Goal: Task Accomplishment & Management: Use online tool/utility

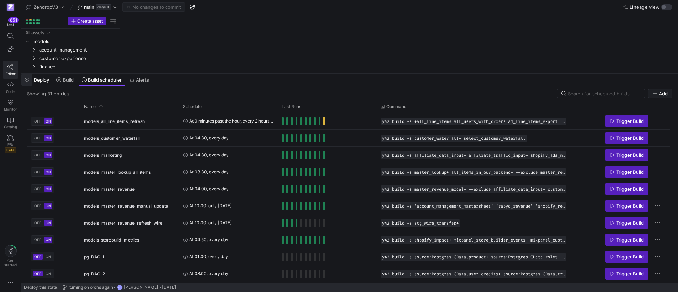
click at [26, 79] on span "button" at bounding box center [26, 80] width 11 height 12
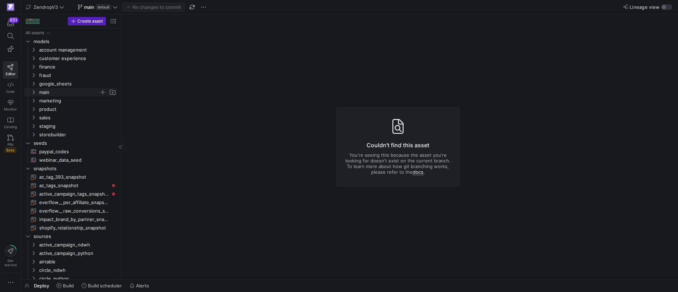
click at [34, 94] on y42-icon "Press SPACE to select this row." at bounding box center [34, 92] width 6 height 6
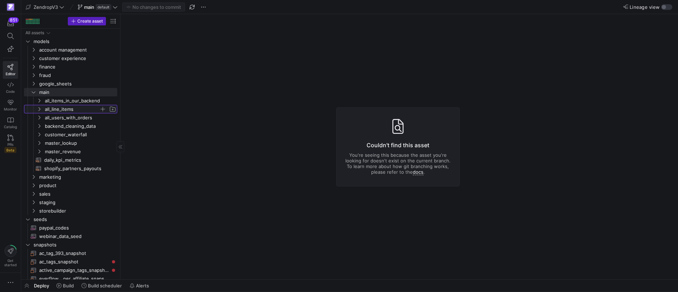
click at [39, 111] on icon "Press SPACE to select this row." at bounding box center [39, 109] width 5 height 4
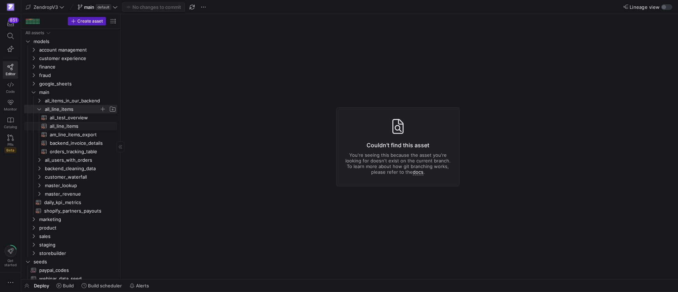
click at [60, 127] on span "all_line_items​​​​​​​​​​" at bounding box center [79, 126] width 59 height 8
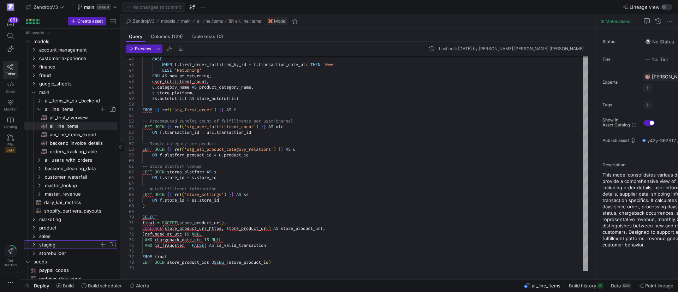
click at [32, 244] on icon "Press SPACE to select this row." at bounding box center [33, 245] width 5 height 4
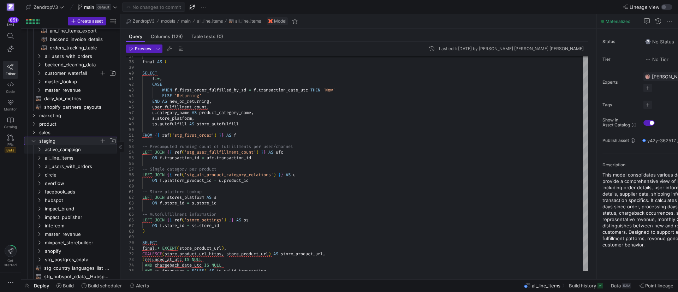
scroll to position [106, 0]
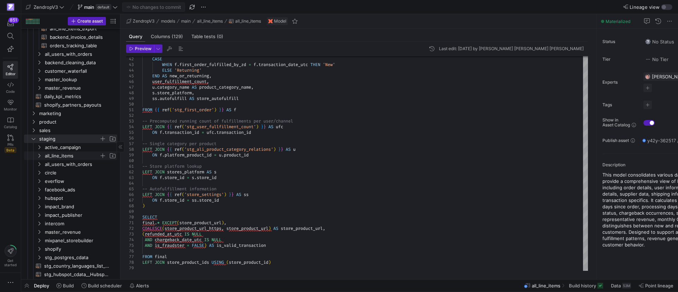
click at [38, 155] on icon "Press SPACE to select this row." at bounding box center [39, 156] width 5 height 4
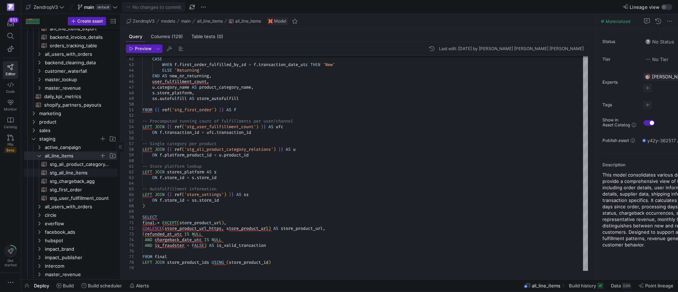
click at [65, 170] on span "stg_all_line_items​​​​​​​​​​" at bounding box center [79, 173] width 59 height 8
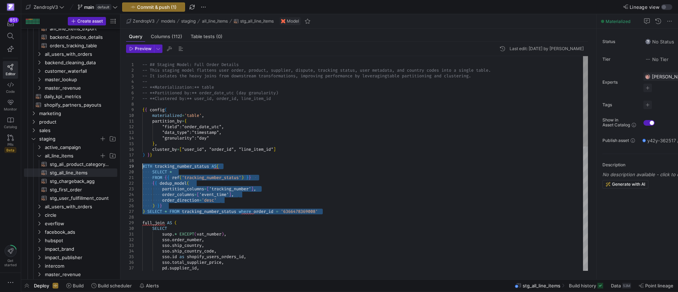
drag, startPoint x: 243, startPoint y: 212, endPoint x: 139, endPoint y: 164, distance: 114.8
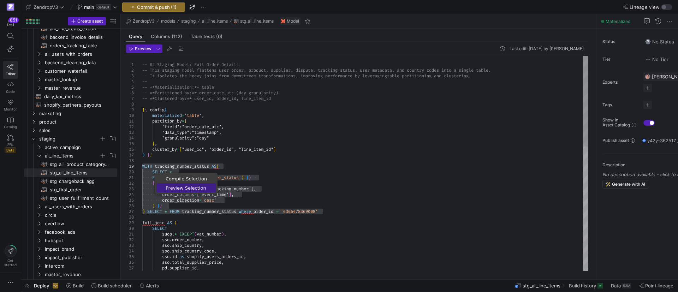
click at [186, 188] on span "Preview Selection" at bounding box center [186, 188] width 60 height 5
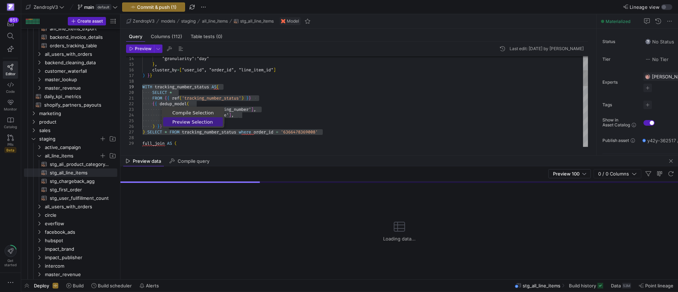
click at [184, 122] on span "Preview Selection" at bounding box center [193, 122] width 60 height 5
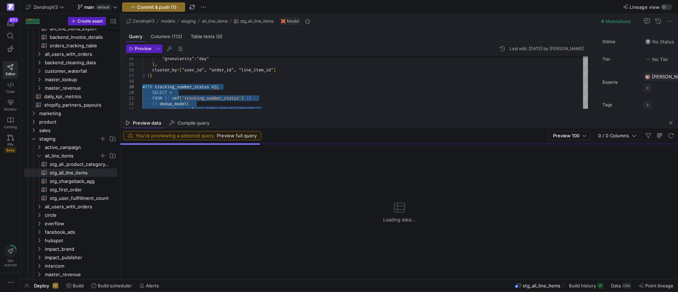
drag, startPoint x: 240, startPoint y: 155, endPoint x: 234, endPoint y: 126, distance: 29.2
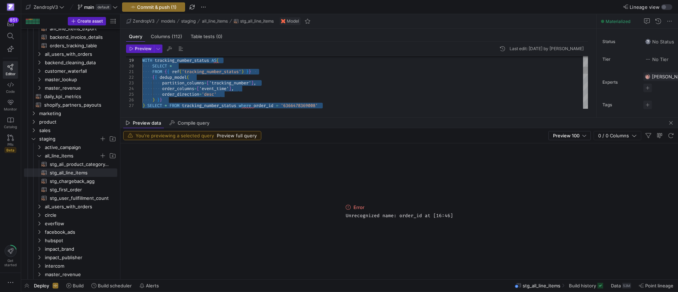
click at [298, 104] on div "partition_columns = [ 'tracking_number' ] , order_columns = [ 'event_time' ] , …" at bounding box center [365, 204] width 446 height 509
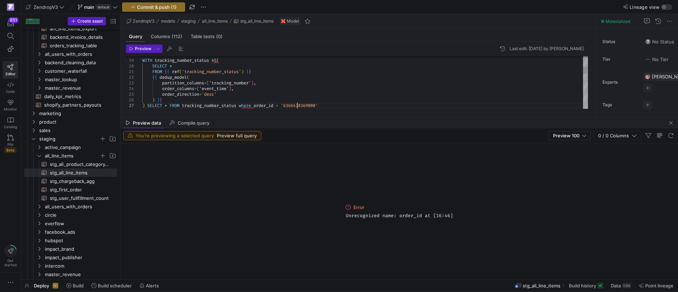
click at [298, 104] on div "partition_columns = [ 'tracking_number' ] , order_columns = [ 'event_time' ] , …" at bounding box center [365, 204] width 446 height 509
click at [297, 104] on div "partition_columns = [ 'tracking_number' ] , order_columns = [ 'event_time' ] , …" at bounding box center [365, 204] width 446 height 509
click at [268, 102] on div "partition_columns = [ 'tracking_number' ] , order_columns = [ 'event_time' ] , …" at bounding box center [365, 199] width 446 height 509
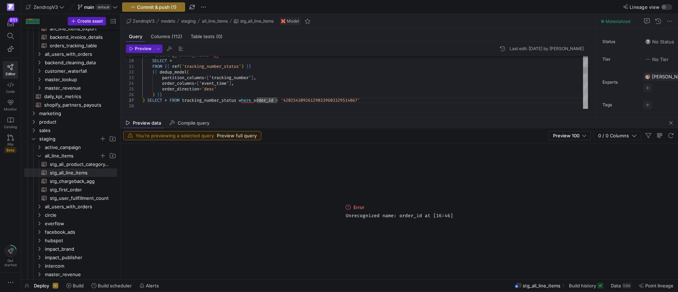
click at [265, 98] on div "partition_columns = [ 'tracking_number' ] , order_columns = [ 'event_time' ] , …" at bounding box center [365, 199] width 446 height 509
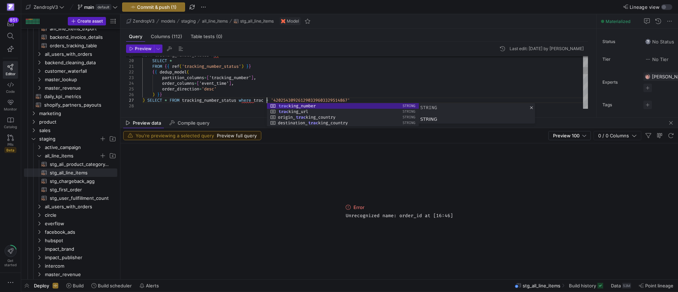
scroll to position [34, 135]
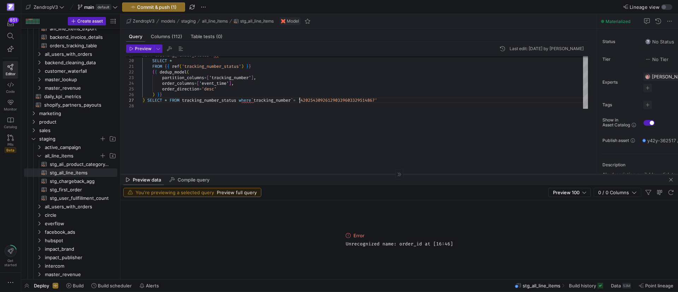
drag, startPoint x: 283, startPoint y: 117, endPoint x: 298, endPoint y: 174, distance: 59.0
click at [298, 174] on div at bounding box center [399, 174] width 558 height 0
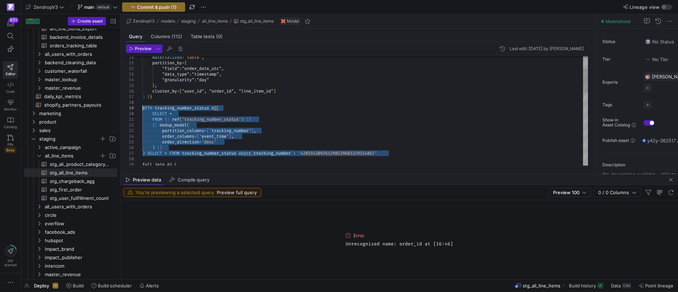
drag, startPoint x: 392, startPoint y: 153, endPoint x: 154, endPoint y: 113, distance: 241.0
click at [142, 107] on div "partition_columns = [ 'tracking_number' ] , order_columns = [ 'event_time' ] , …" at bounding box center [365, 252] width 446 height 509
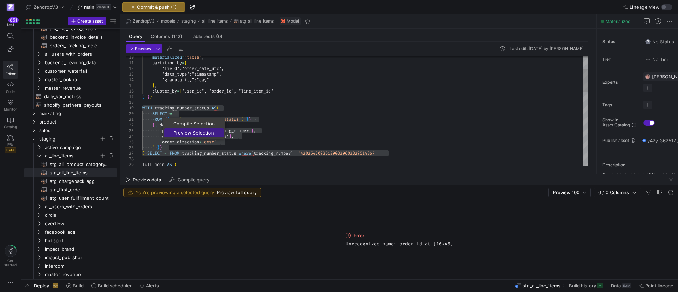
click at [188, 134] on span "Preview Selection" at bounding box center [194, 133] width 60 height 5
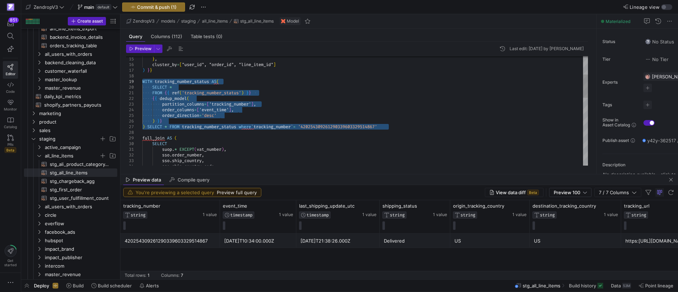
click at [149, 90] on div "partition_columns = [ 'tracking_number' ] , order_columns = [ 'event_time' ] , …" at bounding box center [365, 225] width 446 height 509
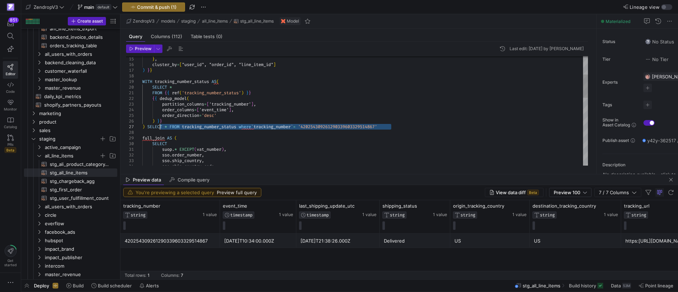
drag, startPoint x: 147, startPoint y: 130, endPoint x: 182, endPoint y: 125, distance: 34.6
click at [182, 125] on div "partition_columns = [ 'tracking_number' ] , order_columns = [ 'event_time' ] , …" at bounding box center [365, 225] width 446 height 509
drag, startPoint x: 150, startPoint y: 125, endPoint x: 395, endPoint y: 128, distance: 245.1
click at [395, 128] on div "partition_columns = [ 'tracking_number' ] , order_columns = [ 'event_time' ] , …" at bounding box center [365, 225] width 446 height 509
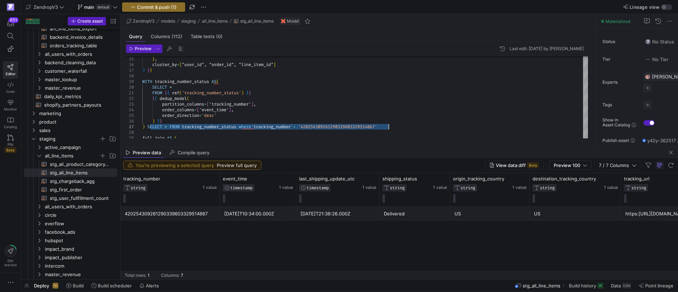
drag, startPoint x: 370, startPoint y: 174, endPoint x: 363, endPoint y: 156, distance: 18.6
click at [369, 147] on div at bounding box center [399, 147] width 558 height 0
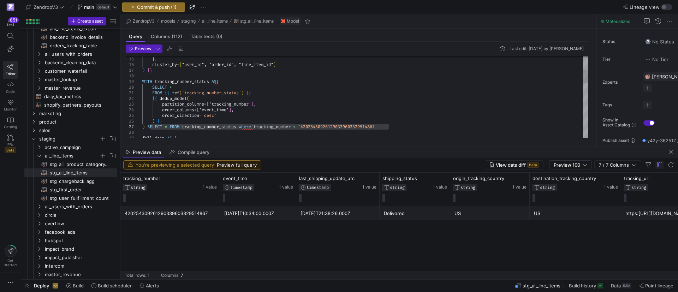
click at [311, 237] on div "420254309261290339603329514867 [DATE]T10:34:00.000Z [DATE]T21:38:26.000Z Delive…" at bounding box center [399, 242] width 558 height 73
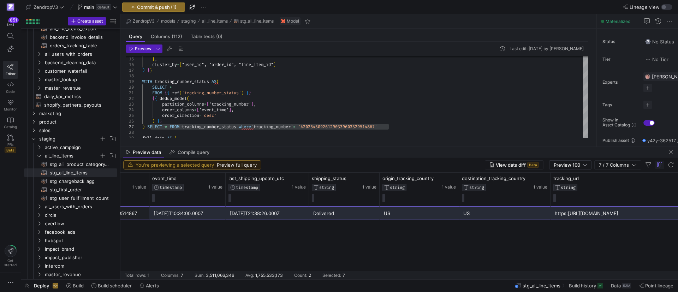
scroll to position [0, 0]
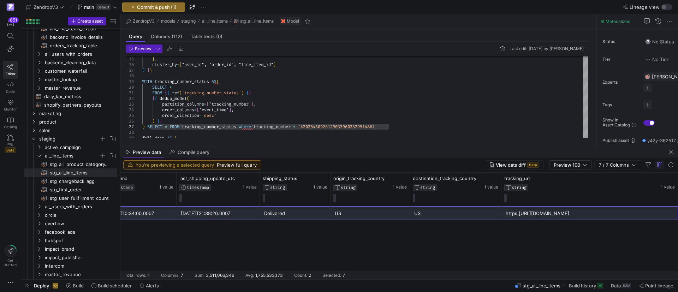
drag, startPoint x: 161, startPoint y: 210, endPoint x: 678, endPoint y: 210, distance: 516.3
click at [678, 210] on div "420254309261290339603329514867 [DATE]T10:34:00.000Z [DATE]T21:38:26.000Z Delive…" at bounding box center [339, 213] width 677 height 14
click at [217, 225] on div "420254309261290339603329514867 [DATE]T10:34:00.000Z [DATE]T21:38:26.000Z Delive…" at bounding box center [399, 242] width 558 height 73
click at [295, 145] on mat-tab-group "Query Columns (112) Table tests (0) Preview Last edit: [DATE] by [PERSON_NAME] …" at bounding box center [356, 88] width 473 height 118
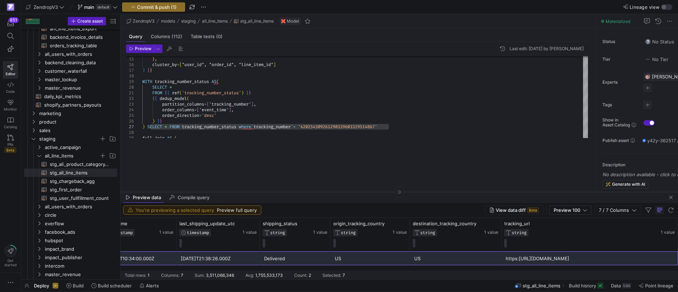
drag, startPoint x: 293, startPoint y: 146, endPoint x: 301, endPoint y: 191, distance: 45.9
click at [301, 192] on div at bounding box center [399, 192] width 558 height 0
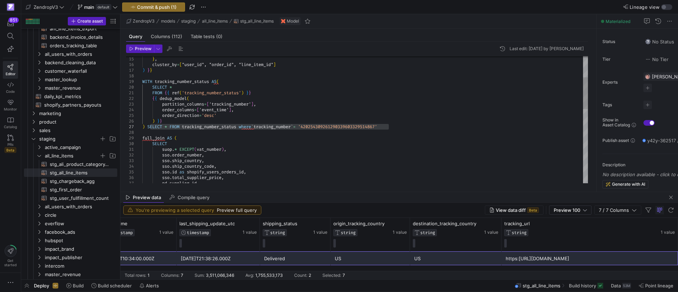
drag, startPoint x: 347, startPoint y: 163, endPoint x: 387, endPoint y: 134, distance: 49.6
click at [355, 149] on div "partition_columns = [ 'tracking_number' ] , order_columns = [ 'event_time' ] , …" at bounding box center [365, 225] width 446 height 509
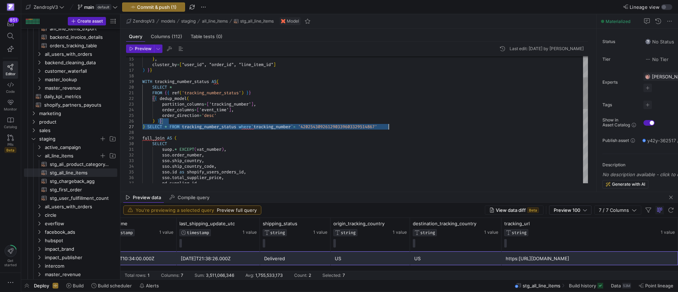
click at [402, 125] on div "partition_columns = [ 'tracking_number' ] , order_columns = [ 'event_time' ] , …" at bounding box center [365, 225] width 446 height 509
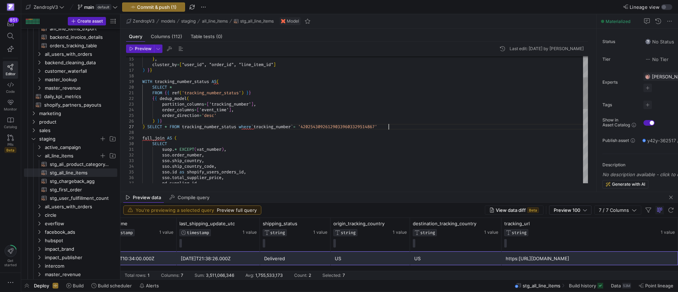
click at [398, 126] on div "partition_columns = [ 'tracking_number' ] , order_columns = [ 'event_time' ] , …" at bounding box center [365, 225] width 446 height 509
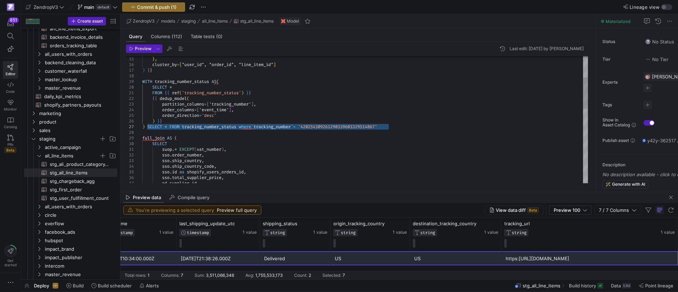
drag, startPoint x: 396, startPoint y: 127, endPoint x: 147, endPoint y: 127, distance: 249.3
click at [147, 127] on div "partition_columns = [ 'tracking_number' ] , order_columns = [ 'event_time' ] , …" at bounding box center [365, 225] width 446 height 509
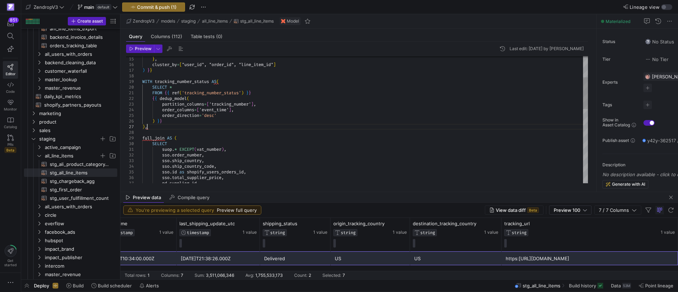
scroll to position [34, 5]
click at [232, 133] on div "partition_columns = [ 'tracking_number' ] , order_columns = [ 'event_time' ] , …" at bounding box center [365, 225] width 446 height 509
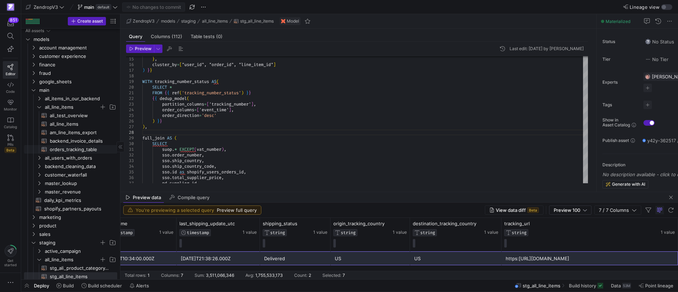
scroll to position [0, 0]
click at [37, 99] on icon "Press SPACE to select this row." at bounding box center [39, 101] width 5 height 4
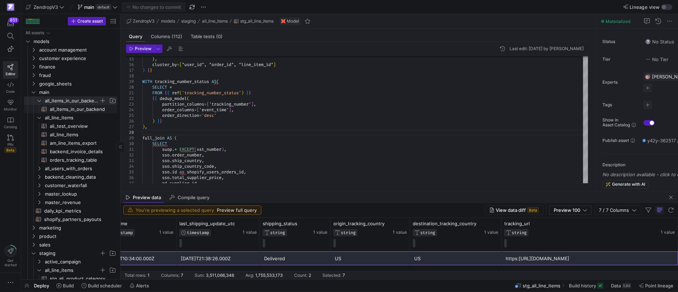
click at [57, 114] on span "all_line_items" at bounding box center [80, 118] width 71 height 8
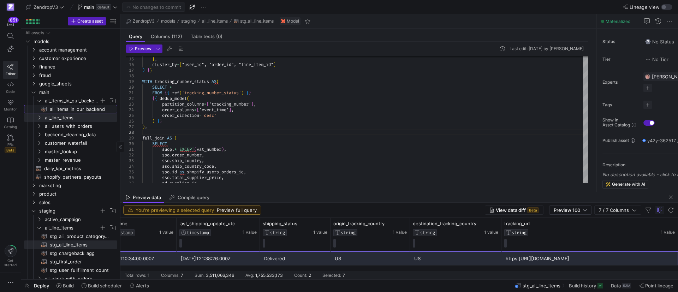
click at [56, 109] on span "all_items_in_our_backend​​​​​​​​​​" at bounding box center [79, 109] width 59 height 8
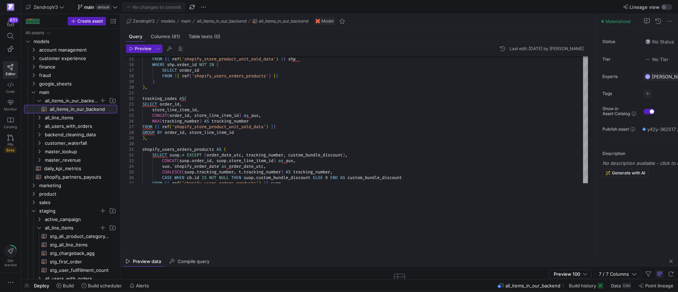
drag, startPoint x: 292, startPoint y: 191, endPoint x: 299, endPoint y: 272, distance: 80.9
click at [301, 256] on div at bounding box center [399, 256] width 558 height 0
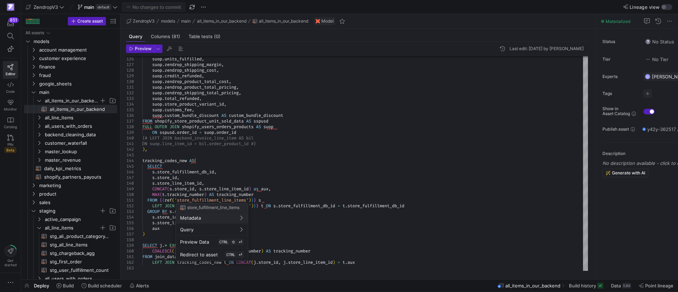
click at [309, 215] on div at bounding box center [339, 146] width 678 height 292
click at [227, 205] on div at bounding box center [339, 146] width 678 height 292
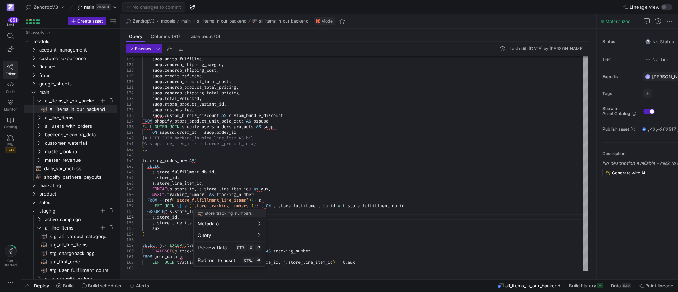
click at [253, 218] on button "Metadata" at bounding box center [230, 223] width 72 height 11
click at [273, 201] on div at bounding box center [339, 146] width 678 height 292
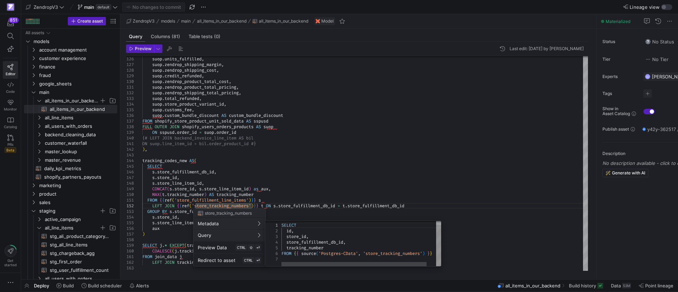
scroll to position [0, 0]
click at [340, 246] on div "SELECT id , store_id , store_fulfillment_db_id , tracking_number FROM { { sourc…" at bounding box center [366, 241] width 170 height 49
click at [320, 214] on div at bounding box center [339, 146] width 678 height 292
drag, startPoint x: 317, startPoint y: 257, endPoint x: 441, endPoint y: 258, distance: 124.0
click at [441, 258] on div "SELECT id , store_id , store_fulfillment_db_id , tracking_number FROM { { sourc…" at bounding box center [366, 245] width 170 height 49
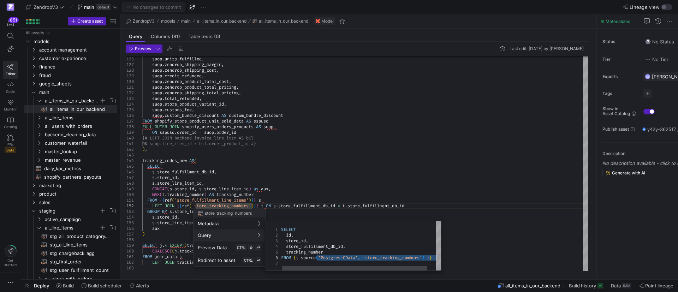
click at [363, 253] on div "SELECT id , store_id , store_fulfillment_db_id , tracking_number FROM { { sourc…" at bounding box center [366, 245] width 170 height 49
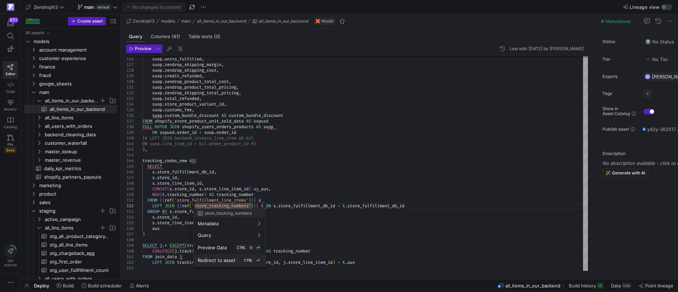
click at [228, 262] on span "Redirect to asset" at bounding box center [217, 260] width 38 height 6
type textarea "SELECT id, store_id, store_fulfillment_db_id, tracking_number FROM {{ source('P…"
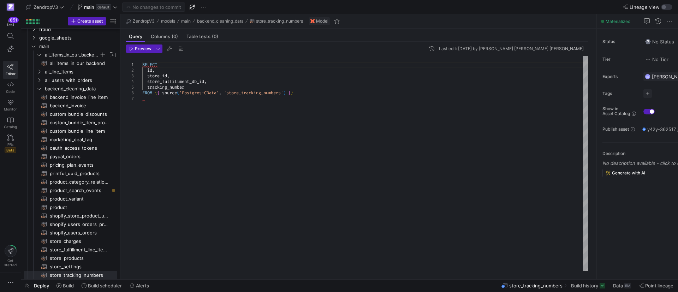
scroll to position [34, 0]
click at [218, 112] on div "SELECT id , store_id , store_fulfillment_db_id , tracking_number FROM { { sourc…" at bounding box center [365, 163] width 446 height 215
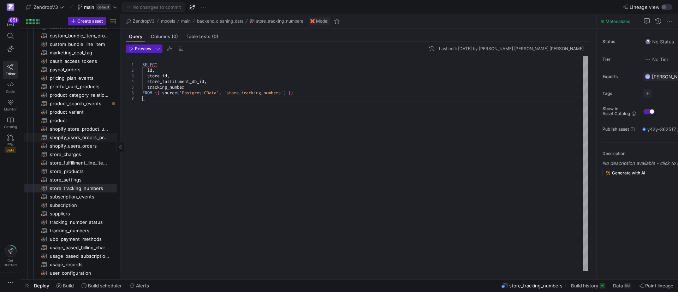
scroll to position [152, 0]
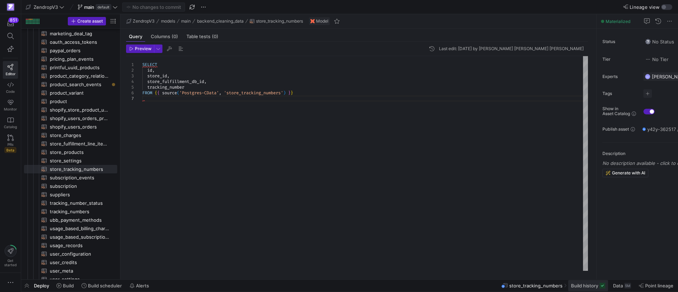
click at [579, 288] on span "Build history" at bounding box center [584, 286] width 27 height 6
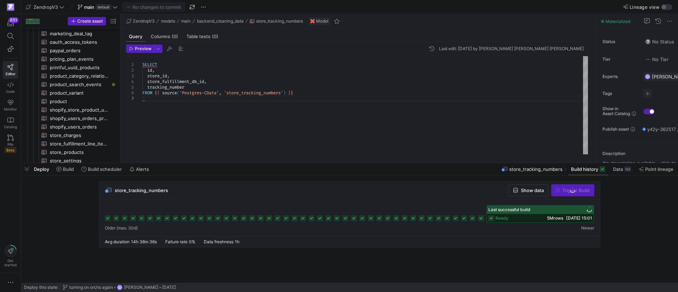
click at [524, 191] on span "Show data" at bounding box center [532, 191] width 23 height 6
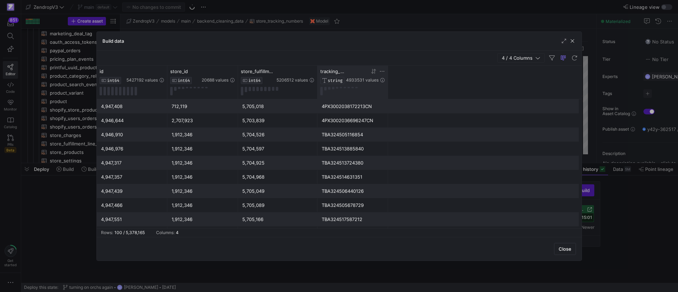
click at [381, 75] on div "4933531 values" at bounding box center [365, 76] width 39 height 14
click at [381, 70] on icon at bounding box center [382, 72] width 6 height 6
type input "420254309261290339603329514867"
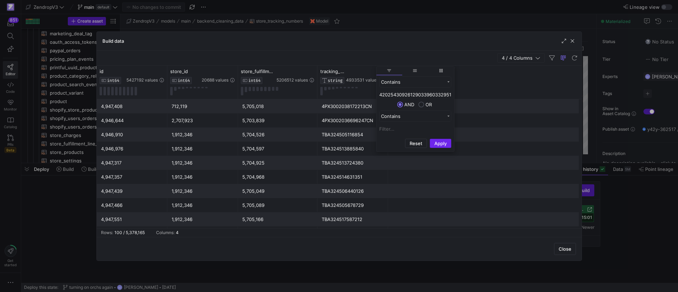
click at [441, 143] on button "Apply" at bounding box center [441, 143] width 22 height 9
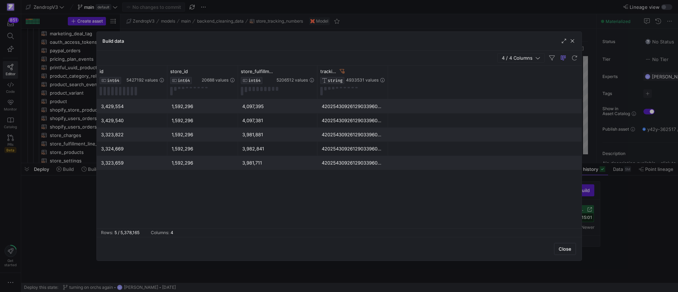
click at [366, 240] on div "Close" at bounding box center [339, 249] width 485 height 24
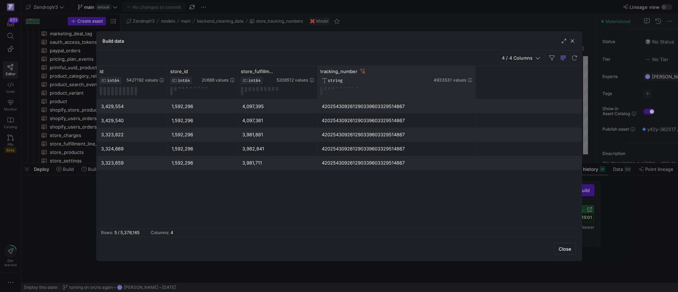
drag, startPoint x: 387, startPoint y: 82, endPoint x: 476, endPoint y: 83, distance: 89.4
click at [476, 83] on div at bounding box center [475, 82] width 3 height 33
drag, startPoint x: 248, startPoint y: 199, endPoint x: 270, endPoint y: 199, distance: 22.6
click at [248, 199] on div "3,429,554 1,592,296 4,097,395 420254309261290339603329514867 3,429,540 1,592,29…" at bounding box center [339, 163] width 485 height 129
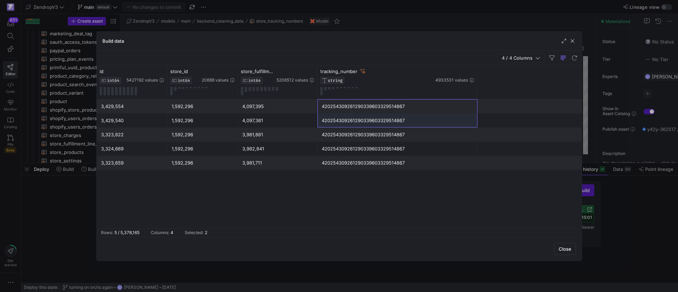
drag, startPoint x: 341, startPoint y: 105, endPoint x: 341, endPoint y: 117, distance: 12.0
click at [341, 117] on div "3,429,554 1,592,296 4,097,395 420254309261290339603329514867 3,429,540 1,592,29…" at bounding box center [339, 134] width 485 height 71
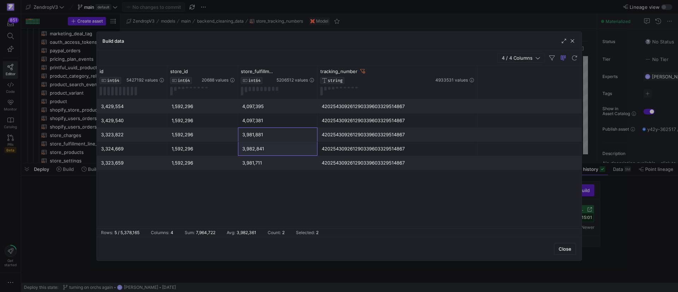
drag, startPoint x: 291, startPoint y: 139, endPoint x: 277, endPoint y: 149, distance: 17.2
click at [280, 149] on div "3,429,554 1,592,296 4,097,395 420254309261290339603329514867 3,429,540 1,592,29…" at bounding box center [339, 134] width 485 height 71
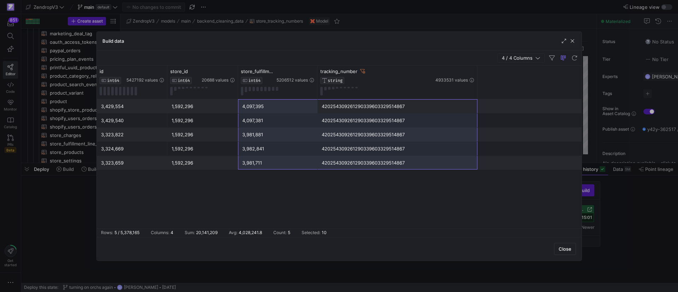
drag, startPoint x: 354, startPoint y: 106, endPoint x: 253, endPoint y: 163, distance: 116.4
click at [253, 163] on div "3,429,554 1,592,296 4,097,395 420254309261290339603329514867 3,429,540 1,592,29…" at bounding box center [339, 134] width 485 height 71
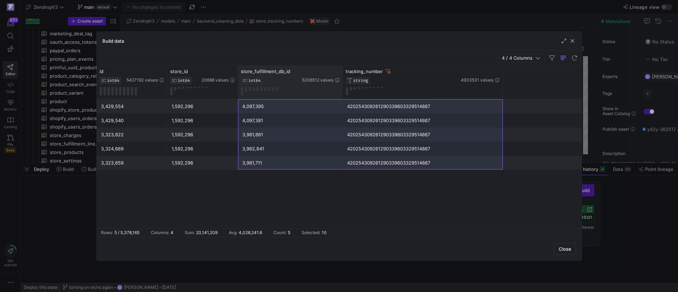
drag, startPoint x: 315, startPoint y: 73, endPoint x: 340, endPoint y: 80, distance: 25.9
click at [341, 80] on div at bounding box center [342, 82] width 3 height 33
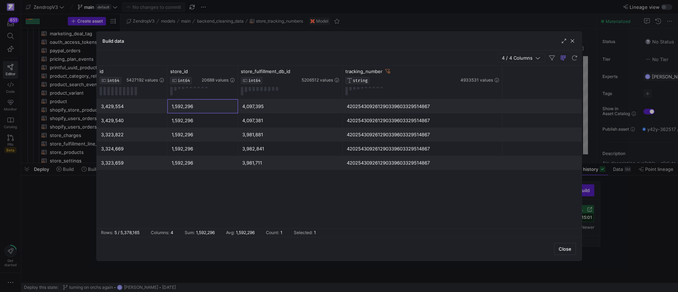
drag, startPoint x: 186, startPoint y: 106, endPoint x: 138, endPoint y: 107, distance: 48.4
click at [153, 107] on div "3,429,554 1,592,296 4,097,395 420254309261290339603329514867" at bounding box center [339, 106] width 485 height 14
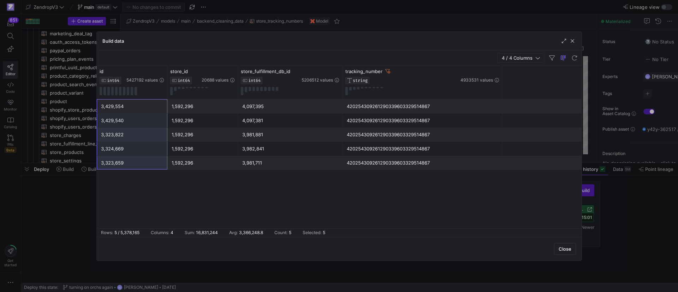
drag, startPoint x: 135, startPoint y: 107, endPoint x: 127, endPoint y: 162, distance: 55.3
click at [137, 169] on div "3,429,554 1,592,296 4,097,395 420254309261290339603329514867 3,429,540 1,592,29…" at bounding box center [339, 134] width 485 height 71
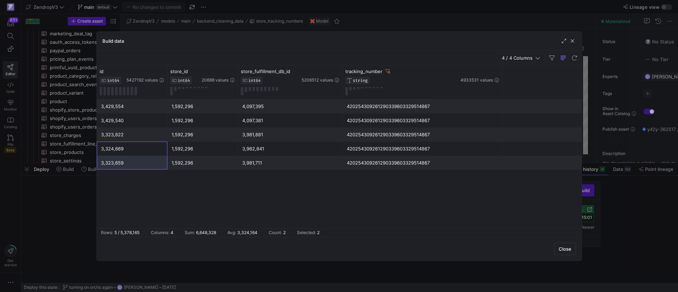
drag, startPoint x: 130, startPoint y: 153, endPoint x: 132, endPoint y: 162, distance: 9.9
click at [132, 162] on div "3,429,554 1,592,296 4,097,395 420254309261290339603329514867 3,429,540 1,592,29…" at bounding box center [339, 134] width 485 height 71
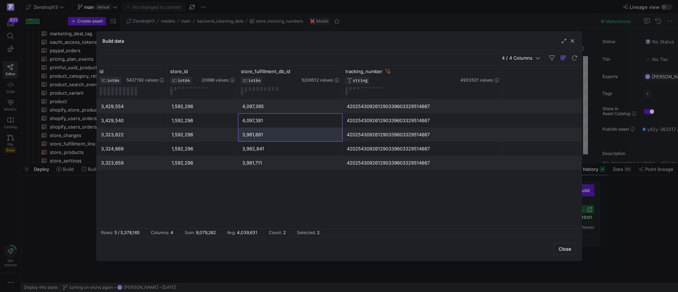
drag, startPoint x: 268, startPoint y: 122, endPoint x: 270, endPoint y: 140, distance: 17.7
click at [271, 140] on div "3,429,554 1,592,296 4,097,395 420254309261290339603329514867 3,429,540 1,592,29…" at bounding box center [339, 134] width 485 height 71
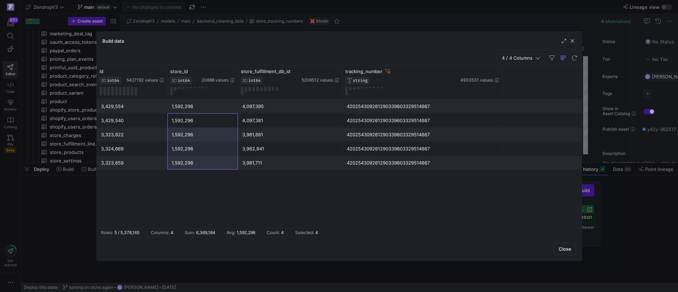
drag, startPoint x: 198, startPoint y: 120, endPoint x: 204, endPoint y: 162, distance: 42.5
click at [204, 162] on div "3,429,554 1,592,296 4,097,395 420254309261290339603329514867 3,429,540 1,592,29…" at bounding box center [339, 134] width 485 height 71
drag, startPoint x: 202, startPoint y: 105, endPoint x: 202, endPoint y: 162, distance: 57.2
click at [202, 162] on div "3,429,554 1,592,296 4,097,395 420254309261290339603329514867 3,429,540 1,592,29…" at bounding box center [339, 134] width 485 height 71
click at [573, 42] on span "button" at bounding box center [572, 40] width 7 height 7
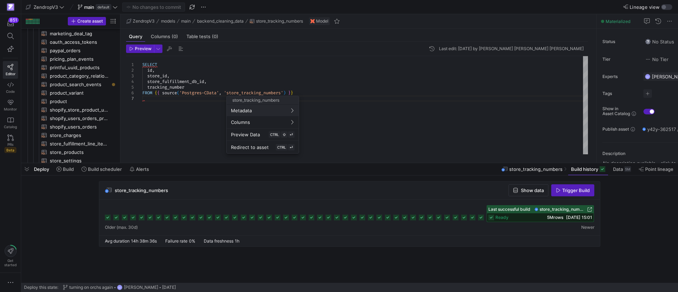
click at [270, 94] on div at bounding box center [339, 146] width 678 height 292
click at [321, 94] on div "SELECT id , store_id , store_fulfillment_db_id , tracking_number FROM { { sourc…" at bounding box center [365, 105] width 446 height 98
click at [25, 171] on span "button" at bounding box center [26, 169] width 11 height 12
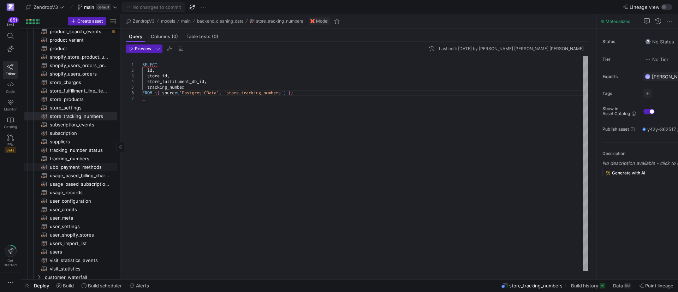
scroll to position [205, 0]
click at [73, 156] on span "tracking_numbers​​​​​​​​​​" at bounding box center [79, 159] width 59 height 8
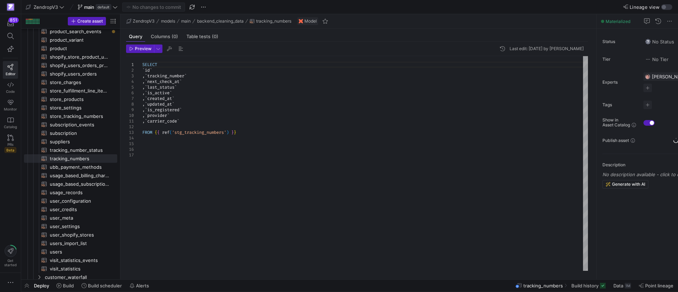
type textarea ", `carrier_code` FROM {{ ref('stg_tracking_numbers') }}"
click at [185, 153] on div "SELECT ` id ` , ` tracking_number ` , ` next_check_at ` , ` last_status ` , ` i…" at bounding box center [365, 163] width 446 height 215
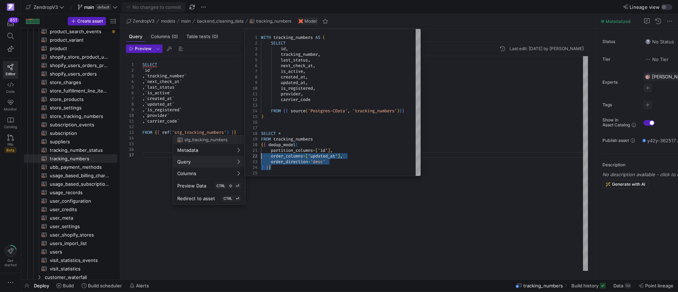
type textarea "provider, carrier_code FROM {{ source('Postgres-CData', 'tracking_numbers')}} )…"
drag, startPoint x: 278, startPoint y: 170, endPoint x: 258, endPoint y: 146, distance: 31.3
click at [261, 146] on div "WITH tracking_numbers AS ( SELECT id , tracking_number , last_status , next_che…" at bounding box center [341, 102] width 160 height 147
click at [82, 149] on div at bounding box center [339, 146] width 678 height 292
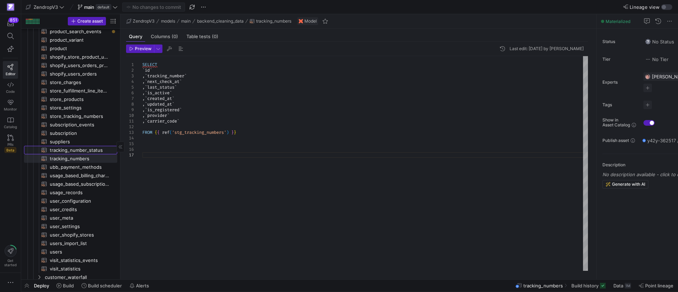
click at [79, 151] on span "tracking_number_status​​​​​​​​​​" at bounding box center [79, 150] width 59 height 8
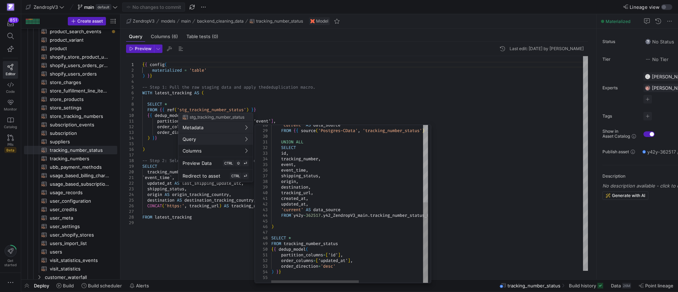
scroll to position [5, 0]
click at [482, 168] on div at bounding box center [339, 146] width 678 height 292
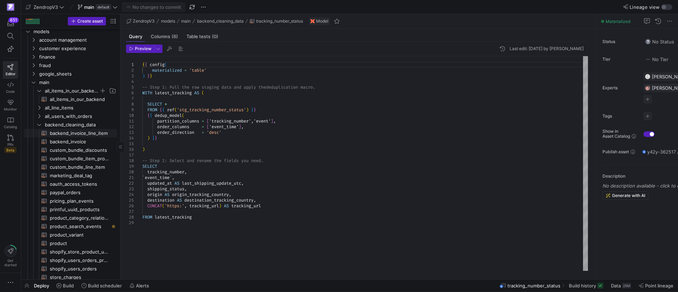
scroll to position [0, 0]
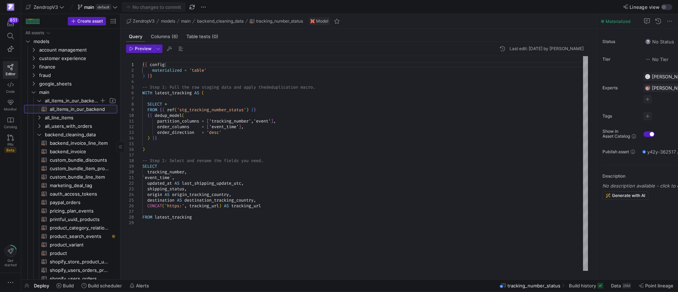
click at [67, 109] on span "all_items_in_our_backend​​​​​​​​​​" at bounding box center [79, 109] width 59 height 8
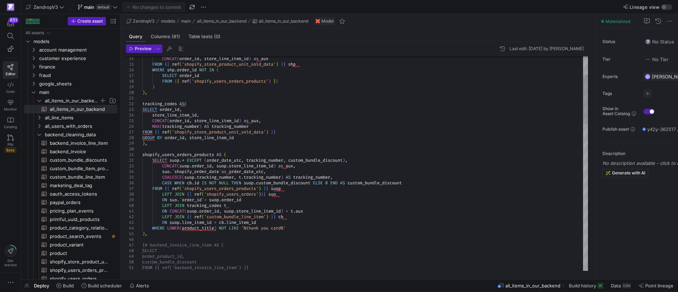
scroll to position [34, 0]
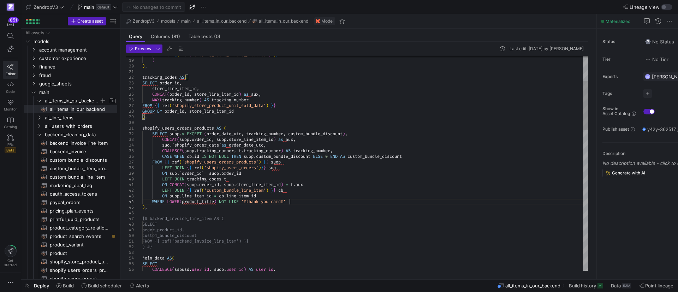
drag, startPoint x: 198, startPoint y: 178, endPoint x: 317, endPoint y: 186, distance: 119.3
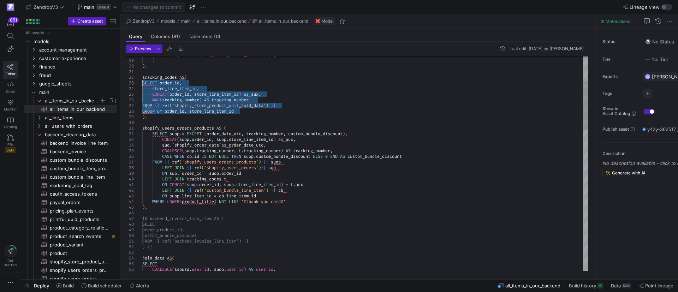
drag, startPoint x: 239, startPoint y: 111, endPoint x: 141, endPoint y: 85, distance: 101.9
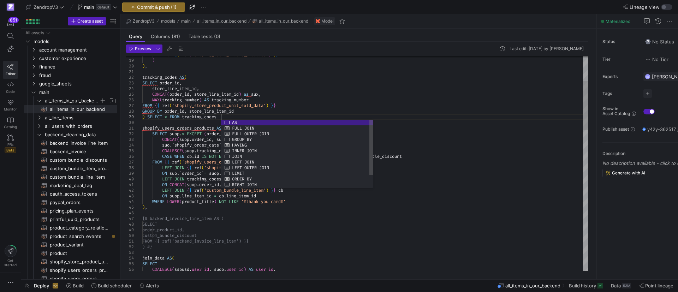
scroll to position [45, 78]
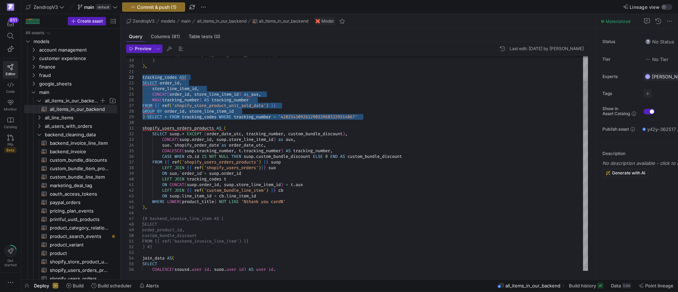
drag, startPoint x: 369, startPoint y: 117, endPoint x: 142, endPoint y: 76, distance: 231.4
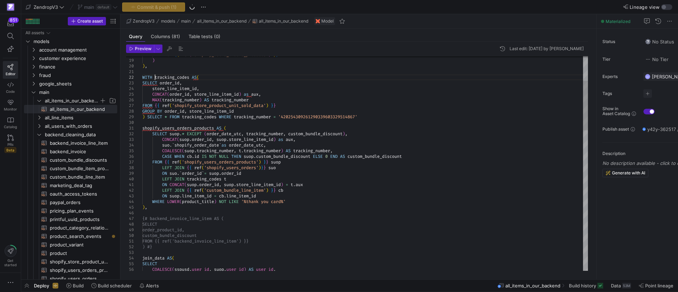
scroll to position [11, 12]
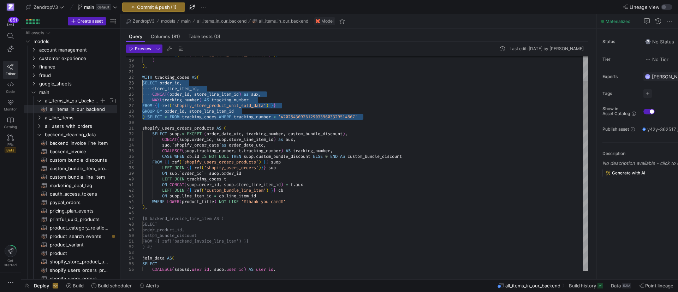
drag, startPoint x: 368, startPoint y: 117, endPoint x: 134, endPoint y: 80, distance: 237.0
drag, startPoint x: 370, startPoint y: 116, endPoint x: 138, endPoint y: 77, distance: 234.5
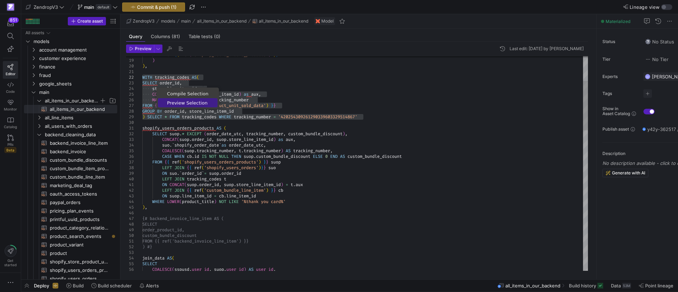
click at [174, 105] on span "Preview Selection" at bounding box center [188, 103] width 60 height 5
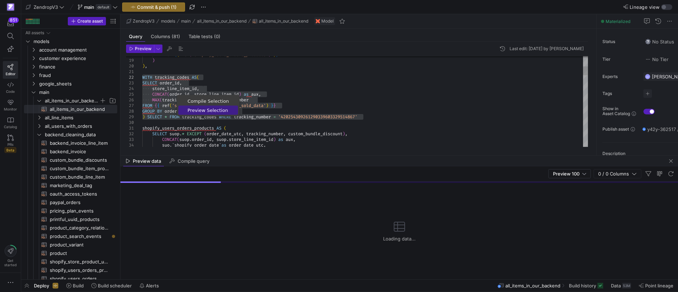
click at [189, 108] on span "Preview Selection" at bounding box center [208, 110] width 60 height 5
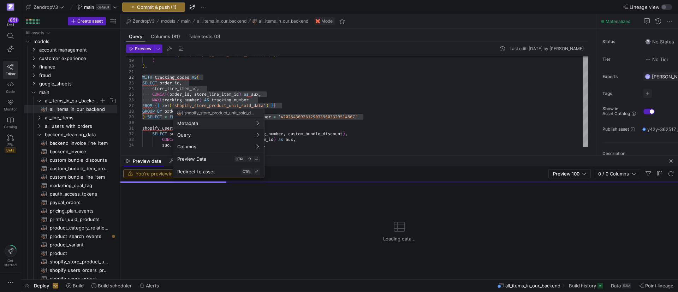
drag, startPoint x: 457, startPoint y: 121, endPoint x: 457, endPoint y: 125, distance: 3.9
click at [457, 125] on div at bounding box center [339, 146] width 678 height 292
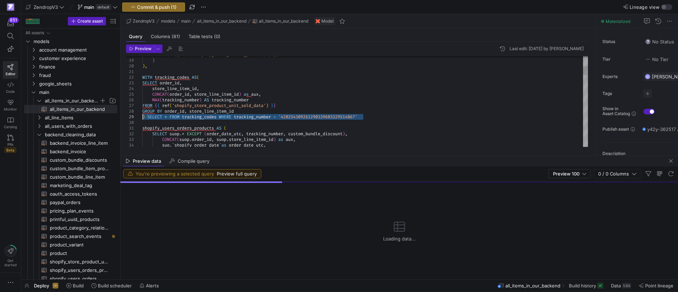
drag, startPoint x: 374, startPoint y: 119, endPoint x: 142, endPoint y: 115, distance: 232.1
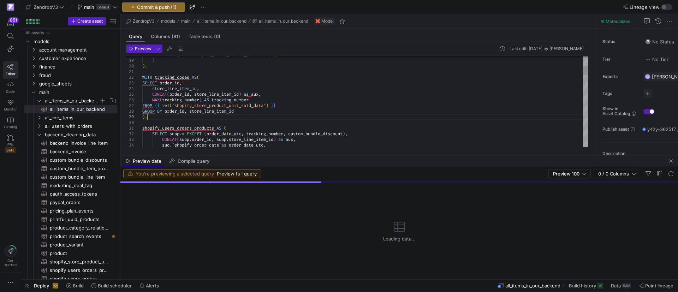
scroll to position [45, 4]
drag, startPoint x: 152, startPoint y: 77, endPoint x: 135, endPoint y: 76, distance: 17.4
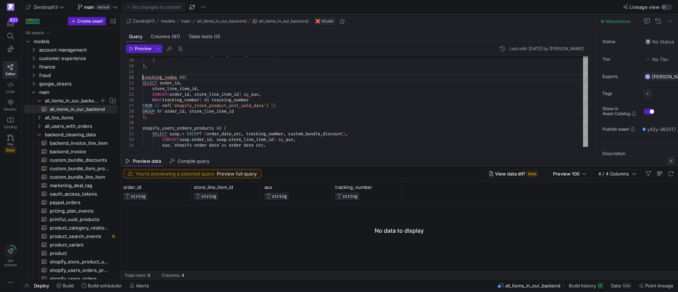
click at [672, 160] on span "button" at bounding box center [671, 161] width 8 height 8
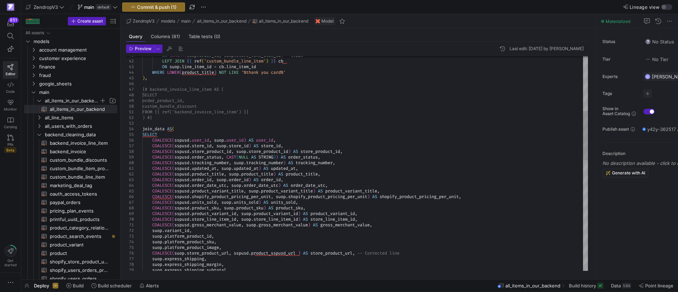
click at [150, 129] on div "suop . express_shipping_subtotal , suop . platform_product_sku , suop . platfor…" at bounding box center [365, 284] width 446 height 927
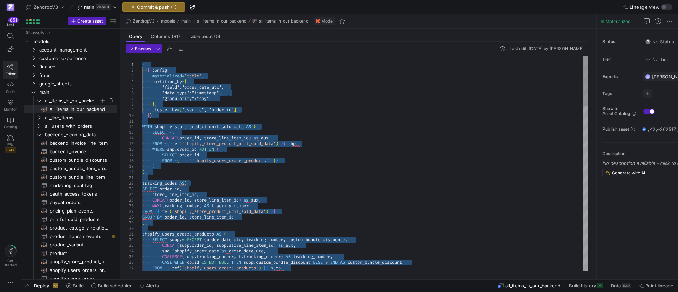
drag, startPoint x: 289, startPoint y: 148, endPoint x: 141, endPoint y: 67, distance: 168.5
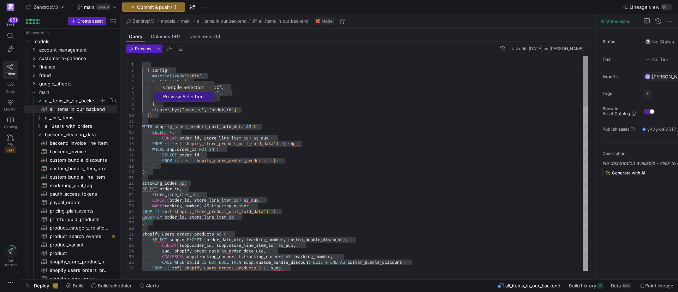
click at [170, 96] on span "Preview Selection" at bounding box center [184, 96] width 60 height 5
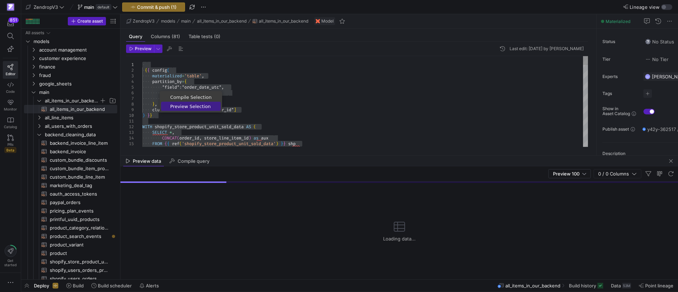
click at [179, 105] on span "Preview Selection" at bounding box center [191, 106] width 60 height 5
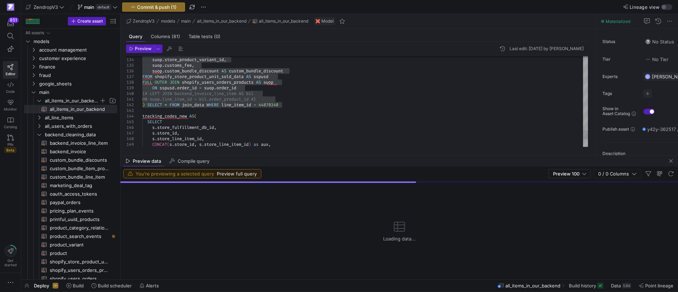
drag, startPoint x: 297, startPoint y: 154, endPoint x: 292, endPoint y: 135, distance: 20.4
click at [292, 135] on mat-tab-group "Query Columns (81) Table tests (0) Preview Last edit: [DATE] by [PERSON_NAME] 1…" at bounding box center [356, 92] width 473 height 127
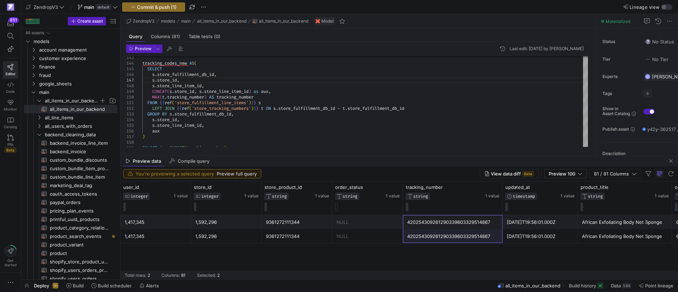
drag, startPoint x: 456, startPoint y: 219, endPoint x: 455, endPoint y: 239, distance: 19.8
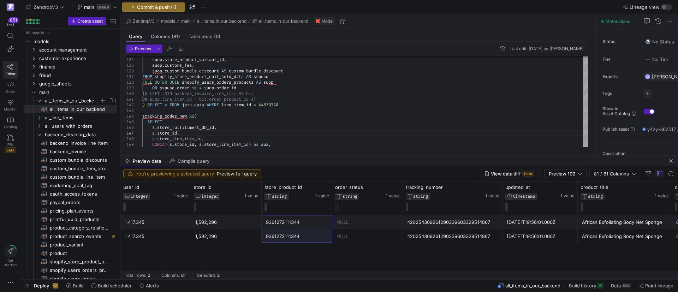
drag, startPoint x: 314, startPoint y: 224, endPoint x: 184, endPoint y: 265, distance: 136.2
drag, startPoint x: 462, startPoint y: 218, endPoint x: 271, endPoint y: 146, distance: 204.6
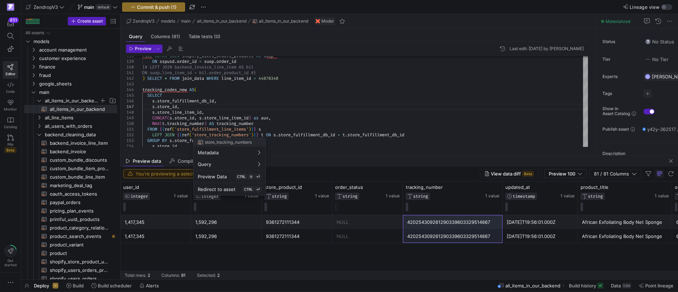
click at [267, 134] on div at bounding box center [339, 146] width 678 height 292
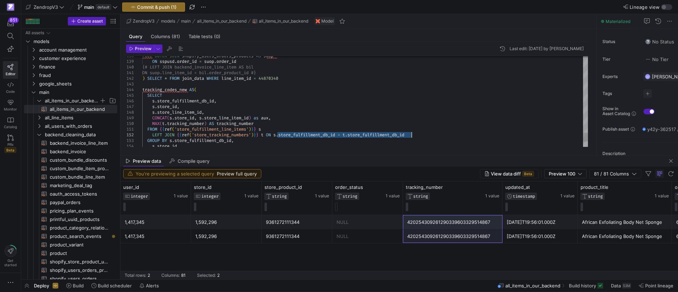
drag, startPoint x: 276, startPoint y: 136, endPoint x: 428, endPoint y: 135, distance: 152.2
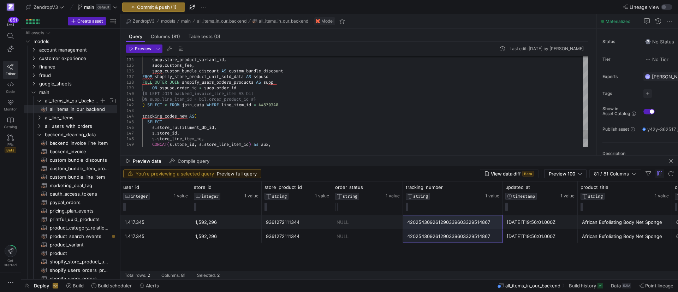
drag, startPoint x: 289, startPoint y: 106, endPoint x: 145, endPoint y: 104, distance: 144.5
click at [672, 160] on span "button" at bounding box center [671, 161] width 8 height 8
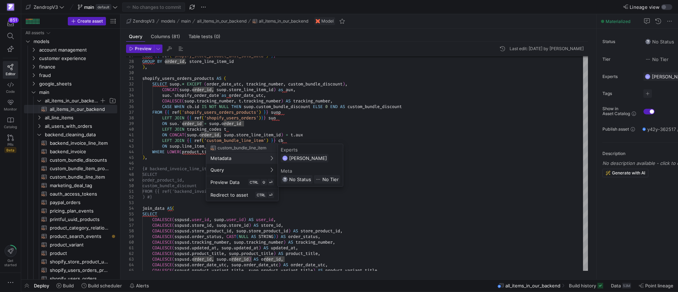
click at [156, 157] on div at bounding box center [339, 146] width 678 height 292
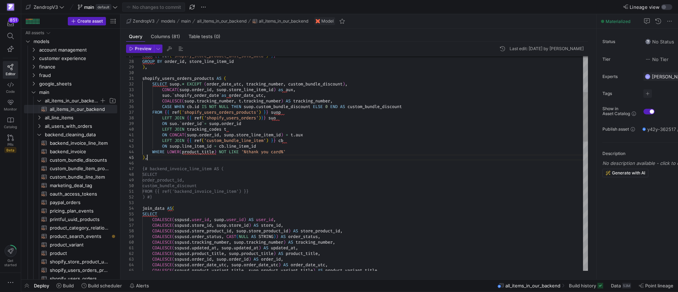
scroll to position [11, 96]
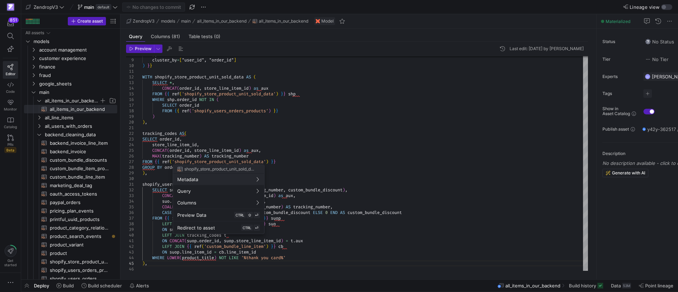
click at [300, 164] on div at bounding box center [339, 146] width 678 height 292
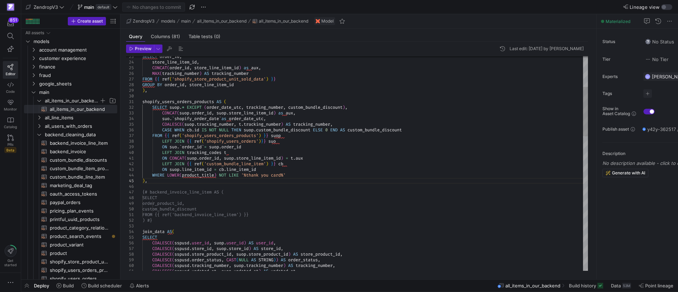
scroll to position [11, 5]
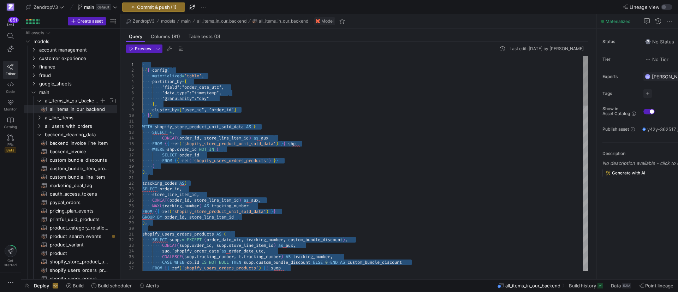
drag, startPoint x: 339, startPoint y: 182, endPoint x: 142, endPoint y: 63, distance: 229.9
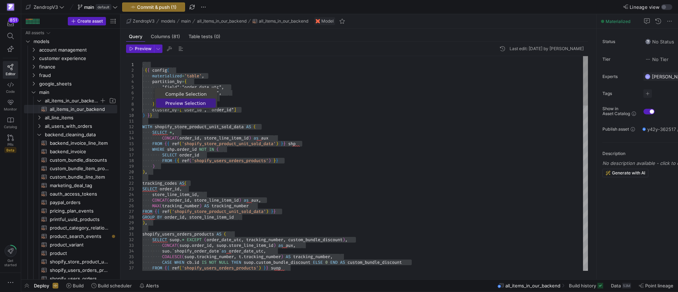
click at [184, 105] on span "Preview Selection" at bounding box center [186, 103] width 60 height 5
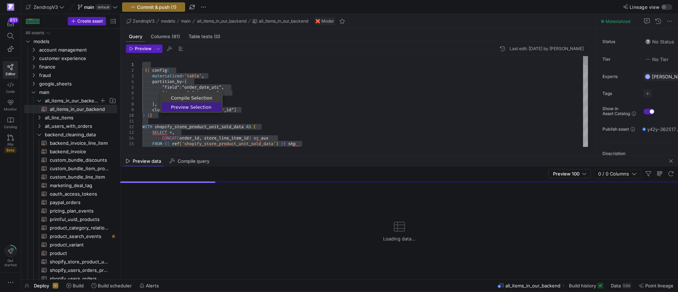
click at [179, 105] on span "Preview Selection" at bounding box center [192, 107] width 60 height 5
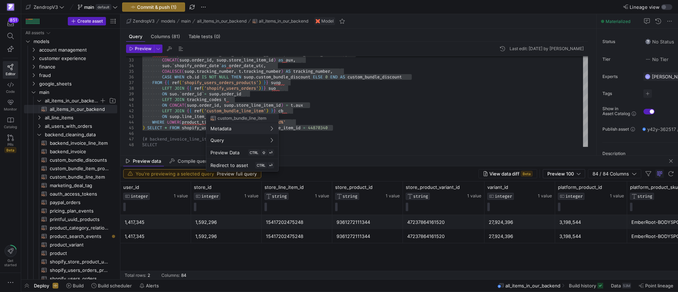
click at [188, 105] on div at bounding box center [339, 146] width 678 height 292
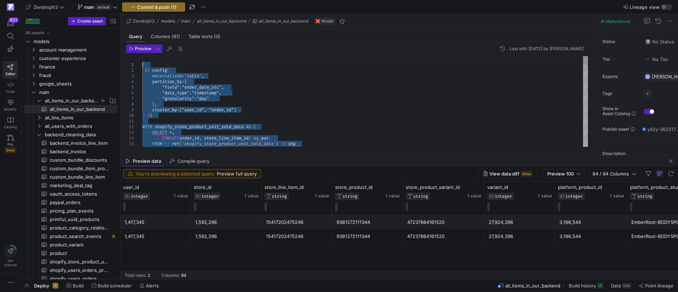
drag, startPoint x: 363, startPoint y: 101, endPoint x: 145, endPoint y: 60, distance: 221.7
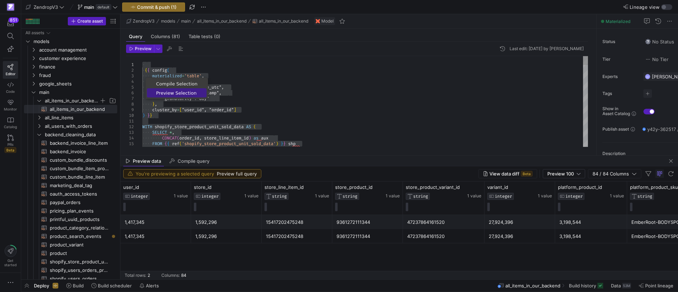
click at [167, 95] on span "Preview Selection" at bounding box center [177, 93] width 60 height 5
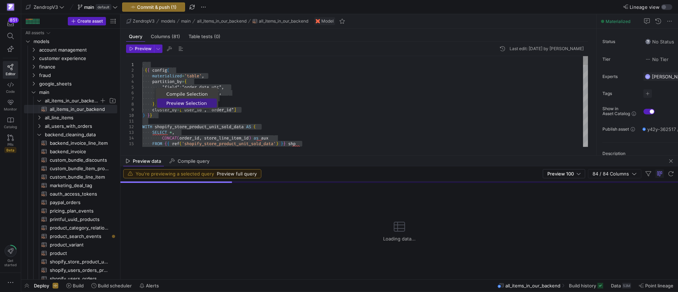
click at [173, 101] on span "Preview Selection" at bounding box center [187, 103] width 60 height 5
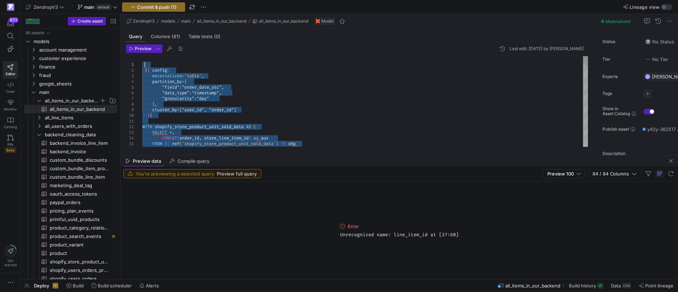
drag, startPoint x: 360, startPoint y: 127, endPoint x: 149, endPoint y: 60, distance: 222.0
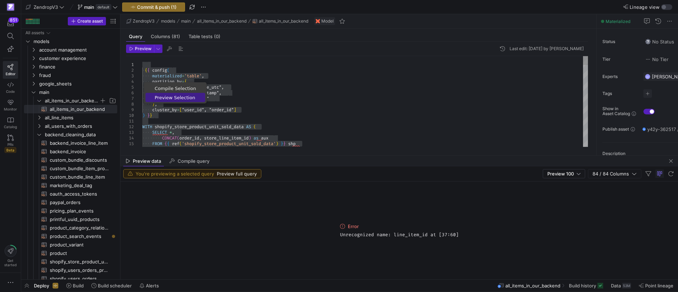
click at [171, 101] on link "Preview Selection" at bounding box center [176, 97] width 60 height 9
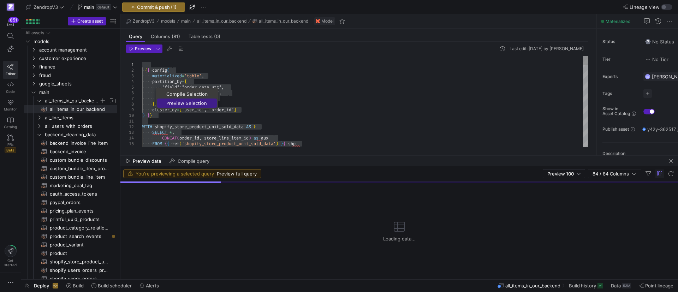
drag, startPoint x: 184, startPoint y: 101, endPoint x: 191, endPoint y: 102, distance: 7.1
click at [184, 102] on span "Preview Selection" at bounding box center [187, 103] width 60 height 5
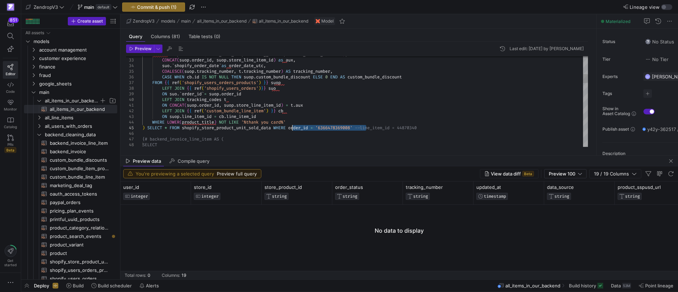
drag, startPoint x: 366, startPoint y: 128, endPoint x: 292, endPoint y: 130, distance: 74.2
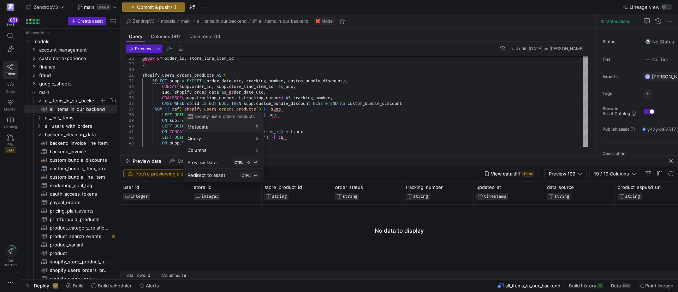
click at [319, 123] on div at bounding box center [339, 146] width 678 height 292
click at [231, 108] on div at bounding box center [339, 146] width 678 height 292
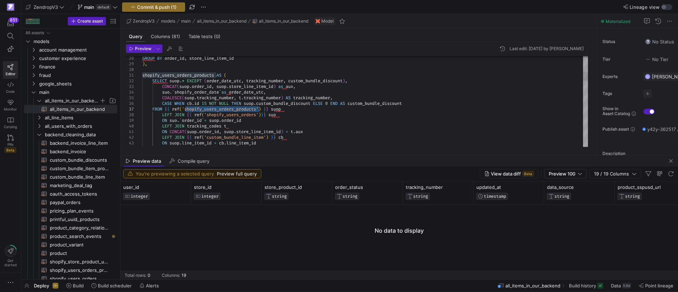
click at [671, 160] on span "button" at bounding box center [671, 161] width 8 height 8
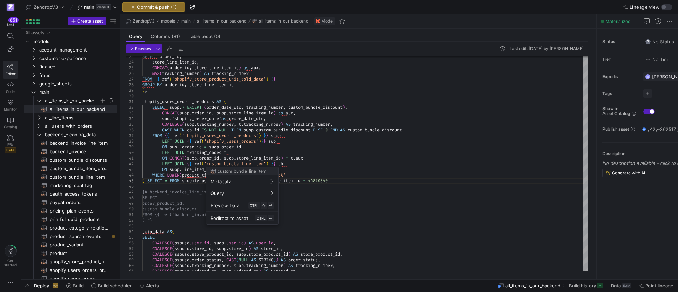
click at [286, 152] on div at bounding box center [339, 146] width 678 height 292
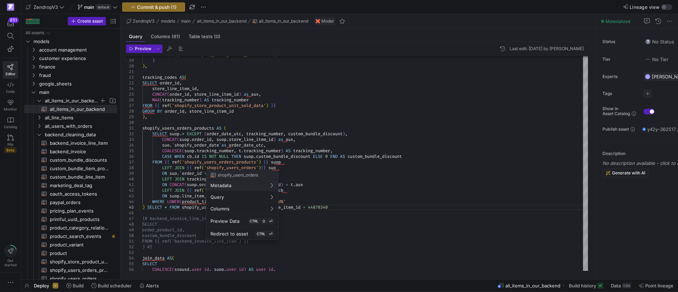
click at [354, 160] on div at bounding box center [339, 146] width 678 height 292
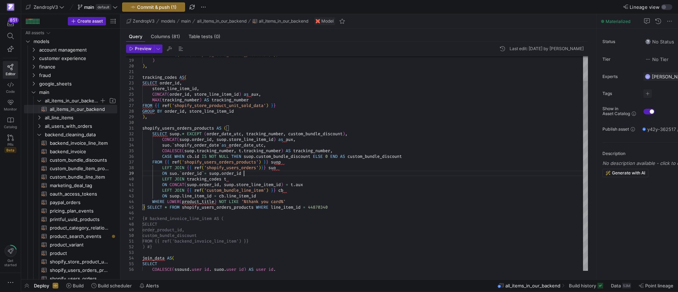
scroll to position [23, 2]
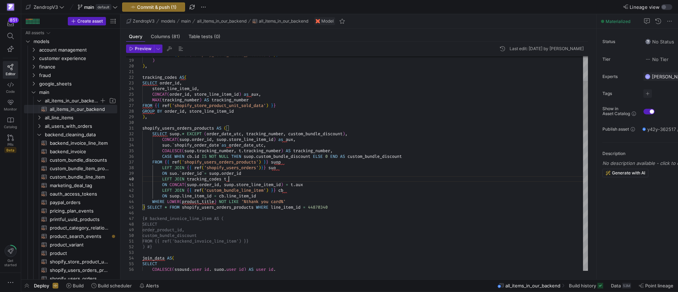
click at [308, 189] on div at bounding box center [339, 146] width 678 height 292
drag, startPoint x: 197, startPoint y: 196, endPoint x: 195, endPoint y: 200, distance: 4.1
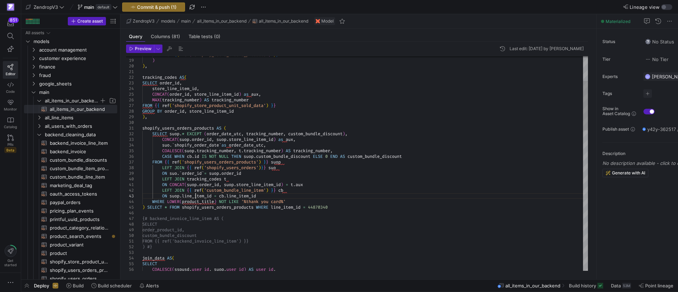
drag, startPoint x: 272, startPoint y: 196, endPoint x: 268, endPoint y: 196, distance: 4.6
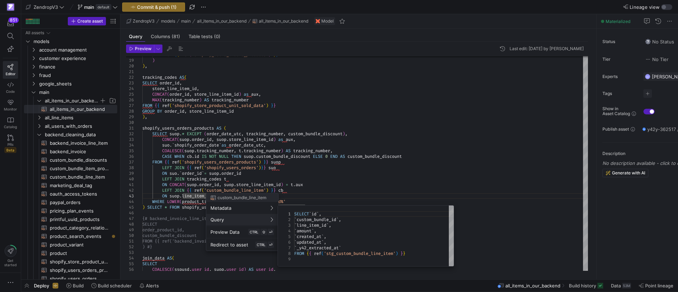
click at [316, 183] on div at bounding box center [339, 146] width 678 height 292
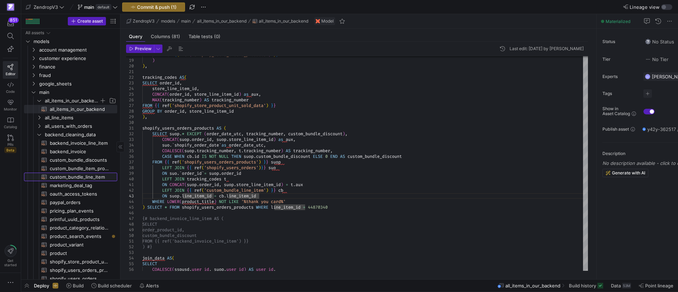
click at [72, 174] on span "custom_bundle_line_item​​​​​​​​​​" at bounding box center [79, 177] width 59 height 8
type textarea "SELECT `id`, `custom_bundle_id`, `line_item_id`, `amount`, `created_at`, `updat…"
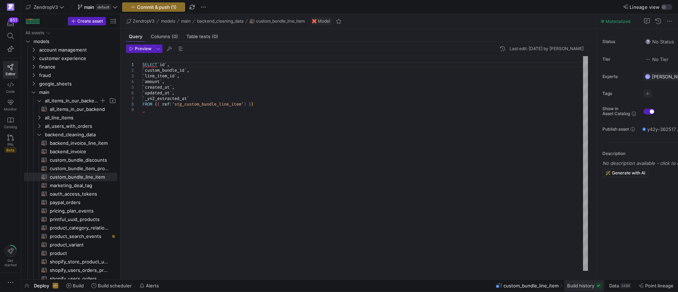
click at [592, 289] on span at bounding box center [584, 285] width 40 height 11
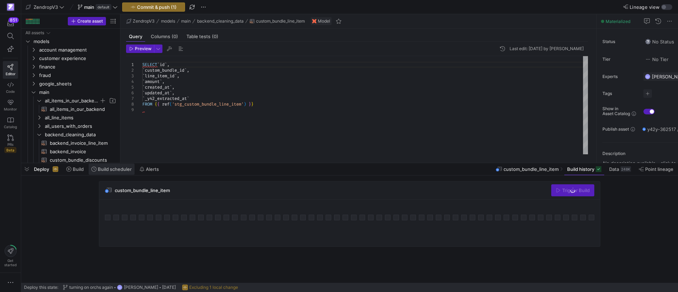
click at [102, 166] on span "Build scheduler" at bounding box center [115, 169] width 34 height 6
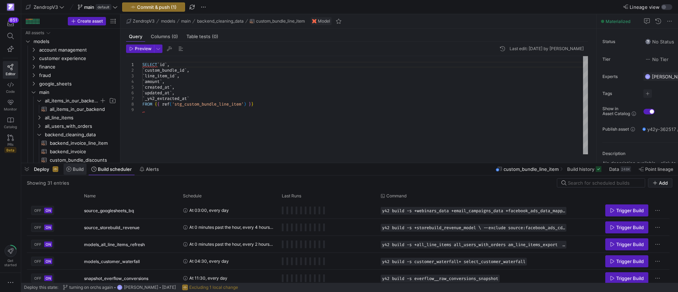
click at [74, 169] on span "Build" at bounding box center [78, 169] width 11 height 6
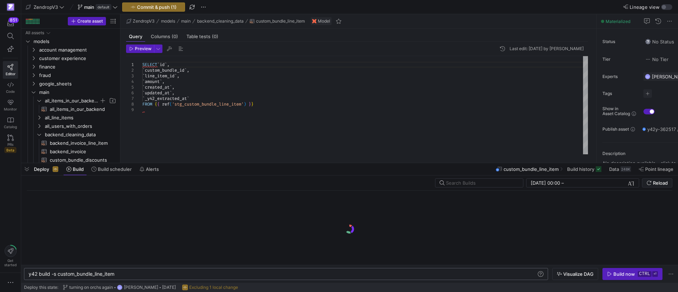
scroll to position [0, 90]
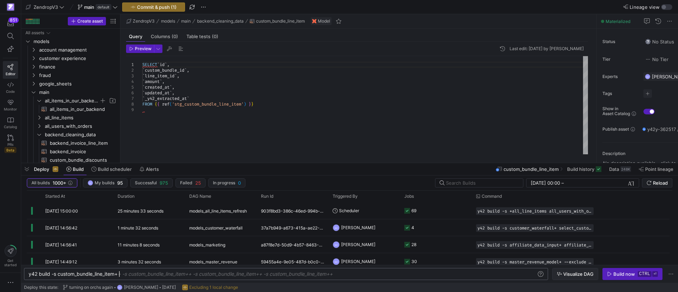
type textarea "y42 build -s custom_bundle_line_item+"
click at [570, 275] on span "Visualize DAG" at bounding box center [578, 274] width 30 height 6
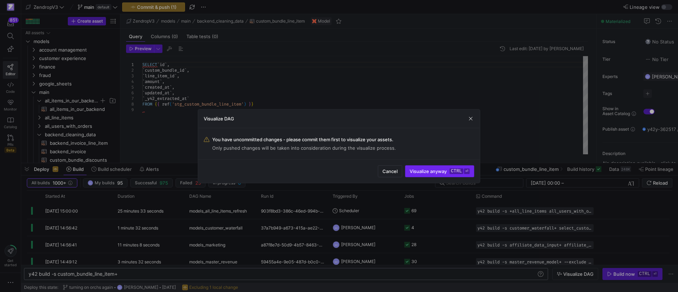
click at [428, 171] on span "Visualize anyway ctrl ⏎" at bounding box center [440, 171] width 60 height 6
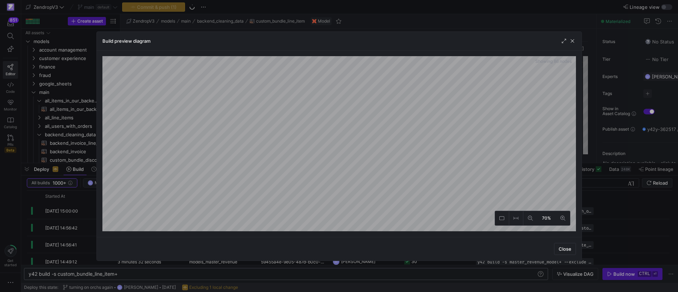
click at [476, 243] on div "Build preview diagram Showing 86 nodes 70% Close" at bounding box center [339, 146] width 486 height 230
click at [574, 43] on span "button" at bounding box center [572, 40] width 7 height 7
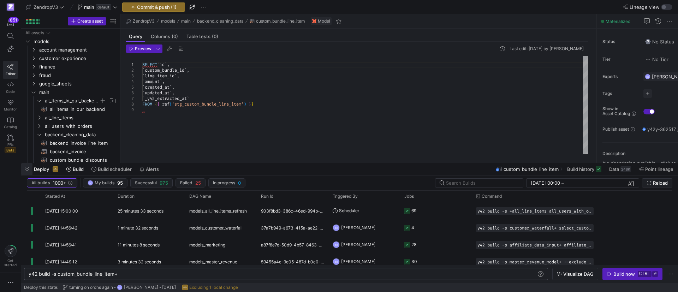
click at [24, 170] on span "button" at bounding box center [26, 169] width 11 height 12
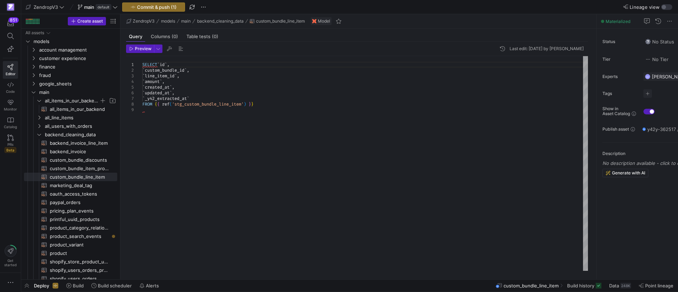
scroll to position [23, 0]
click at [242, 130] on div "SELECT ` id ` , ` custom_bundle_id ` , ` line_item_id ` , ` amount ` , ` create…" at bounding box center [365, 163] width 446 height 215
click at [64, 177] on span "custom_bundle_line_item​​​​​​​​​​" at bounding box center [79, 177] width 59 height 8
click at [59, 108] on span "all_items_in_our_backend​​​​​​​​​​" at bounding box center [79, 109] width 59 height 8
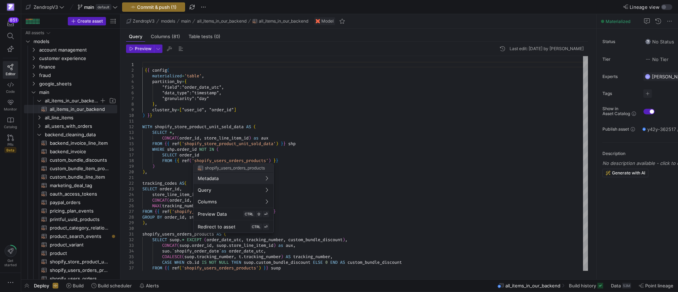
click at [422, 201] on div at bounding box center [339, 146] width 678 height 292
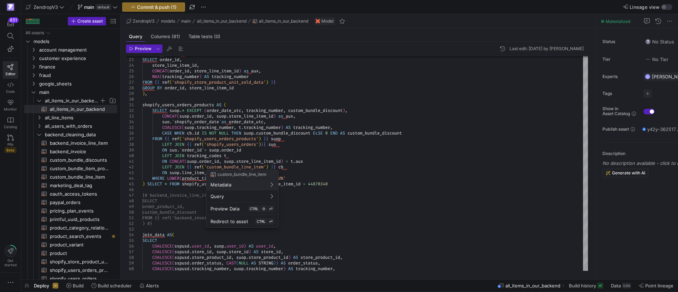
click at [220, 115] on div at bounding box center [339, 146] width 678 height 292
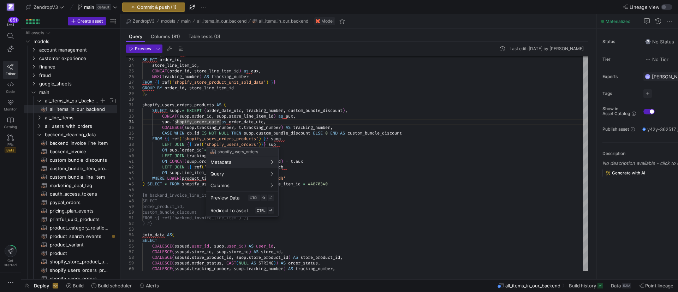
click at [205, 138] on div at bounding box center [339, 146] width 678 height 292
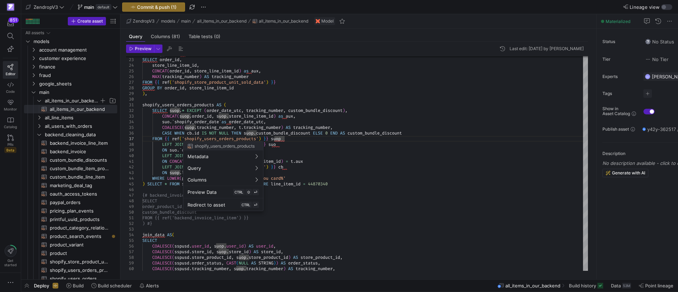
click at [197, 131] on div at bounding box center [339, 146] width 678 height 292
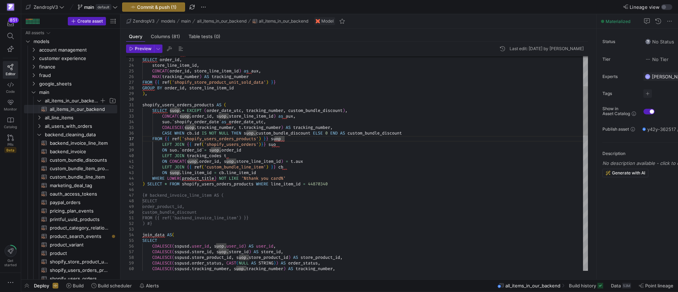
scroll to position [23, 142]
drag, startPoint x: 202, startPoint y: 133, endPoint x: 188, endPoint y: 133, distance: 13.8
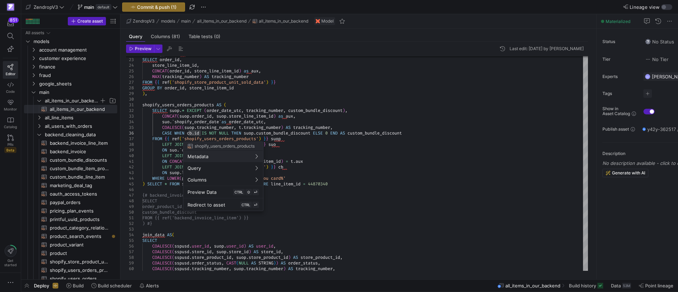
click at [203, 132] on div at bounding box center [339, 146] width 678 height 292
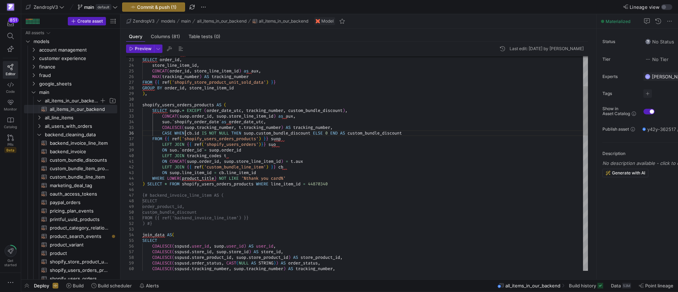
drag, startPoint x: 189, startPoint y: 133, endPoint x: 411, endPoint y: 132, distance: 222.2
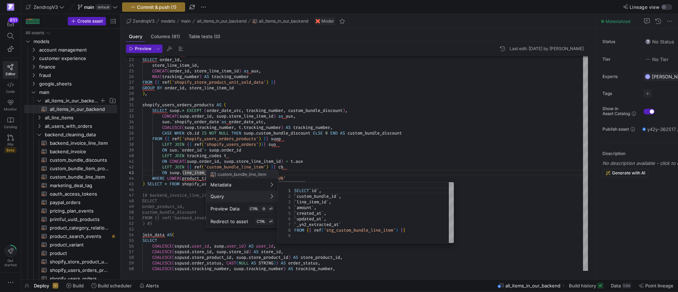
click at [299, 164] on div at bounding box center [339, 146] width 678 height 292
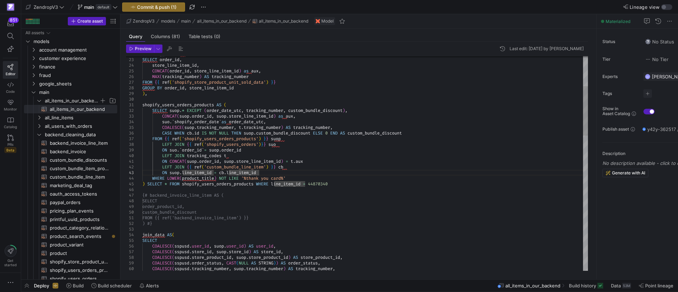
scroll to position [23, 117]
drag, startPoint x: 268, startPoint y: 173, endPoint x: 190, endPoint y: 168, distance: 78.9
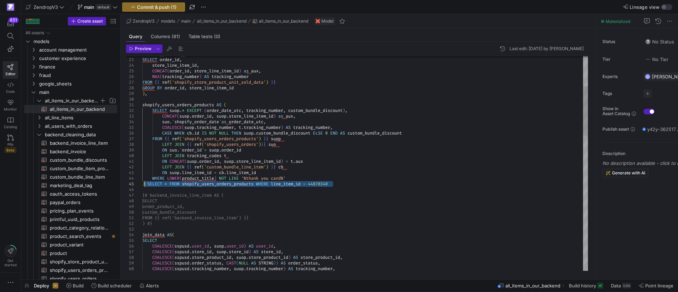
drag, startPoint x: 339, startPoint y: 186, endPoint x: 145, endPoint y: 186, distance: 194.2
drag, startPoint x: 339, startPoint y: 185, endPoint x: 146, endPoint y: 185, distance: 193.2
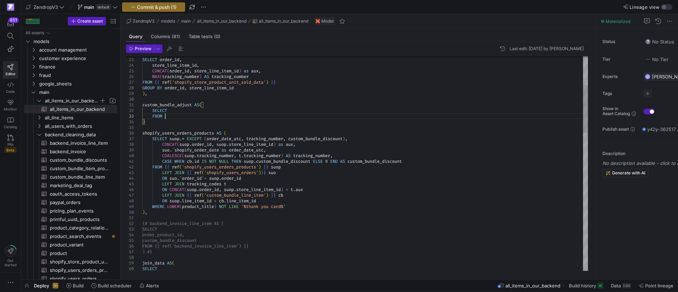
scroll to position [11, 22]
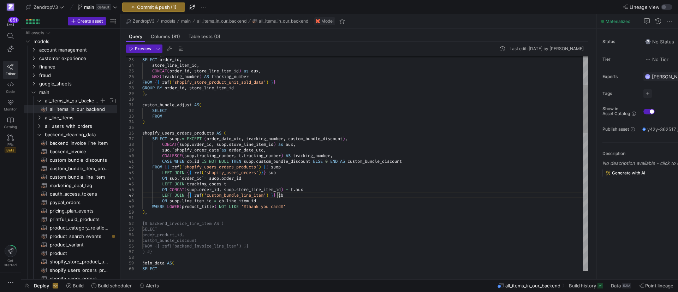
drag, startPoint x: 281, startPoint y: 195, endPoint x: 189, endPoint y: 196, distance: 91.8
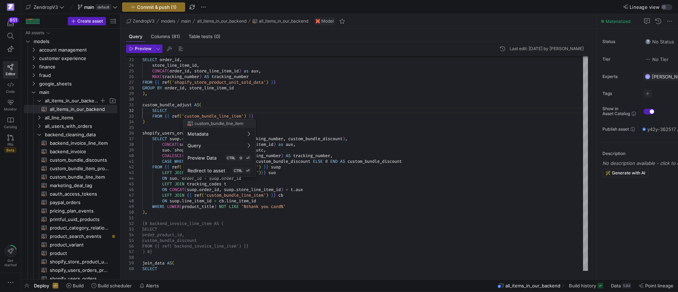
click at [200, 109] on div at bounding box center [339, 146] width 678 height 292
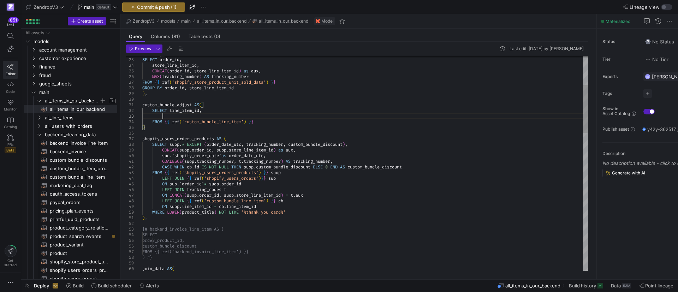
scroll to position [11, 10]
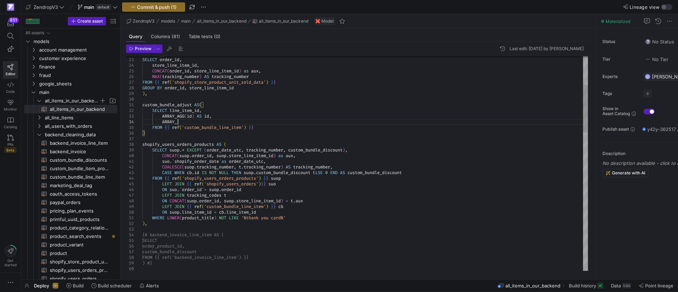
scroll to position [17, 35]
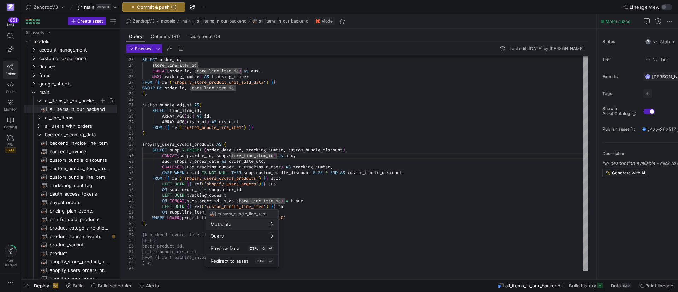
click at [191, 118] on div at bounding box center [339, 146] width 678 height 292
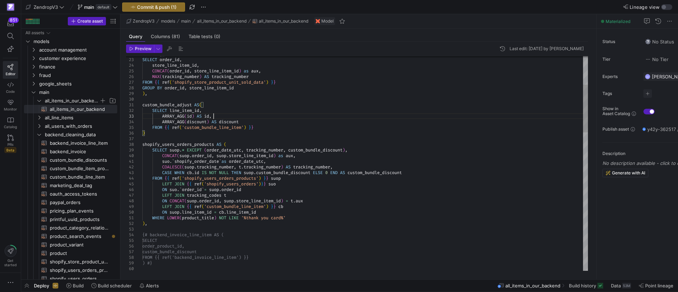
scroll to position [17, 104]
drag, startPoint x: 215, startPoint y: 118, endPoint x: 213, endPoint y: 111, distance: 7.3
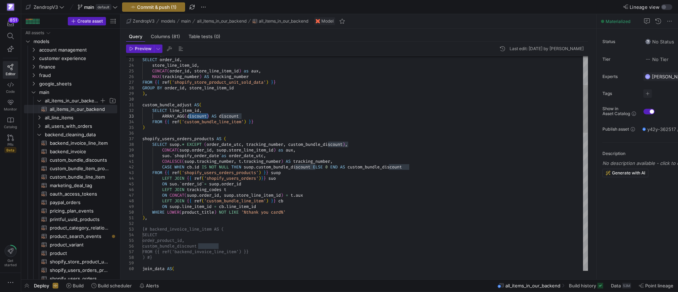
scroll to position [17, 48]
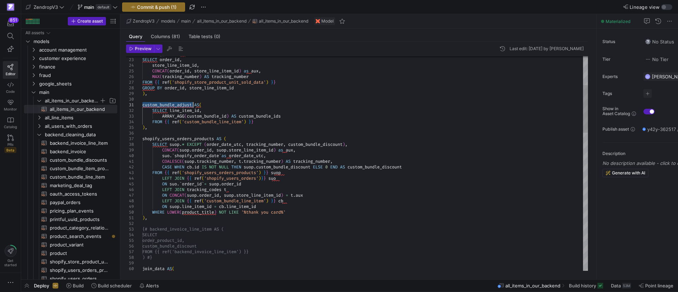
drag, startPoint x: 190, startPoint y: 128, endPoint x: 183, endPoint y: 128, distance: 7.1
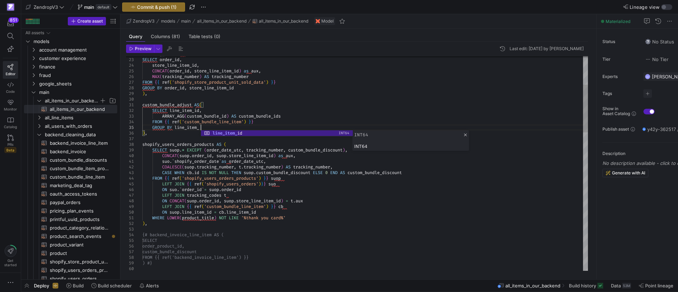
scroll to position [23, 63]
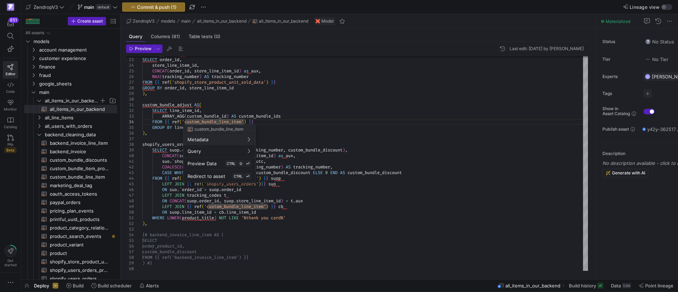
click at [270, 125] on div at bounding box center [339, 146] width 678 height 292
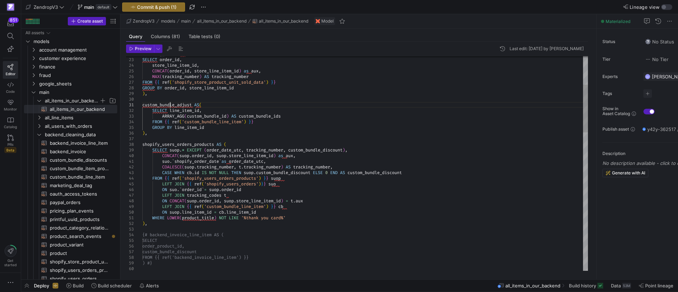
scroll to position [23, 69]
drag, startPoint x: 280, startPoint y: 207, endPoint x: 196, endPoint y: 211, distance: 83.4
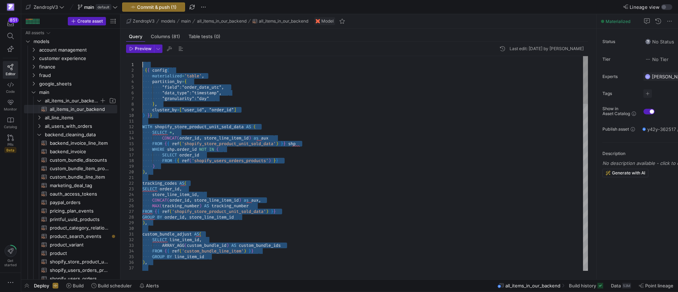
drag, startPoint x: 347, startPoint y: 225, endPoint x: 138, endPoint y: 59, distance: 266.2
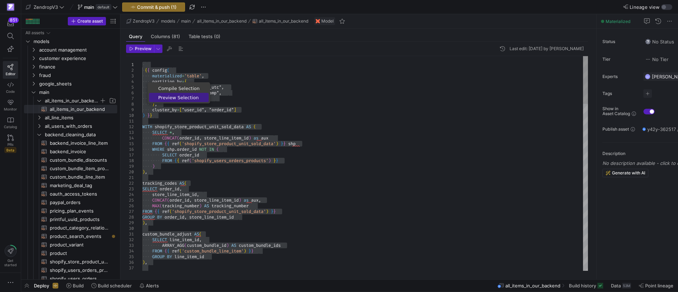
click at [165, 100] on link "Preview Selection" at bounding box center [179, 97] width 60 height 9
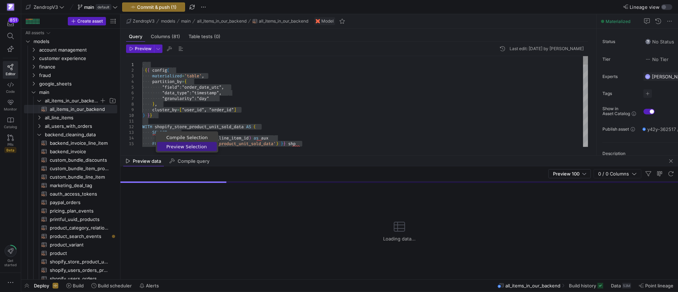
click at [176, 146] on span "Preview Selection" at bounding box center [187, 146] width 60 height 5
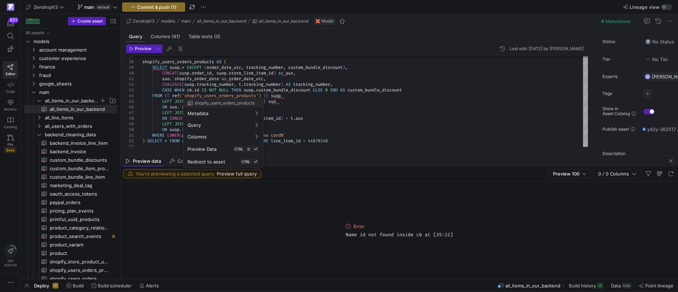
click at [194, 91] on div at bounding box center [339, 146] width 678 height 292
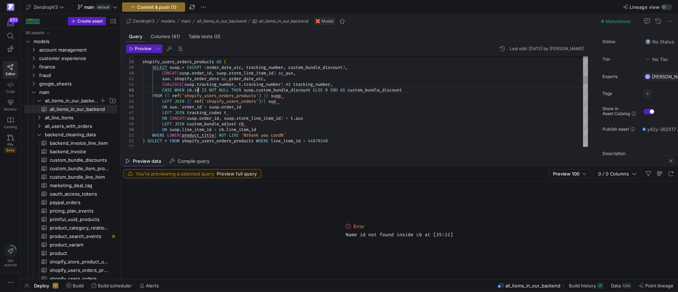
type textarea "suo.`shopify_order_date` as order_date_utc, COALESCE(suop.tracking_number, t.tr…"
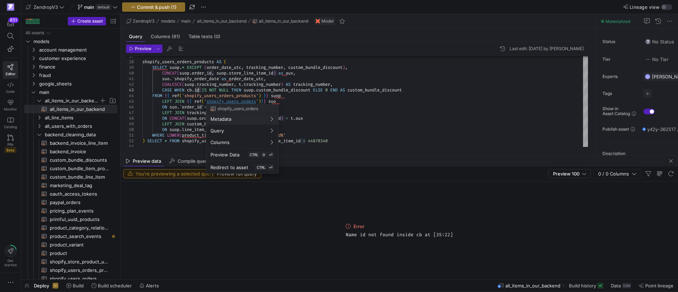
click at [198, 88] on div at bounding box center [339, 146] width 678 height 292
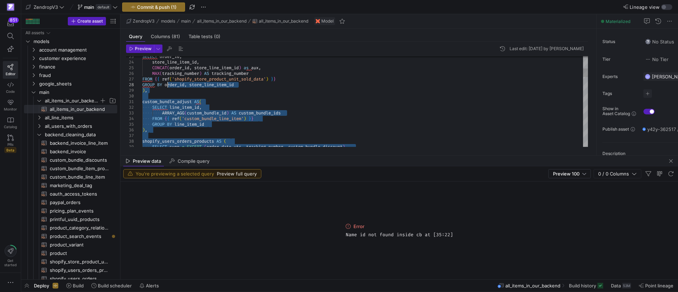
type textarea "{{ config( materialized='table', partition_by={ "field": "order_date_utc", "dat…"
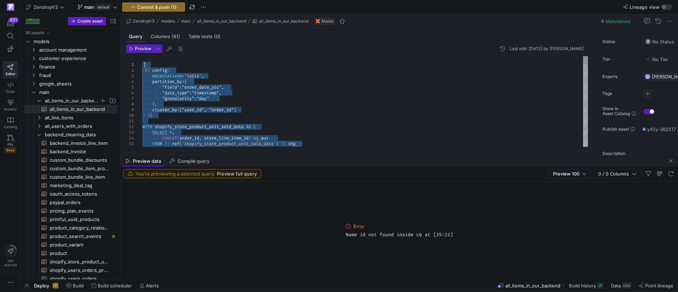
drag, startPoint x: 346, startPoint y: 88, endPoint x: 151, endPoint y: 63, distance: 196.9
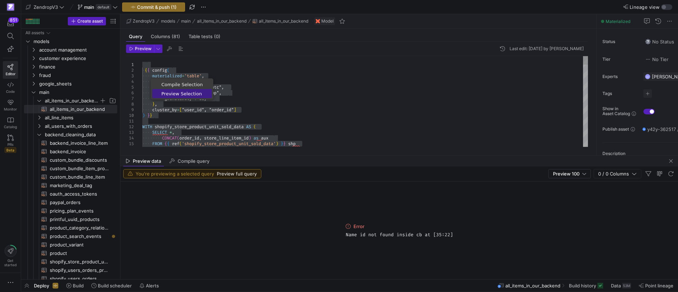
click at [172, 95] on span "Preview Selection" at bounding box center [182, 93] width 60 height 5
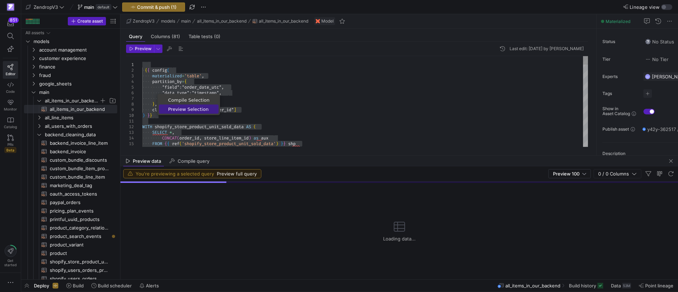
click at [172, 106] on link "Preview Selection" at bounding box center [189, 109] width 60 height 9
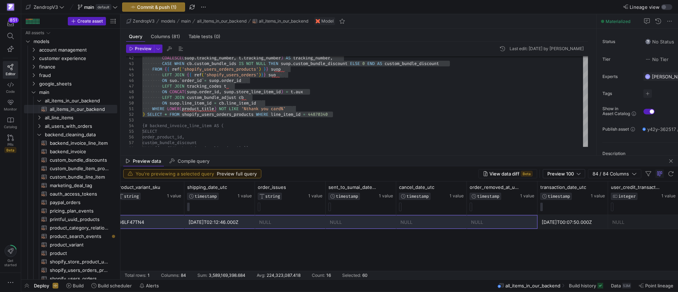
drag, startPoint x: 173, startPoint y: 224, endPoint x: 676, endPoint y: 229, distance: 502.2
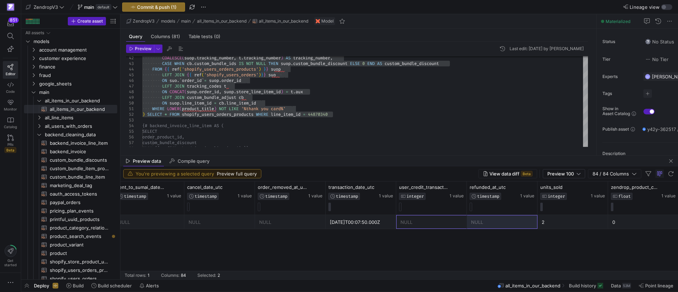
drag, startPoint x: 559, startPoint y: 221, endPoint x: 426, endPoint y: 144, distance: 153.8
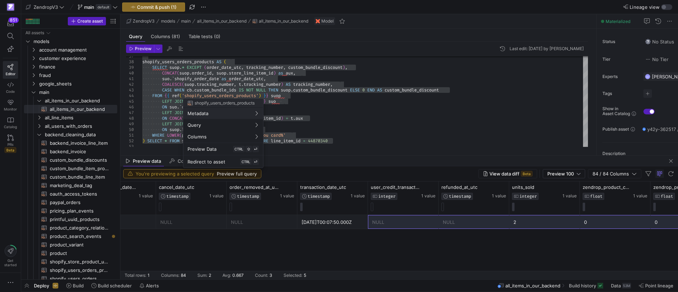
click at [210, 96] on div at bounding box center [339, 146] width 678 height 292
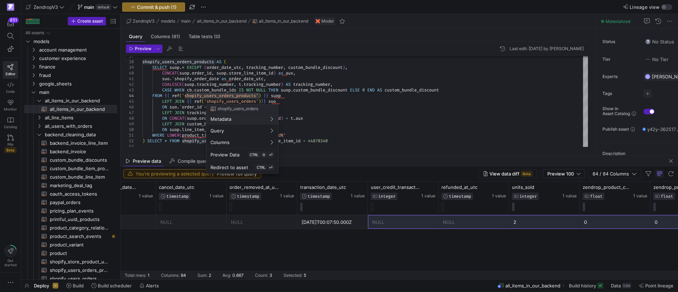
click at [240, 84] on div at bounding box center [339, 146] width 678 height 292
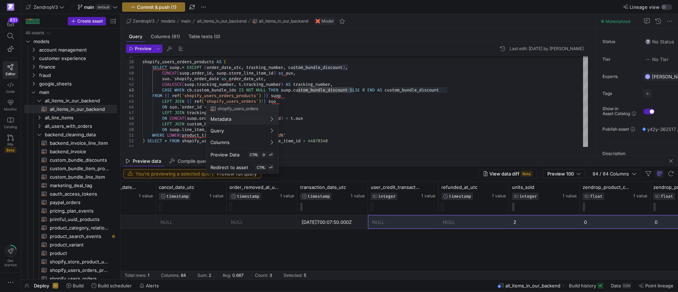
click at [302, 98] on div at bounding box center [339, 146] width 678 height 292
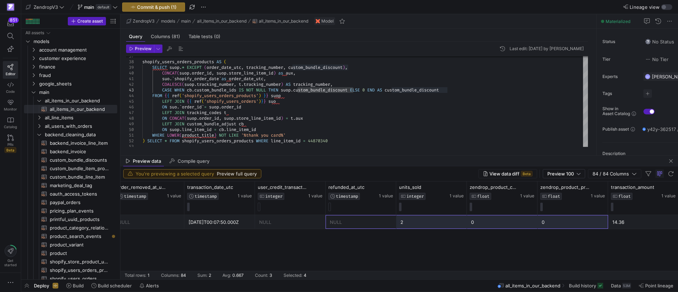
drag, startPoint x: 496, startPoint y: 222, endPoint x: 678, endPoint y: 231, distance: 182.5
click at [678, 231] on div "NULL NULL 2025-08-11T00:07:50.000Z NULL NULL 2 0 0 14.36 19.99" at bounding box center [399, 247] width 558 height 64
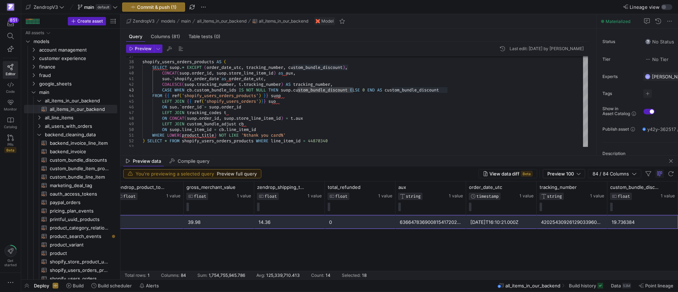
drag, startPoint x: 596, startPoint y: 224, endPoint x: 668, endPoint y: 220, distance: 72.1
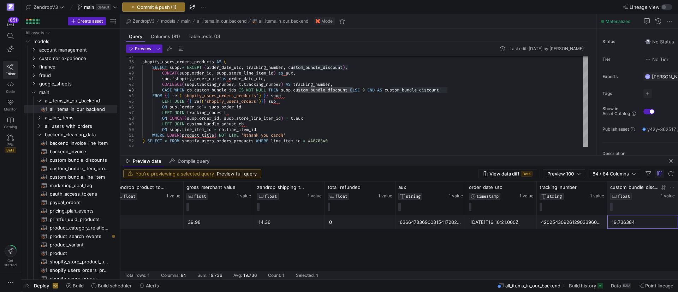
drag, startPoint x: 628, startPoint y: 224, endPoint x: 635, endPoint y: 191, distance: 32.8
click at [635, 191] on div "zendrop_product_total_cost FLOAT 1 value zendrop_product_total_pricing FLOAT 1 …" at bounding box center [399, 231] width 558 height 98
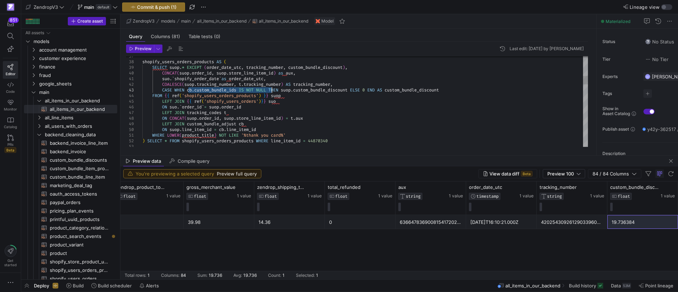
drag, startPoint x: 189, startPoint y: 89, endPoint x: 269, endPoint y: 91, distance: 80.5
click at [625, 222] on div "19.736384" at bounding box center [643, 222] width 62 height 14
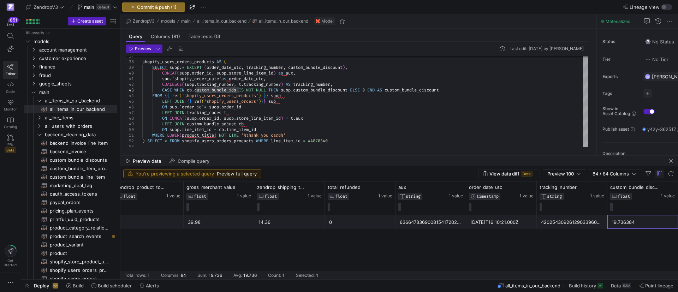
drag, startPoint x: 627, startPoint y: 223, endPoint x: 612, endPoint y: 225, distance: 14.2
click at [612, 225] on div "19.736384" at bounding box center [643, 222] width 62 height 14
drag, startPoint x: 366, startPoint y: 90, endPoint x: 372, endPoint y: 89, distance: 6.1
click at [669, 163] on span "button" at bounding box center [671, 161] width 8 height 8
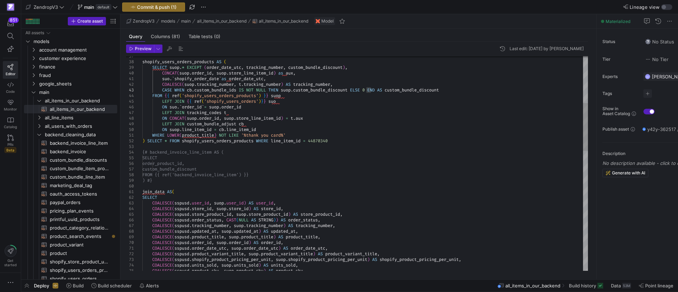
drag, startPoint x: 339, startPoint y: 142, endPoint x: 147, endPoint y: 140, distance: 192.1
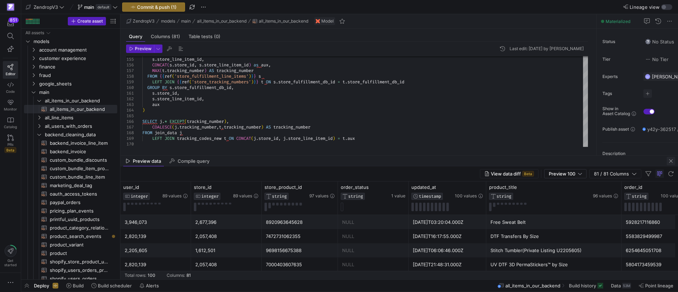
type textarea "WHERE LOWER(product_title) NOT LIKE '%thank you card%' ), {# backend_invoice_li…"
drag, startPoint x: 671, startPoint y: 163, endPoint x: 655, endPoint y: 162, distance: 15.5
click at [670, 162] on span "button" at bounding box center [671, 161] width 8 height 8
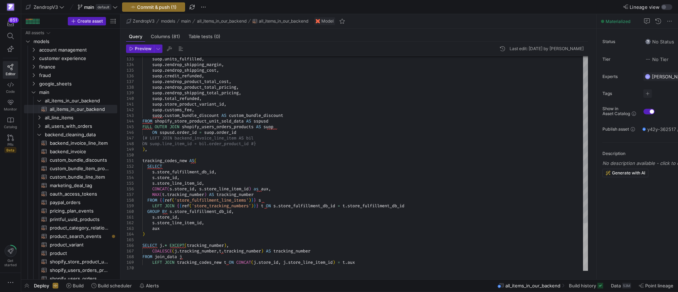
click at [583, 267] on div at bounding box center [585, 247] width 5 height 48
click at [149, 7] on span "Commit & push (1)" at bounding box center [157, 7] width 40 height 6
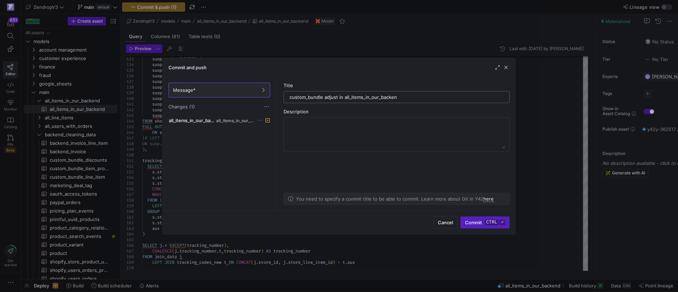
type input "custom_bundle adjust in all_items_in_our_backend"
click at [486, 221] on kbd "ctrl" at bounding box center [492, 223] width 14 height 6
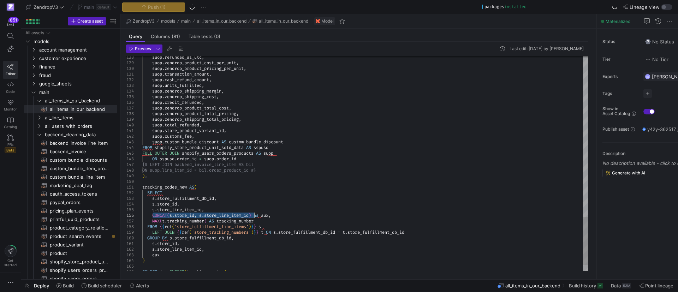
drag, startPoint x: 154, startPoint y: 215, endPoint x: 255, endPoint y: 216, distance: 101.7
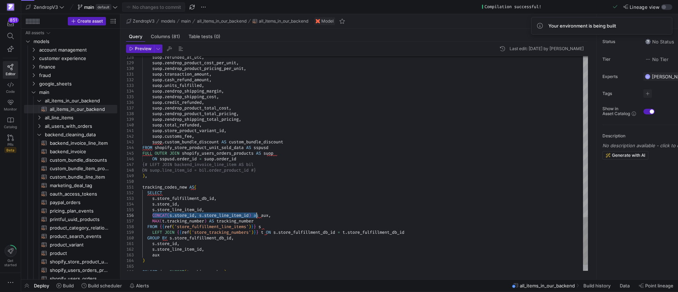
drag, startPoint x: 153, startPoint y: 215, endPoint x: 256, endPoint y: 215, distance: 102.8
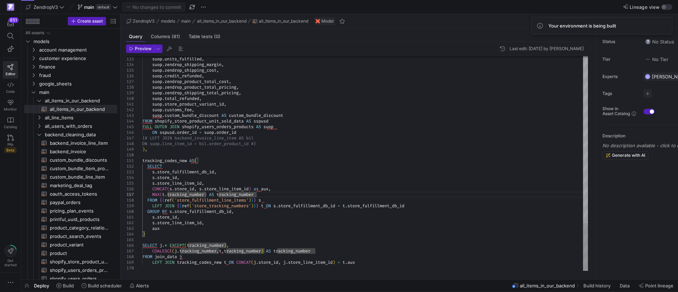
type textarea "s.store_id, s.store_line_item_id, aux ) SELECT j.* EXCEPT(tracking_number), COA…"
click at [603, 288] on span "Build history" at bounding box center [596, 286] width 27 height 6
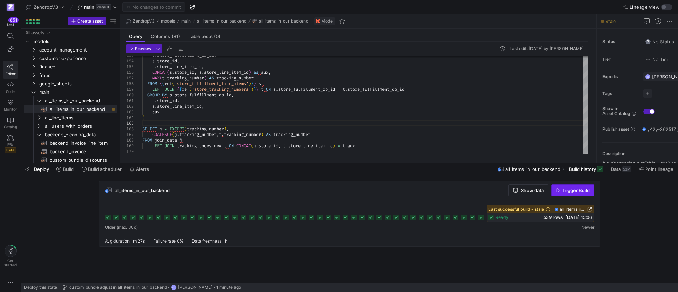
click at [574, 188] on span "Trigger Build" at bounding box center [576, 191] width 28 height 6
click at [533, 190] on span "Show data" at bounding box center [532, 191] width 23 height 6
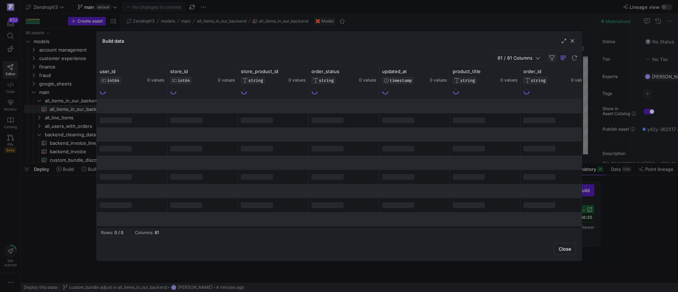
click at [550, 59] on span "button" at bounding box center [552, 58] width 8 height 8
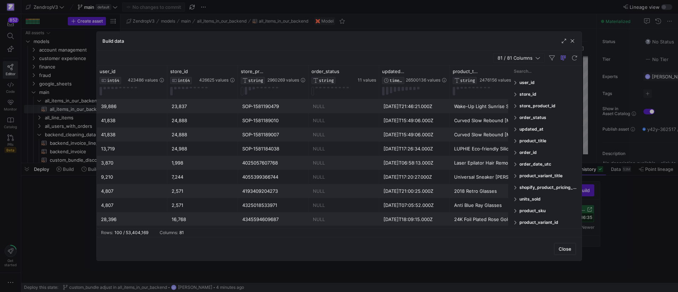
click at [528, 73] on input "Filter Columns Input" at bounding box center [546, 71] width 65 height 14
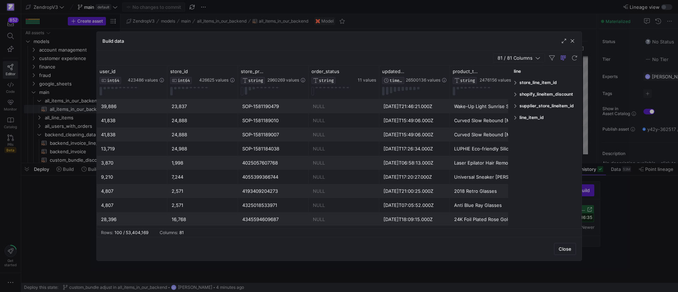
type input "line"
click at [517, 84] on span at bounding box center [516, 82] width 4 height 5
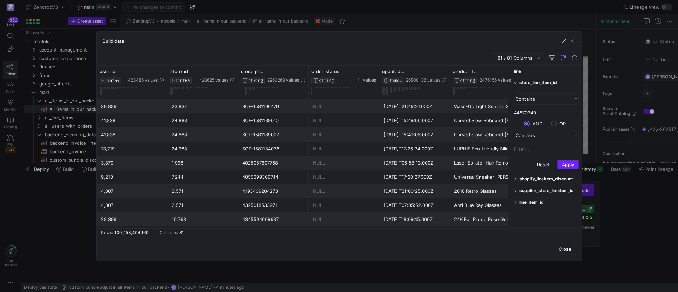
type input "44870340"
click at [569, 162] on button "Apply" at bounding box center [568, 164] width 22 height 9
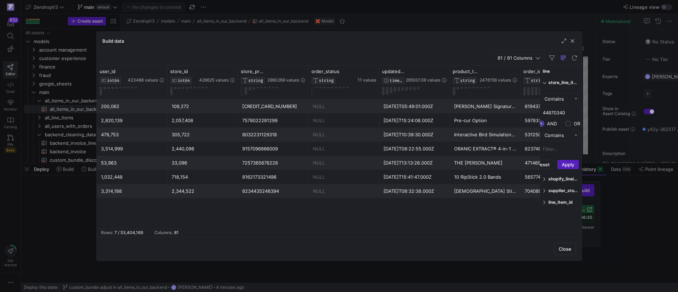
drag, startPoint x: 511, startPoint y: 128, endPoint x: 541, endPoint y: 130, distance: 30.8
click at [541, 130] on div at bounding box center [540, 147] width 2 height 163
click at [115, 230] on div "7 / 53,404,169" at bounding box center [128, 232] width 29 height 5
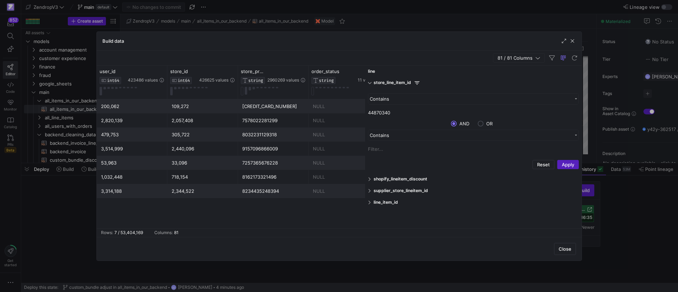
drag, startPoint x: 540, startPoint y: 90, endPoint x: 350, endPoint y: 113, distance: 191.4
click at [364, 113] on div at bounding box center [365, 147] width 2 height 163
click at [354, 105] on div "Contains 44870340 AND OR Contains" at bounding box center [467, 125] width 230 height 64
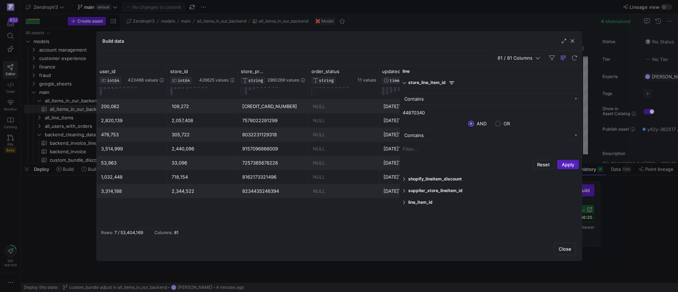
drag, startPoint x: 352, startPoint y: 105, endPoint x: 400, endPoint y: 106, distance: 47.7
click at [400, 106] on div at bounding box center [400, 147] width 2 height 163
click at [435, 86] on div "store_line_item_id" at bounding box center [491, 82] width 182 height 11
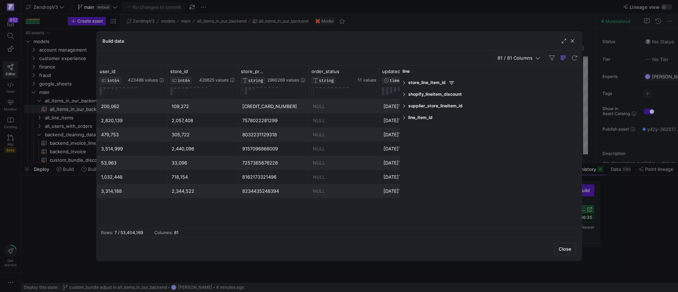
click at [405, 81] on span at bounding box center [405, 82] width 4 height 5
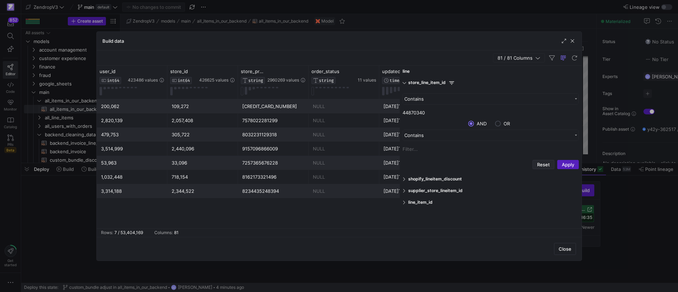
click at [545, 165] on button "Reset" at bounding box center [544, 164] width 22 height 9
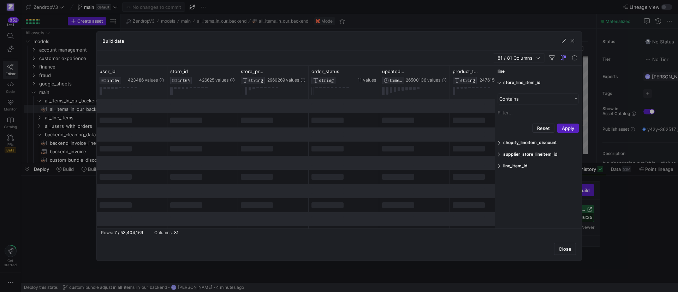
drag, startPoint x: 400, startPoint y: 98, endPoint x: 494, endPoint y: 100, distance: 94.7
click at [494, 100] on div at bounding box center [495, 147] width 2 height 163
drag, startPoint x: 498, startPoint y: 83, endPoint x: 509, endPoint y: 71, distance: 16.5
click at [499, 83] on span at bounding box center [500, 82] width 4 height 5
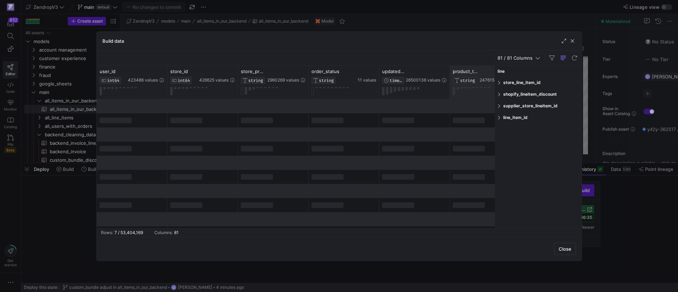
click at [492, 72] on div "user_id INT64 423486 values store_id INT64 426625 values store_product_id STRIN…" at bounding box center [339, 147] width 485 height 163
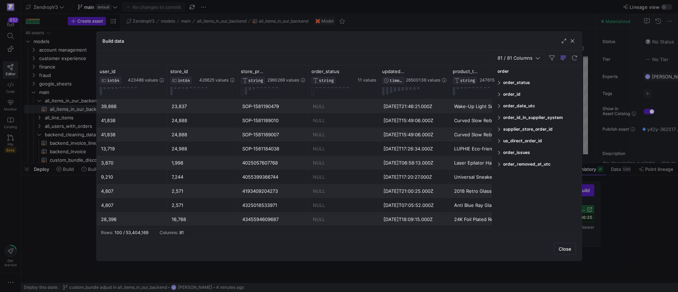
type input "order"
click at [498, 94] on span at bounding box center [500, 94] width 4 height 5
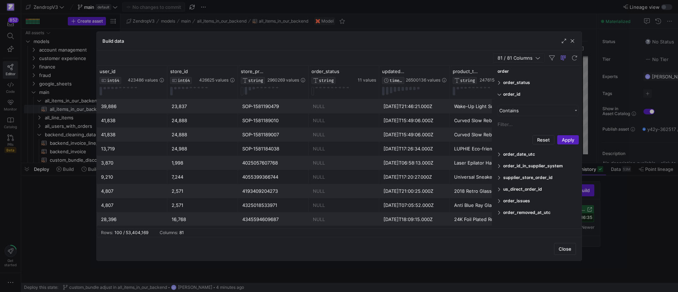
paste input "6366478369008"
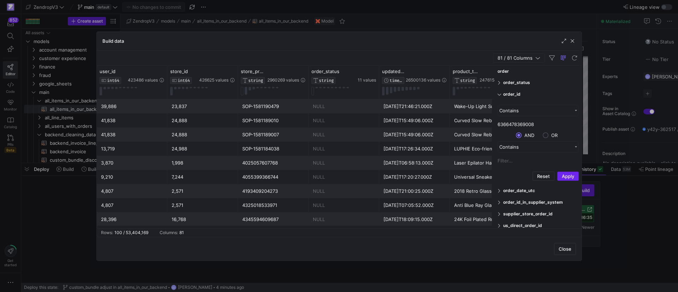
type input "6366478369008"
click at [570, 177] on button "Apply" at bounding box center [568, 176] width 22 height 9
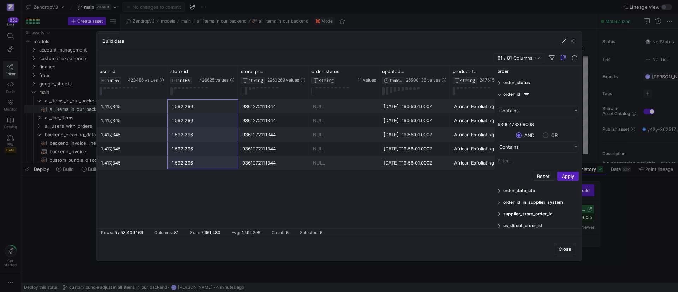
drag, startPoint x: 193, startPoint y: 106, endPoint x: 208, endPoint y: 180, distance: 75.9
click at [208, 180] on div "1,417,345 1,592,296 9361272111344 NULL 2025-08-15T19:56:01.000Z African Exfolia…" at bounding box center [296, 163] width 398 height 129
click at [574, 41] on span "button" at bounding box center [572, 40] width 7 height 7
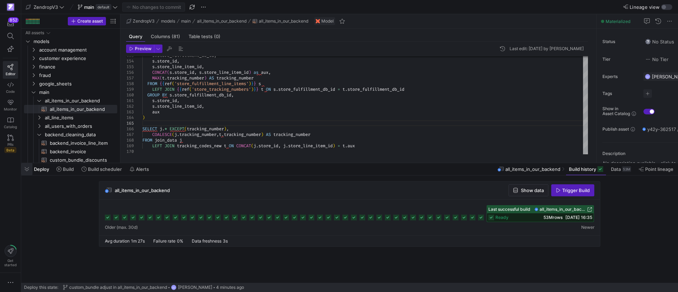
click at [29, 169] on span "button" at bounding box center [26, 169] width 11 height 12
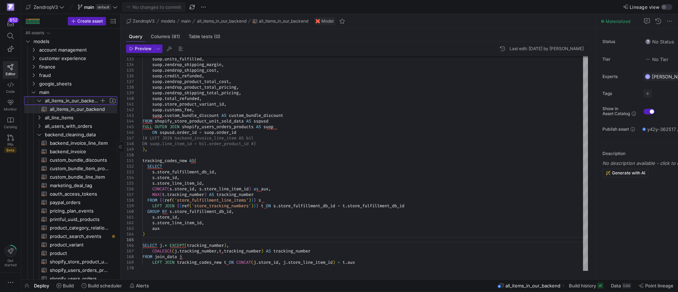
click at [37, 101] on icon "Press SPACE to select this row." at bounding box center [39, 101] width 5 height 4
click at [41, 108] on icon "Press SPACE to select this row." at bounding box center [39, 109] width 5 height 4
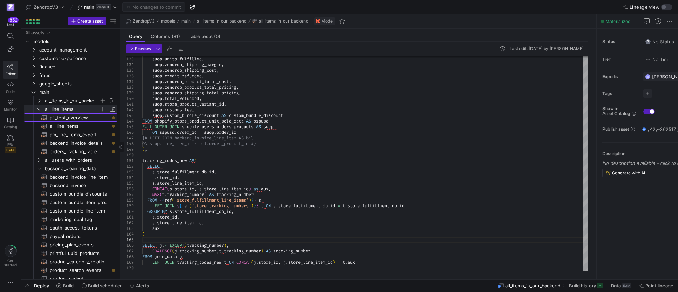
click at [59, 117] on span "ali_test_overview​​​​​​​​​​" at bounding box center [79, 118] width 59 height 8
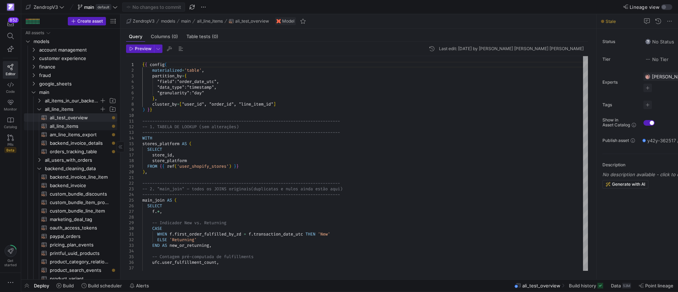
click at [73, 127] on span "all_line_items​​​​​​​​​​" at bounding box center [79, 126] width 59 height 8
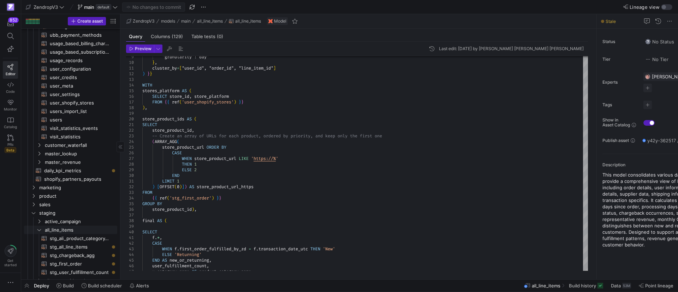
scroll to position [477, 0]
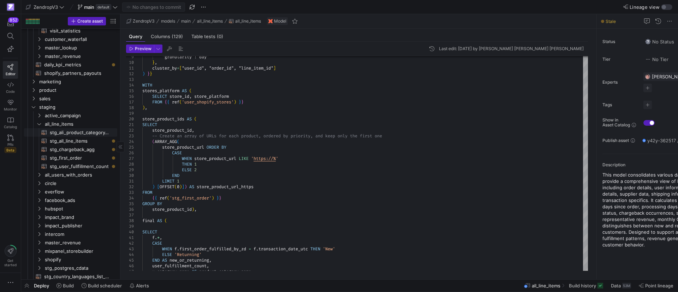
click at [62, 136] on span "stg_ali_product_category_relations​​​​​​​​​​" at bounding box center [79, 133] width 59 height 8
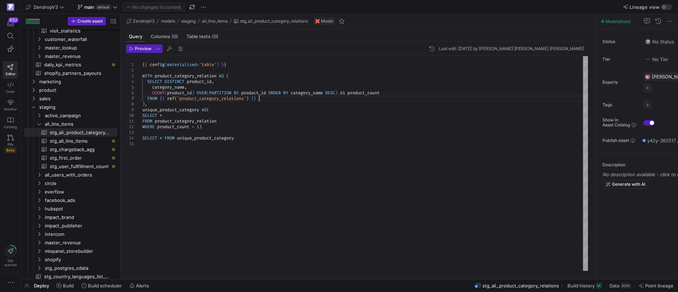
click at [272, 99] on div "{ { config ( materialized = 'table' ) } } WITH product_category_relation AS ( S…" at bounding box center [365, 163] width 446 height 215
click at [71, 140] on span "stg_all_line_items​​​​​​​​​​" at bounding box center [79, 141] width 59 height 8
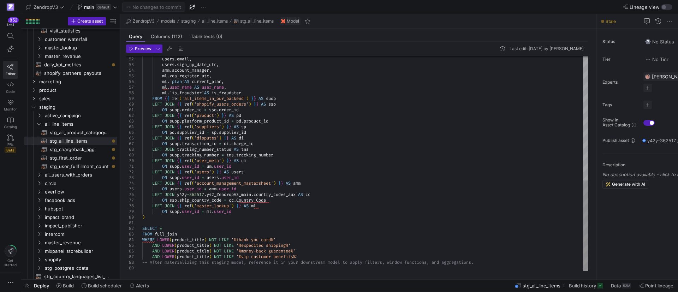
scroll to position [11, 0]
click at [331, 147] on div "users . email , users . sign_up_date_utc , amm . account_manager , ml . zda_reg…" at bounding box center [365, 16] width 446 height 509
click at [575, 285] on span "Build history" at bounding box center [582, 286] width 27 height 6
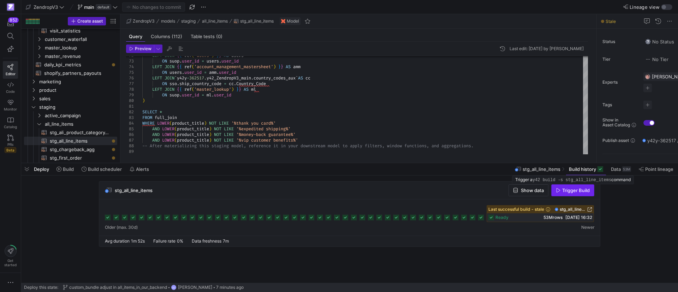
click at [574, 194] on span "button" at bounding box center [573, 190] width 42 height 11
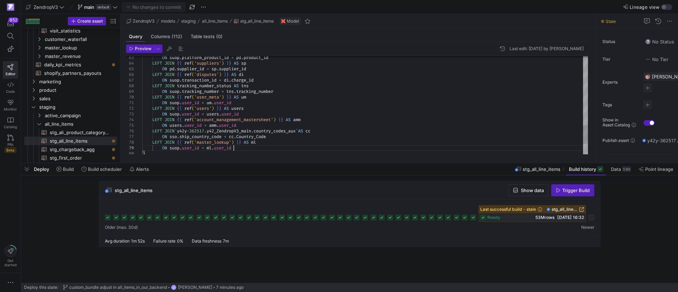
scroll to position [11, 109]
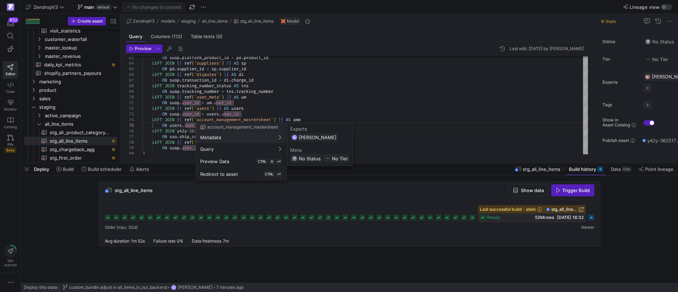
click at [439, 203] on div at bounding box center [339, 146] width 678 height 292
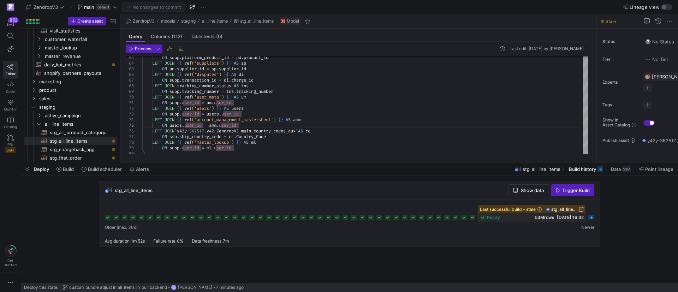
drag, startPoint x: 316, startPoint y: 194, endPoint x: 306, endPoint y: 182, distance: 15.9
click at [314, 194] on div "stg_all_line_items Show data Trigger Build" at bounding box center [349, 191] width 501 height 18
click at [275, 155] on div "Preview Last edit: Thursday 25 September 2025 by Giovana Costa 72 73 74 75 76 7…" at bounding box center [356, 99] width 473 height 115
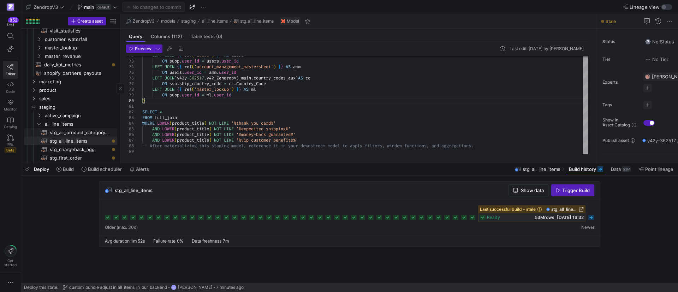
click at [67, 131] on span "stg_ali_product_category_relations​​​​​​​​​​" at bounding box center [79, 133] width 59 height 8
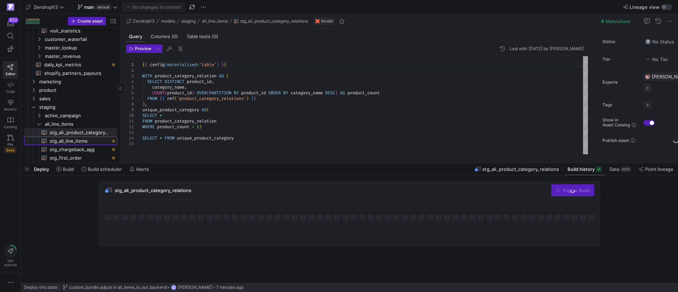
click at [67, 139] on span "stg_all_line_items​​​​​​​​​​" at bounding box center [79, 141] width 59 height 8
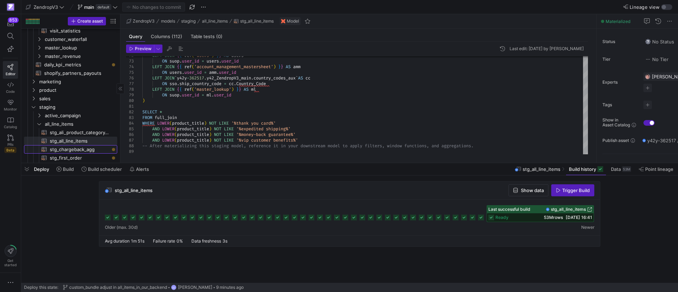
click at [89, 150] on span "stg_chargeback_agg​​​​​​​​​​" at bounding box center [79, 150] width 59 height 8
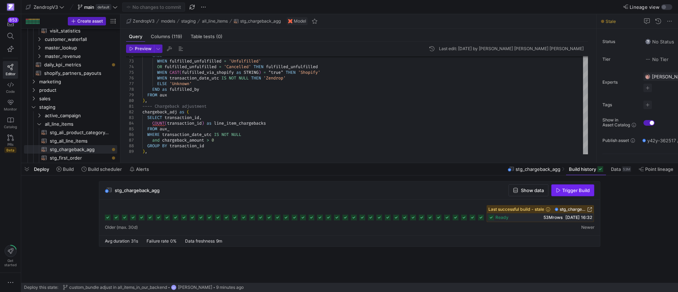
click at [557, 192] on icon "button" at bounding box center [558, 190] width 5 height 5
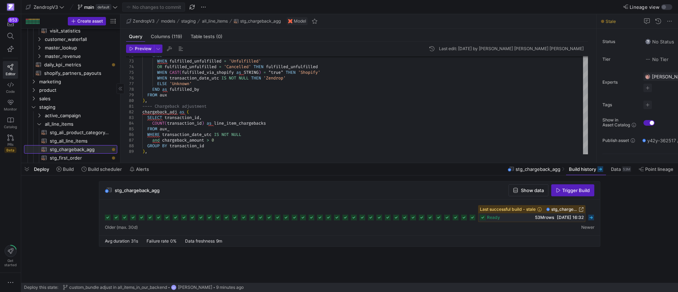
click at [75, 145] on link "stg_chargeback_agg​​​​​​​​​​" at bounding box center [70, 149] width 93 height 8
click at [79, 141] on span "stg_all_line_items​​​​​​​​​​" at bounding box center [79, 141] width 59 height 8
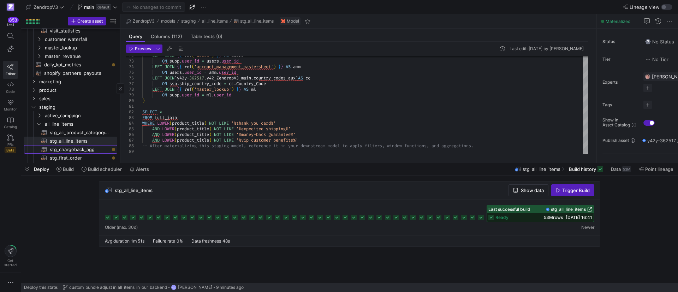
click at [78, 150] on span "stg_chargeback_agg​​​​​​​​​​" at bounding box center [79, 150] width 59 height 8
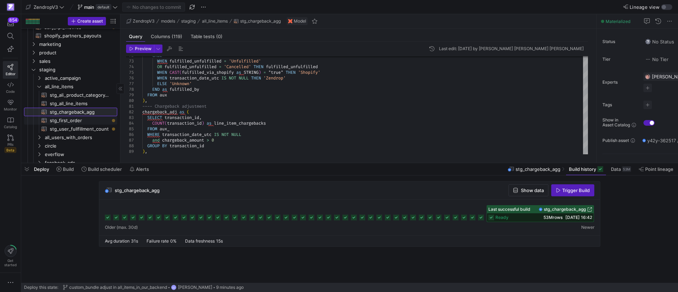
scroll to position [530, 0]
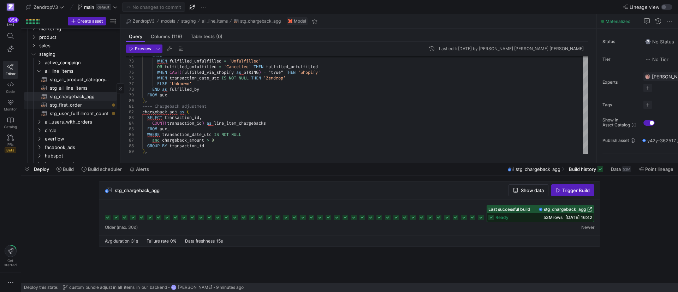
click at [77, 106] on span "stg_first_order​​​​​​​​​​" at bounding box center [79, 105] width 59 height 8
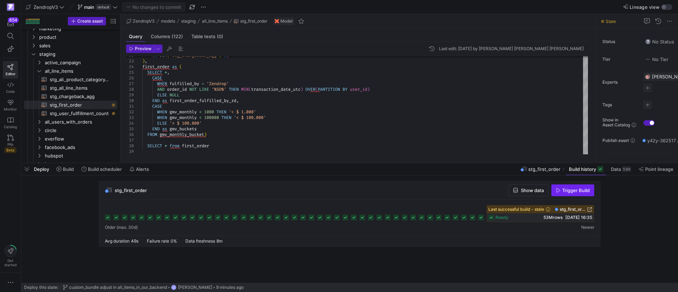
click at [566, 191] on span "Trigger Build" at bounding box center [576, 191] width 28 height 6
click at [242, 134] on div "{ { ref ( 'stg_chargeback_agg' ) } } ) , first_order as ( SELECT * , CASE WHEN …" at bounding box center [365, 41] width 446 height 226
click at [230, 142] on div "{ { ref ( 'stg_chargeback_agg' ) } } ) , first_order as ( SELECT * , CASE WHEN …" at bounding box center [365, 41] width 446 height 226
click at [231, 146] on div "{ { ref ( 'stg_chargeback_agg' ) } } ) , first_order as ( SELECT * , CASE WHEN …" at bounding box center [365, 41] width 446 height 226
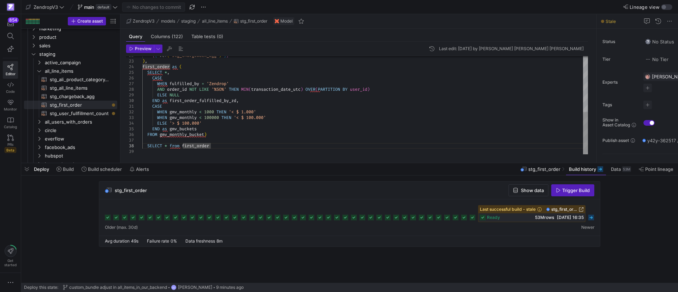
click at [243, 128] on div "{ { ref ( 'stg_chargeback_agg' ) } } ) , first_order as ( SELECT * , CASE WHEN …" at bounding box center [365, 41] width 446 height 226
click at [221, 140] on div "{ { ref ( 'stg_chargeback_agg' ) } } ) , first_order as ( SELECT * , CASE WHEN …" at bounding box center [365, 41] width 446 height 226
click at [92, 93] on span "stg_chargeback_agg​​​​​​​​​​" at bounding box center [79, 97] width 59 height 8
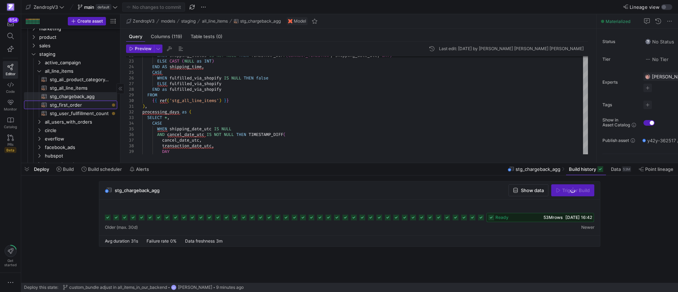
click at [81, 107] on span "stg_first_order​​​​​​​​​​" at bounding box center [79, 105] width 59 height 8
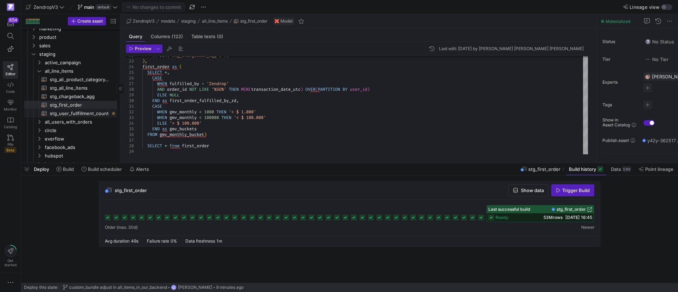
click at [86, 115] on span "stg_user_fullfillment_count​​​​​​​​​​" at bounding box center [79, 113] width 59 height 8
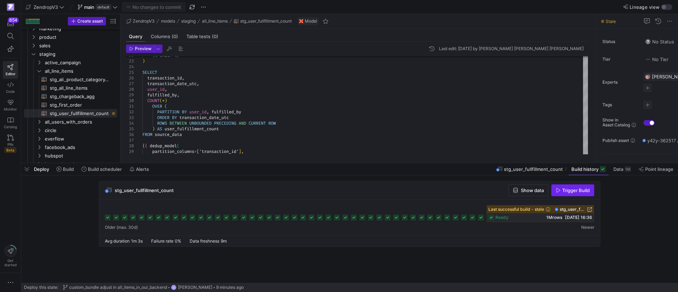
click at [586, 193] on span "Trigger Build" at bounding box center [576, 191] width 28 height 6
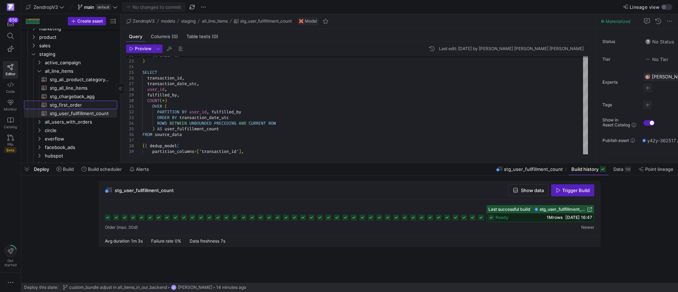
click at [78, 104] on span "stg_first_order​​​​​​​​​​" at bounding box center [79, 105] width 59 height 8
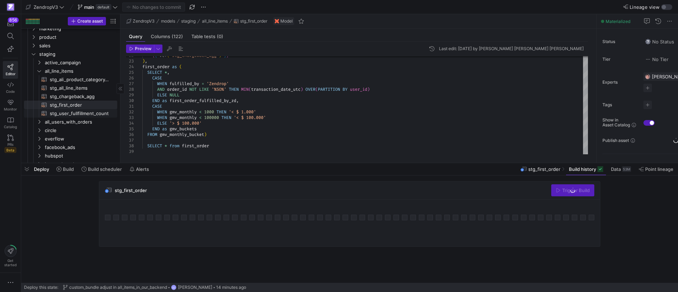
click at [73, 114] on span "stg_user_fullfillment_count​​​​​​​​​​" at bounding box center [79, 113] width 59 height 8
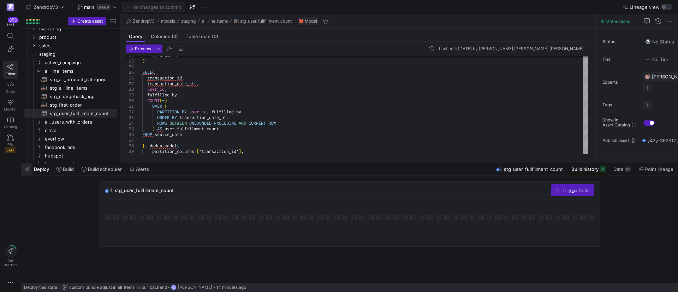
click at [24, 170] on span "button" at bounding box center [26, 169] width 11 height 12
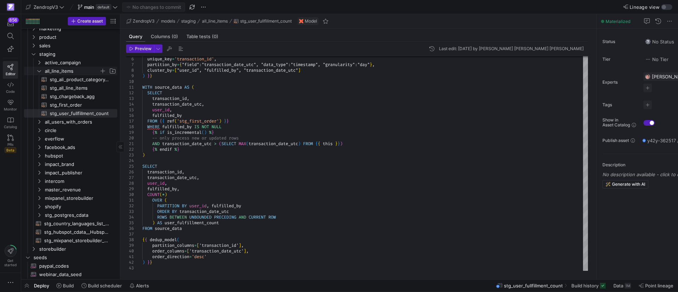
click at [39, 74] on span "all_line_items" at bounding box center [76, 71] width 81 height 8
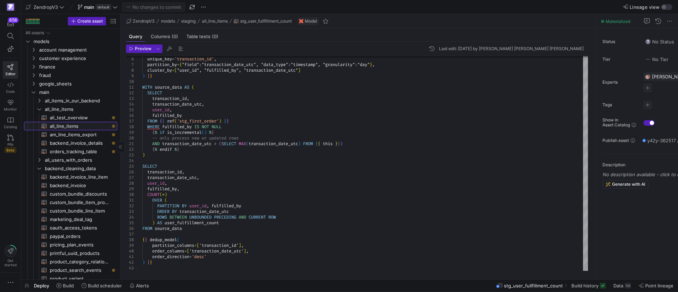
click at [61, 125] on span "all_line_items​​​​​​​​​​" at bounding box center [79, 126] width 59 height 8
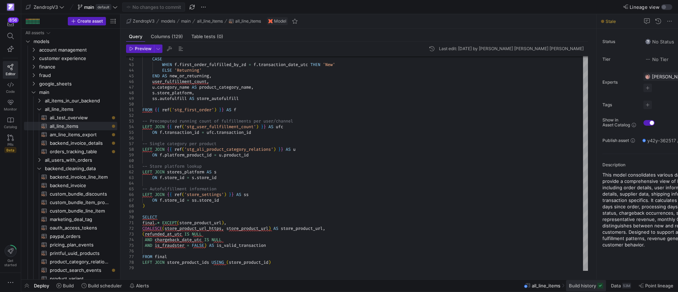
click at [578, 284] on span "Build history" at bounding box center [582, 286] width 27 height 6
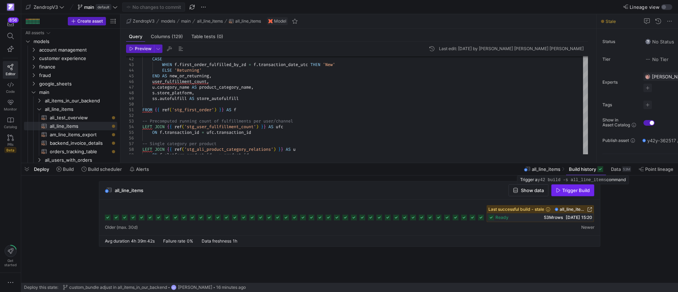
click at [569, 190] on span "Trigger Build" at bounding box center [576, 191] width 28 height 6
click at [84, 135] on span "am_line_items_export​​​​​​​​​​" at bounding box center [79, 135] width 59 height 8
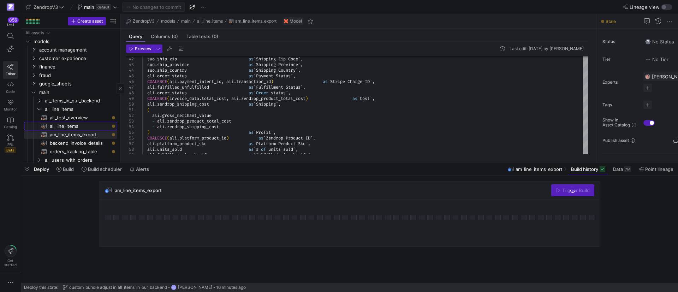
click at [73, 125] on span "all_line_items​​​​​​​​​​" at bounding box center [79, 126] width 59 height 8
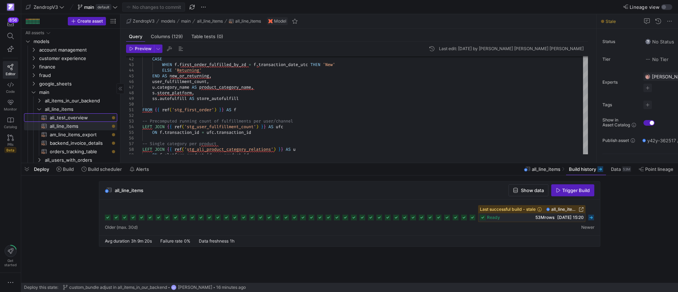
click at [87, 118] on span "ali_test_overview​​​​​​​​​​" at bounding box center [79, 118] width 59 height 8
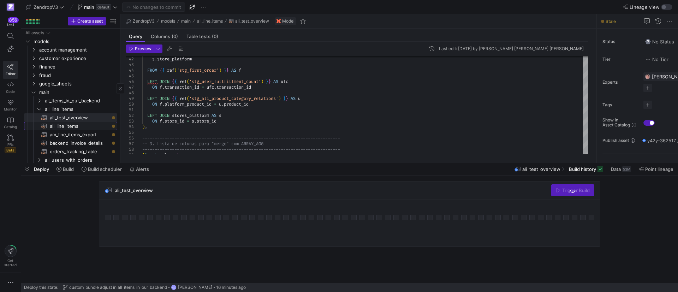
click at [80, 125] on span "all_line_items​​​​​​​​​​" at bounding box center [79, 126] width 59 height 8
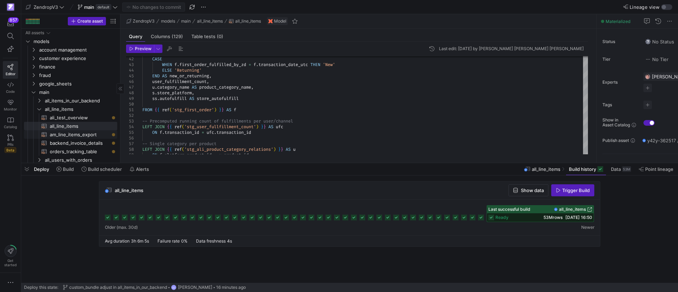
click at [79, 136] on span "am_line_items_export​​​​​​​​​​" at bounding box center [79, 135] width 59 height 8
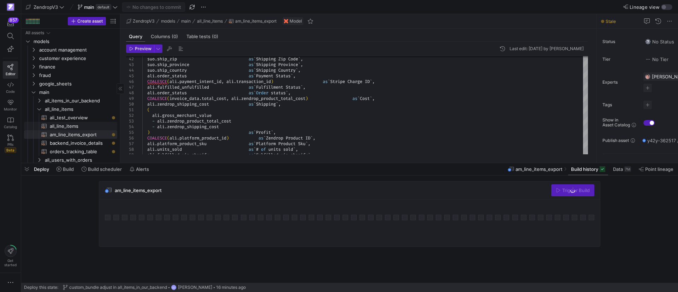
click at [79, 125] on span "all_line_items​​​​​​​​​​" at bounding box center [79, 126] width 59 height 8
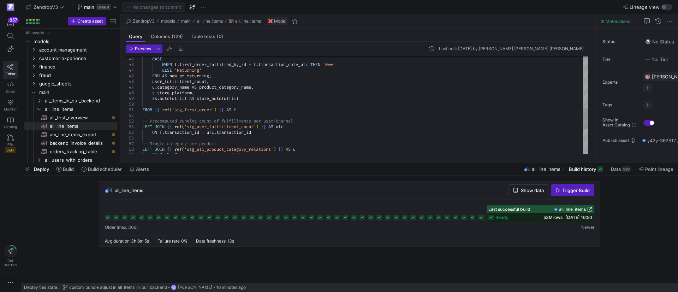
type textarea "FROM {{ ref('stg_first_order') }} AS f -- Precomputed running count of fulfillm…"
click at [351, 119] on div "CASE WHEN f . first_order_fulfilled_by_zd = f . transaction_date_utc THEN 'New'…" at bounding box center [365, 45] width 446 height 452
click at [524, 188] on span "Show data" at bounding box center [532, 191] width 23 height 6
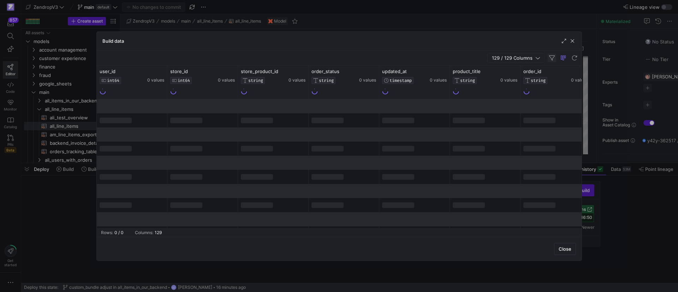
click at [551, 58] on span "button" at bounding box center [552, 58] width 8 height 8
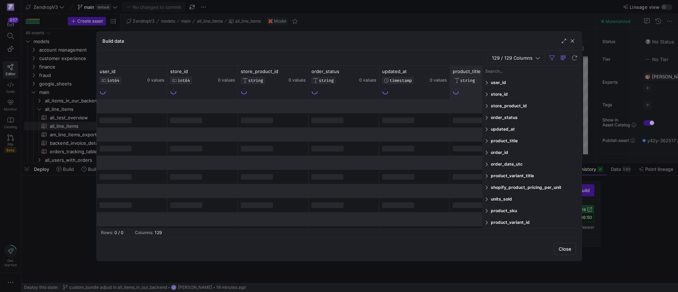
drag, startPoint x: 510, startPoint y: 75, endPoint x: 463, endPoint y: 75, distance: 46.3
click at [481, 75] on div at bounding box center [482, 147] width 2 height 163
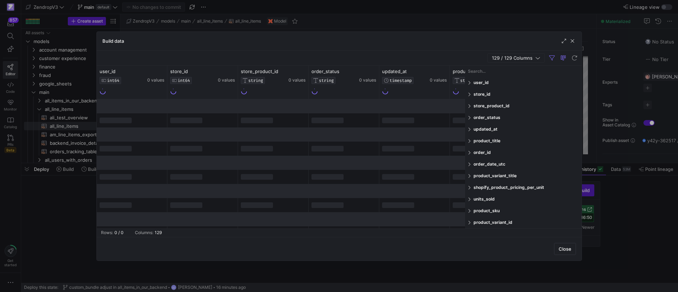
click at [470, 152] on span at bounding box center [470, 152] width 4 height 5
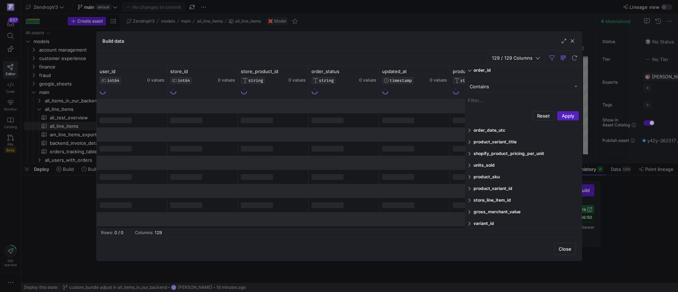
scroll to position [53, 0]
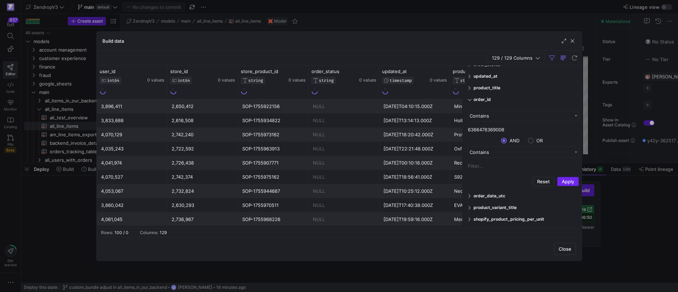
type input "6366478369008"
click at [571, 184] on button "Apply" at bounding box center [568, 181] width 22 height 9
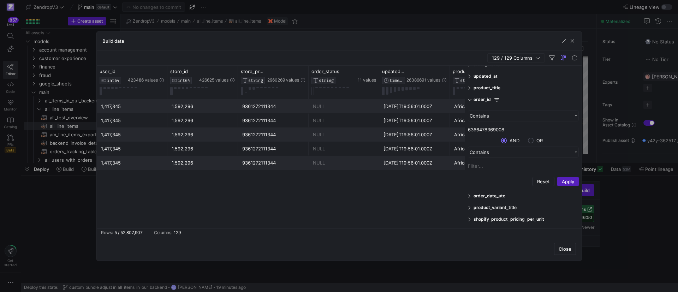
scroll to position [18, 0]
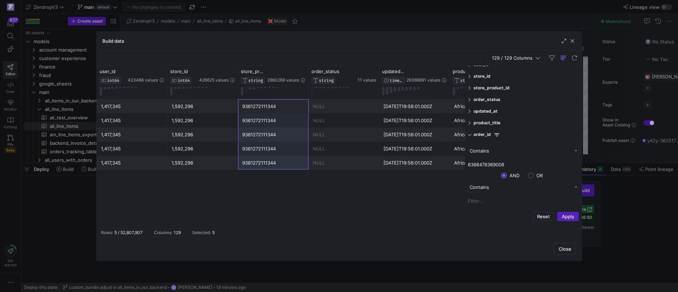
drag, startPoint x: 252, startPoint y: 106, endPoint x: 253, endPoint y: 167, distance: 60.8
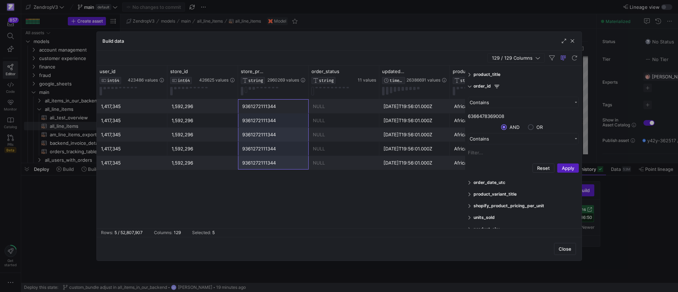
scroll to position [53, 0]
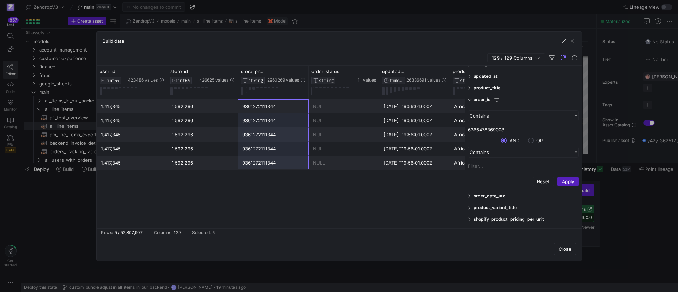
click at [512, 131] on input "6366478369008" at bounding box center [523, 129] width 111 height 11
drag, startPoint x: 35, startPoint y: 103, endPoint x: 64, endPoint y: 117, distance: 31.9
click at [35, 103] on div at bounding box center [339, 146] width 678 height 292
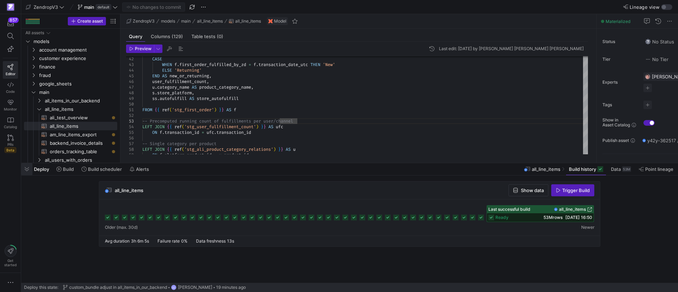
click at [28, 168] on span "button" at bounding box center [26, 169] width 11 height 12
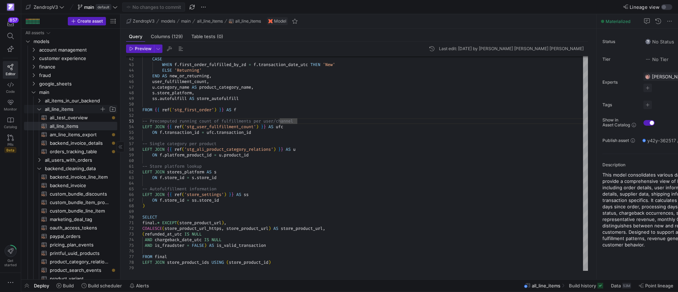
click at [39, 109] on icon "Press SPACE to select this row." at bounding box center [39, 109] width 5 height 4
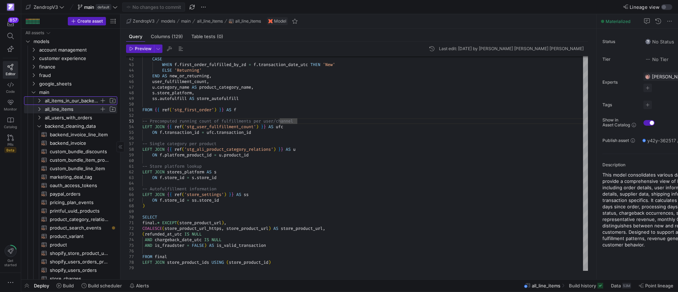
click at [39, 102] on icon "Press SPACE to select this row." at bounding box center [39, 101] width 5 height 4
click at [68, 110] on span "all_items_in_our_backend​​​​​​​​​​" at bounding box center [79, 109] width 59 height 8
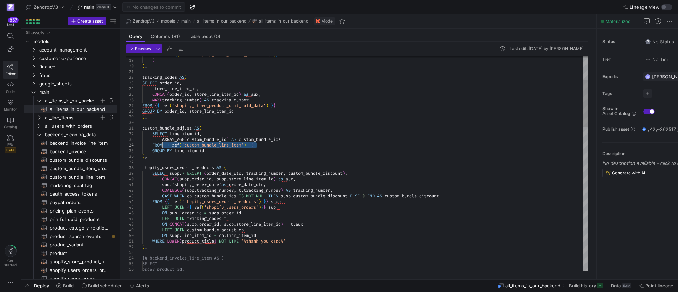
drag, startPoint x: 260, startPoint y: 145, endPoint x: 164, endPoint y: 144, distance: 95.7
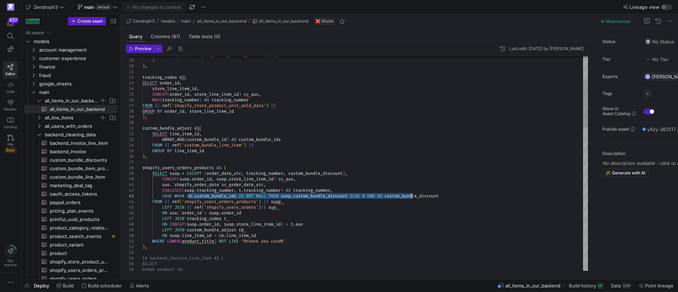
drag, startPoint x: 188, startPoint y: 195, endPoint x: 414, endPoint y: 195, distance: 225.7
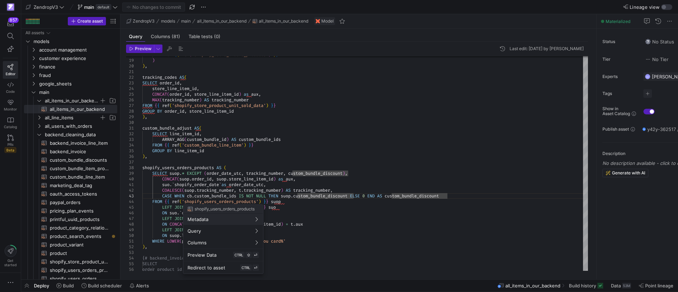
click at [203, 202] on div at bounding box center [339, 146] width 678 height 292
click at [202, 200] on div at bounding box center [339, 146] width 678 height 292
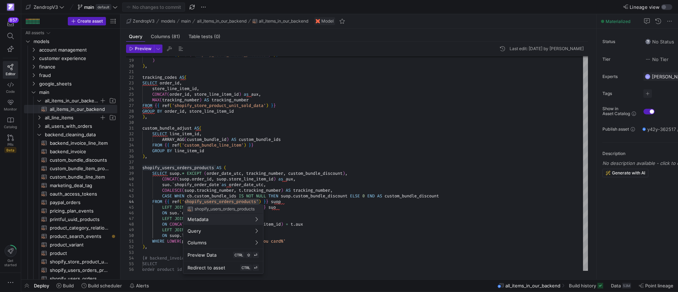
click at [285, 203] on div at bounding box center [339, 146] width 678 height 292
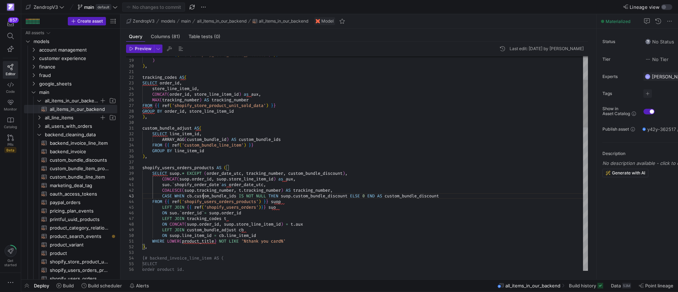
drag, startPoint x: 260, startPoint y: 147, endPoint x: 164, endPoint y: 143, distance: 95.4
drag, startPoint x: 163, startPoint y: 195, endPoint x: 271, endPoint y: 196, distance: 107.7
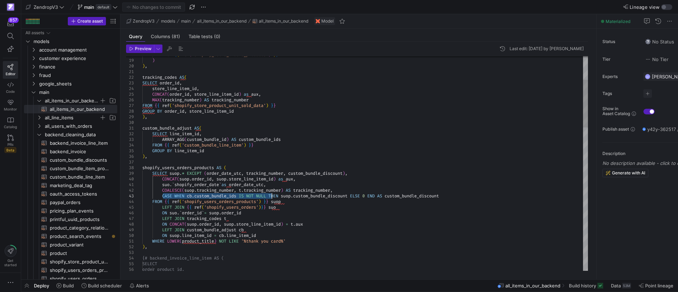
drag, startPoint x: 285, startPoint y: 195, endPoint x: 354, endPoint y: 197, distance: 68.5
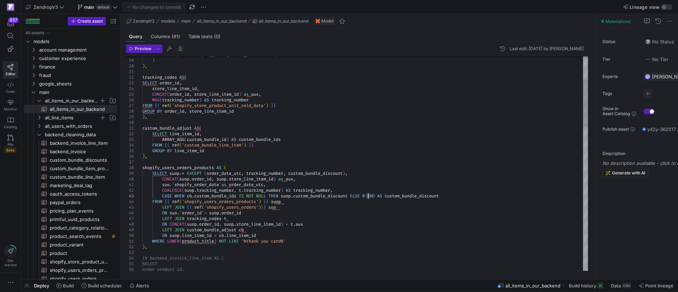
drag, startPoint x: 367, startPoint y: 197, endPoint x: 370, endPoint y: 197, distance: 3.9
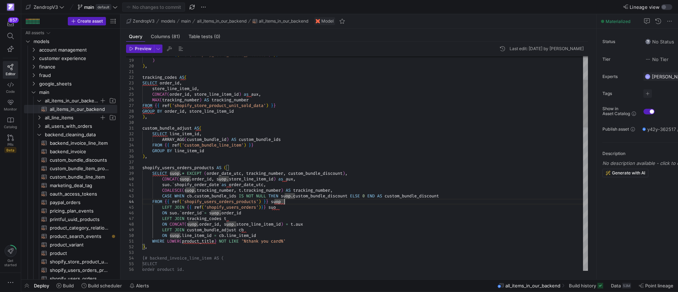
click at [74, 144] on span "backend_invoice_line_item​​​​​​​​​​" at bounding box center [79, 143] width 59 height 8
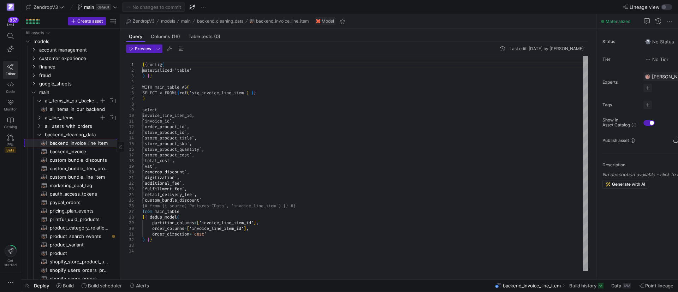
scroll to position [11, 132]
click at [69, 106] on span "all_items_in_our_backend​​​​​​​​​​" at bounding box center [79, 109] width 59 height 8
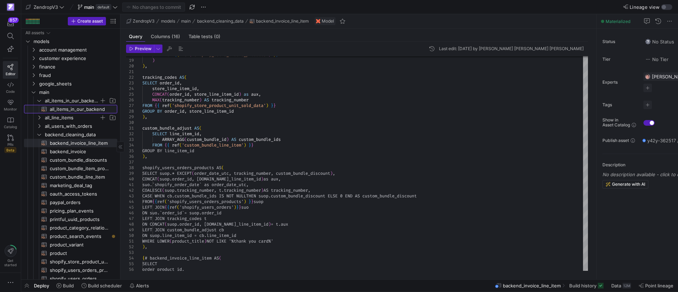
scroll to position [11, 96]
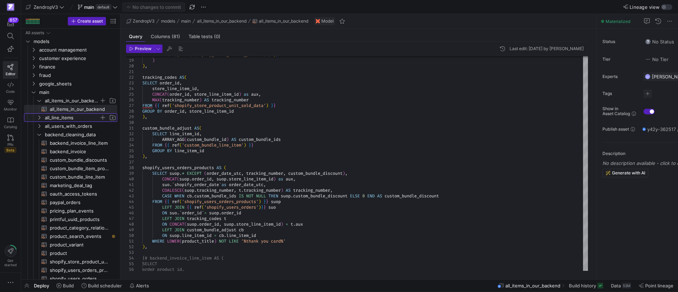
click at [40, 116] on icon "Press SPACE to select this row." at bounding box center [39, 117] width 5 height 4
click at [66, 134] on span "all_line_items​​​​​​​​​​" at bounding box center [79, 135] width 59 height 8
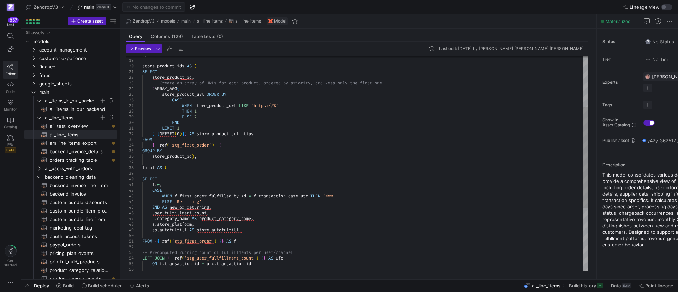
scroll to position [11, 0]
click at [204, 165] on div ") , store_product_ids AS ( SELECT store_product_id , -- Create an array of URLs…" at bounding box center [365, 176] width 446 height 452
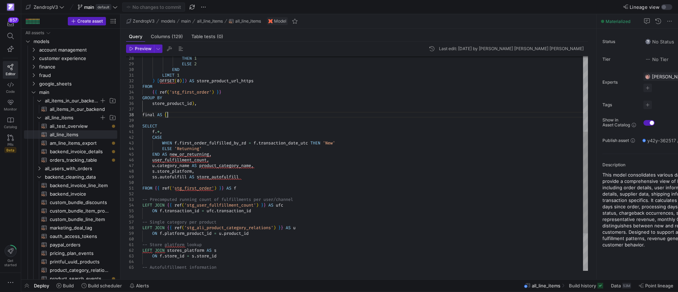
click at [250, 177] on div "THEN 1 ELSE 2 END LIMIT 1 ) [ OFFSET ( 0 ) ] ) AS store_product_url_https FROM …" at bounding box center [365, 123] width 446 height 452
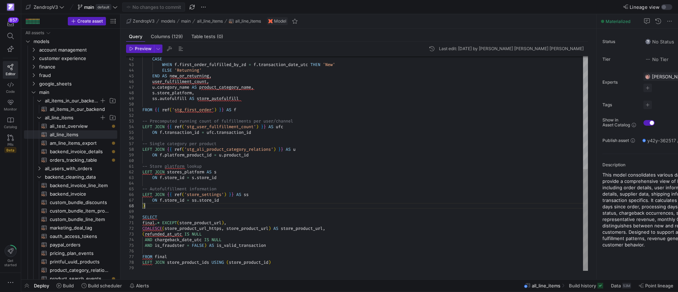
click at [167, 206] on div "CASE WHEN f . first_order_fulfilled_by_zd = f . transaction_date_utc THEN 'New'…" at bounding box center [365, 45] width 446 height 452
click at [70, 102] on span "all_items_in_our_backend" at bounding box center [72, 101] width 54 height 8
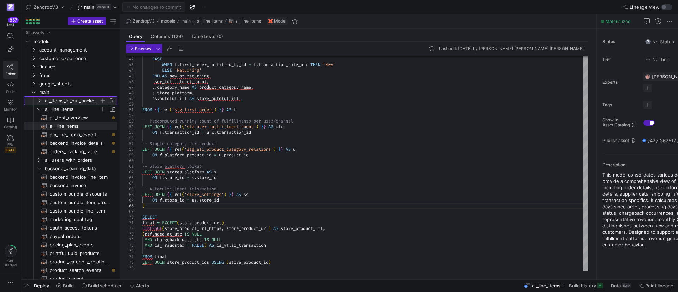
click at [65, 103] on span "all_items_in_our_backend" at bounding box center [72, 101] width 54 height 8
click at [66, 109] on span "all_items_in_our_backend​​​​​​​​​​" at bounding box center [79, 109] width 59 height 8
type textarea "{{ config( materialized='table', partition_by={ "field": "order_date_utc", "dat…"
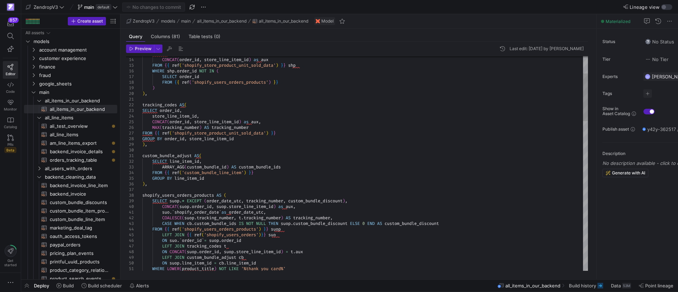
scroll to position [11, 0]
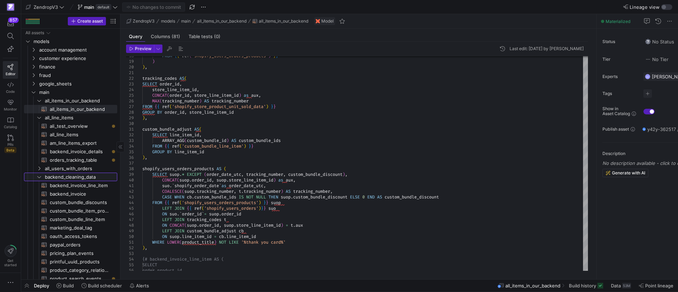
drag, startPoint x: 42, startPoint y: 175, endPoint x: 45, endPoint y: 109, distance: 65.4
click at [42, 175] on span "backend_cleaning_data" at bounding box center [76, 177] width 81 height 8
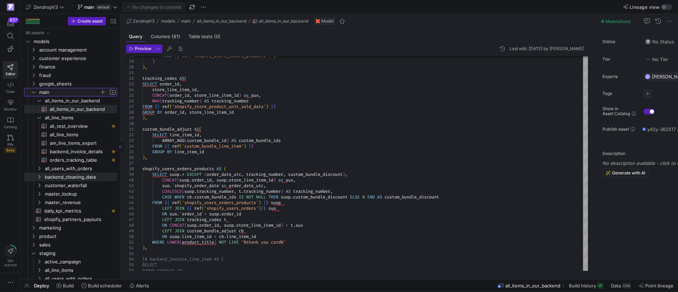
click at [33, 90] on icon "Press SPACE to select this row." at bounding box center [33, 92] width 5 height 4
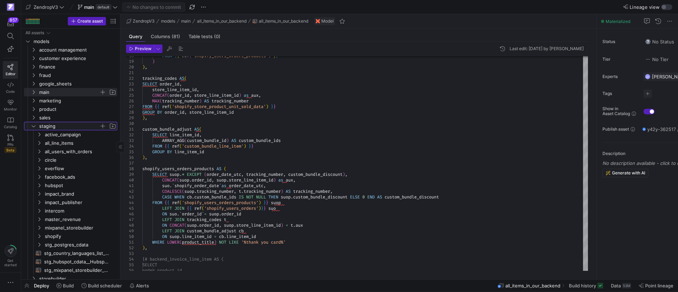
click at [35, 129] on span "staging" at bounding box center [73, 126] width 87 height 8
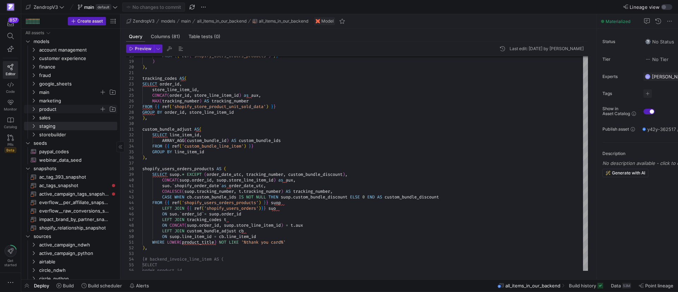
click at [35, 109] on icon "Press SPACE to select this row." at bounding box center [33, 109] width 5 height 4
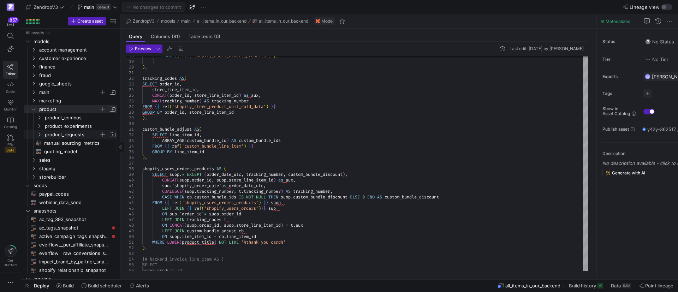
click at [41, 134] on icon "Press SPACE to select this row." at bounding box center [39, 134] width 5 height 4
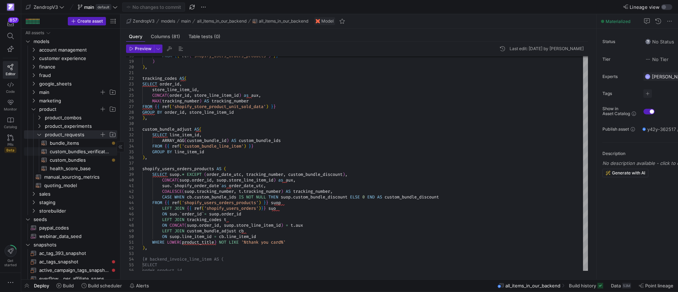
click at [70, 149] on span "custom_bundles_verification​​​​​​​​​​" at bounding box center [79, 152] width 59 height 8
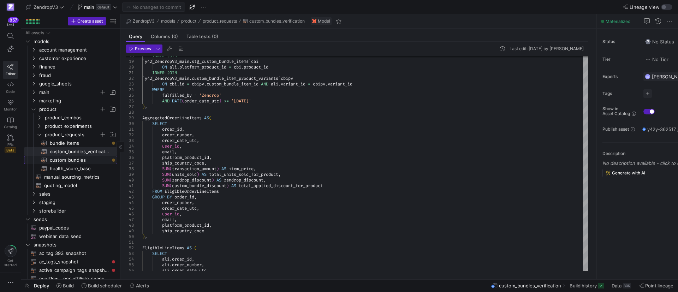
click at [97, 161] on span "custom_bundles​​​​​​​​​​" at bounding box center [79, 160] width 59 height 8
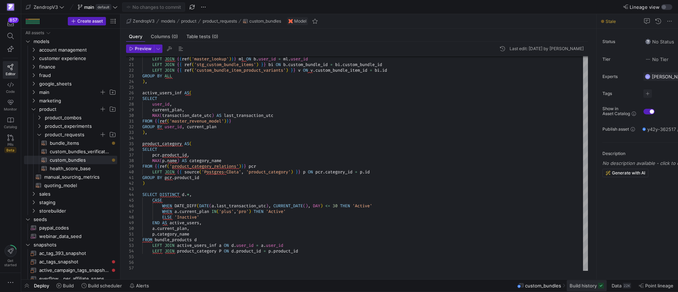
click at [584, 283] on span "Build history" at bounding box center [583, 286] width 27 height 6
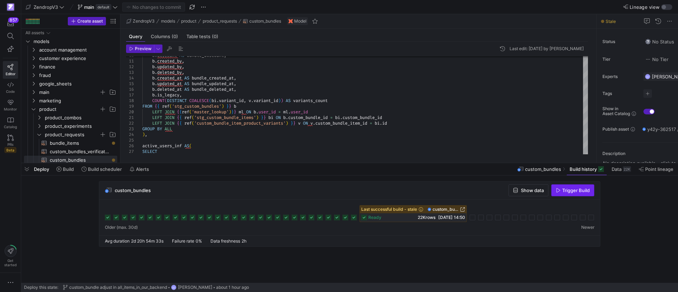
click at [569, 188] on span "Trigger Build" at bounding box center [576, 191] width 28 height 6
click at [25, 170] on span "button" at bounding box center [26, 169] width 11 height 12
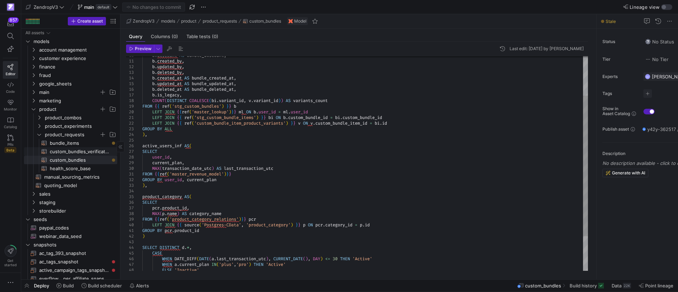
click at [77, 148] on span "custom_bundles_verification​​​​​​​​​​" at bounding box center [79, 152] width 59 height 8
type textarea "WITH EligibleOrderLineItems AS ( SELECT DISTINCT ali.line_item_id, ali.order_id…"
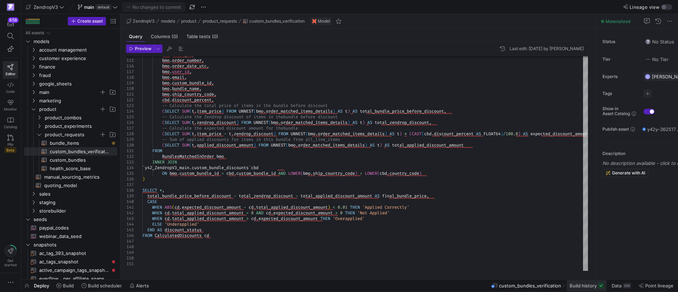
click at [587, 285] on span "Build history" at bounding box center [583, 286] width 27 height 6
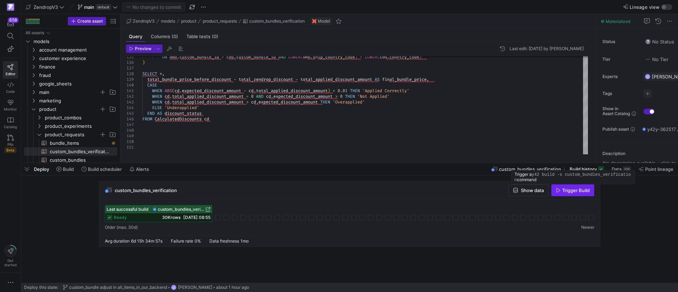
click at [567, 191] on span "Trigger Build" at bounding box center [576, 191] width 28 height 6
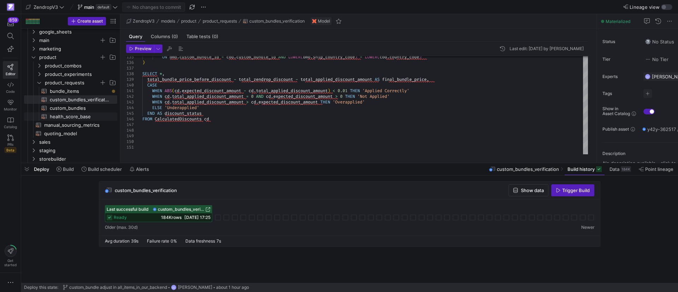
scroll to position [53, 0]
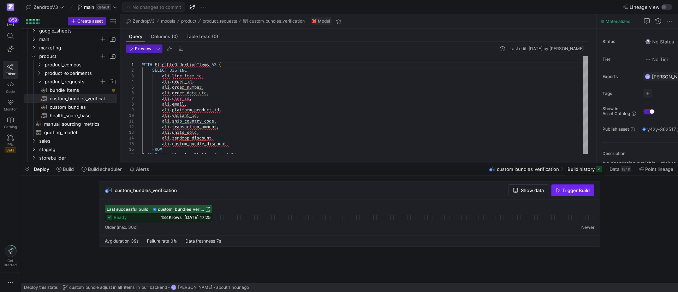
click at [577, 196] on span "button" at bounding box center [573, 190] width 42 height 11
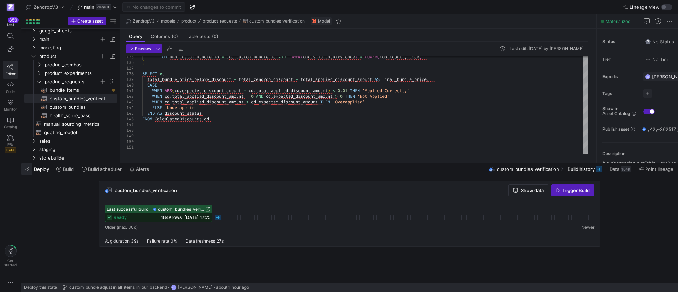
click at [29, 171] on span "button" at bounding box center [26, 169] width 11 height 12
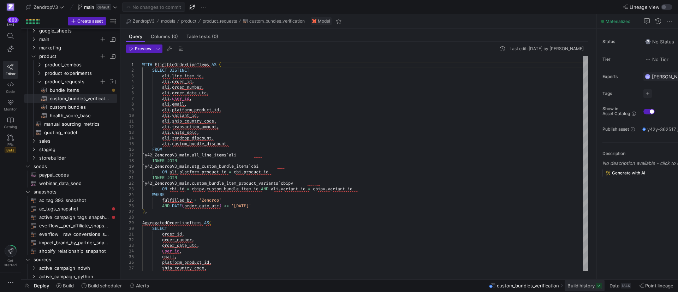
click at [576, 283] on span "Build history" at bounding box center [581, 286] width 27 height 6
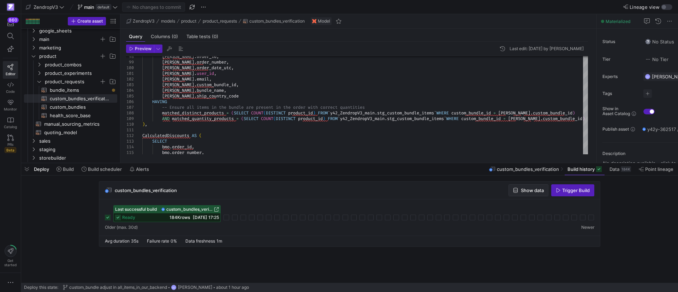
click at [516, 190] on icon "button" at bounding box center [515, 190] width 5 height 5
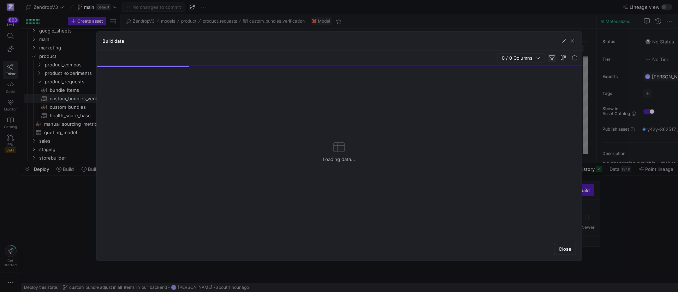
click at [554, 59] on span "button" at bounding box center [552, 58] width 8 height 8
click at [553, 58] on span "button" at bounding box center [552, 58] width 8 height 8
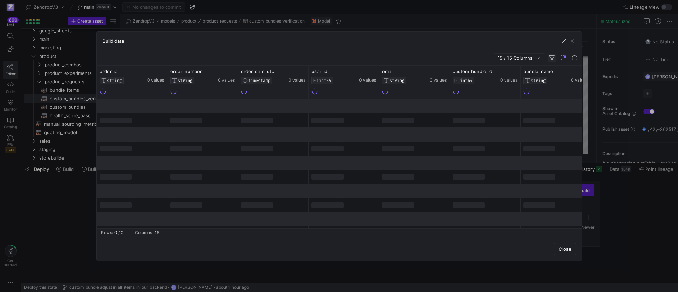
click at [551, 59] on span "button" at bounding box center [552, 58] width 8 height 8
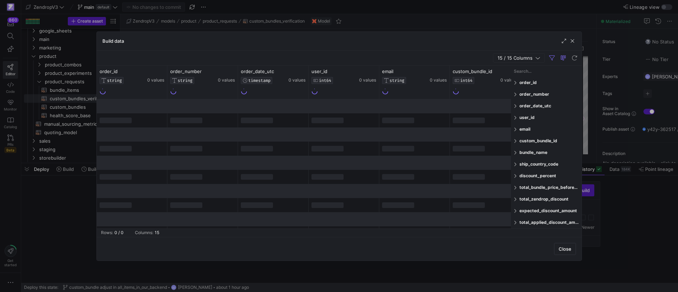
click at [516, 83] on span at bounding box center [516, 82] width 4 height 5
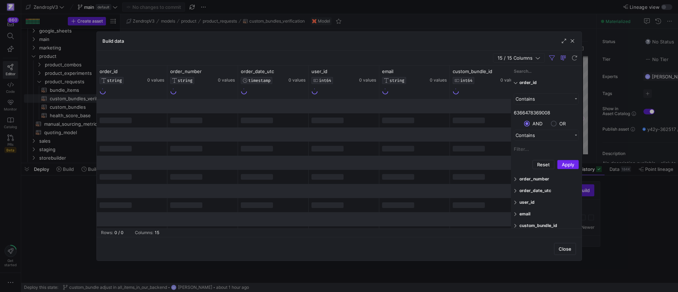
type input "6366478369008"
click at [565, 165] on button "Apply" at bounding box center [568, 164] width 22 height 9
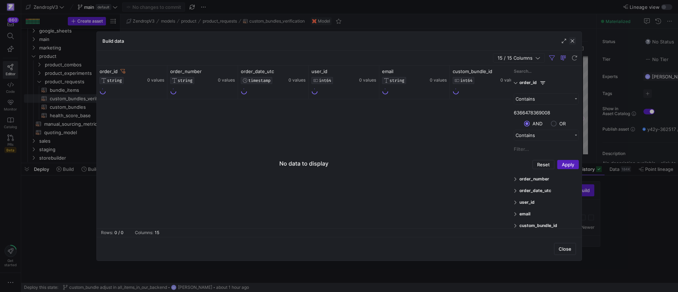
click at [573, 42] on span "button" at bounding box center [572, 40] width 7 height 7
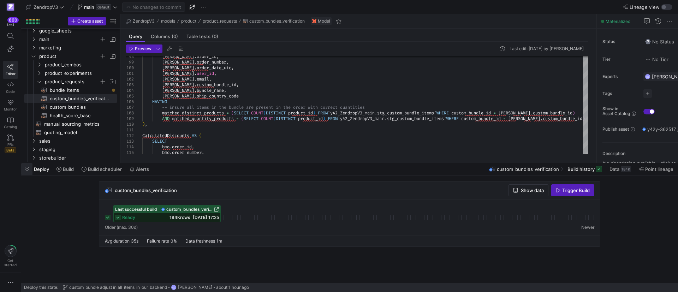
click at [30, 170] on span "button" at bounding box center [26, 169] width 11 height 12
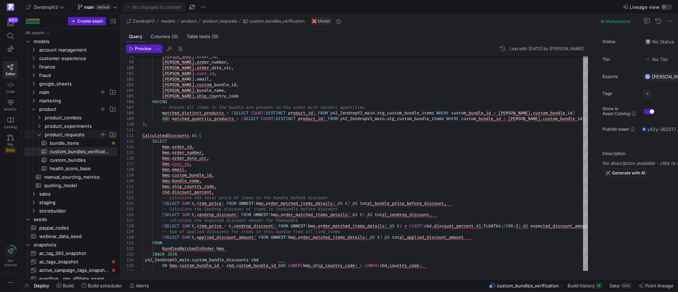
click at [40, 132] on icon "Press SPACE to select this row." at bounding box center [39, 134] width 5 height 4
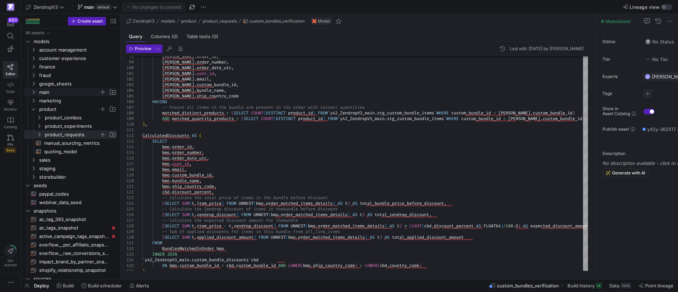
click at [34, 92] on icon "Press SPACE to select this row." at bounding box center [33, 92] width 5 height 4
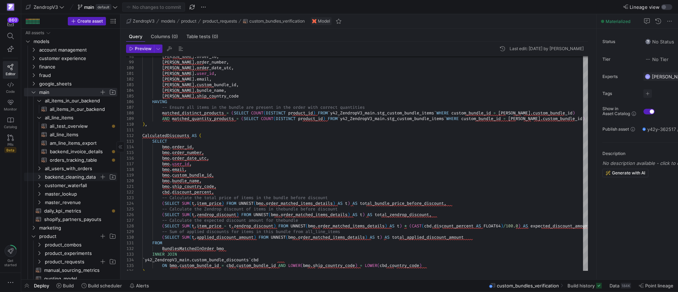
click at [38, 177] on icon "Press SPACE to select this row." at bounding box center [39, 177] width 5 height 4
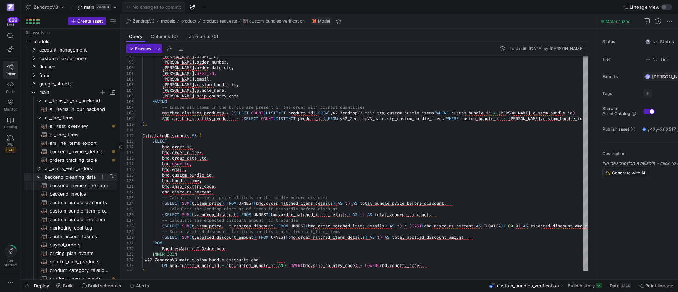
click at [75, 184] on span "backend_invoice_line_item​​​​​​​​​​" at bounding box center [79, 186] width 59 height 8
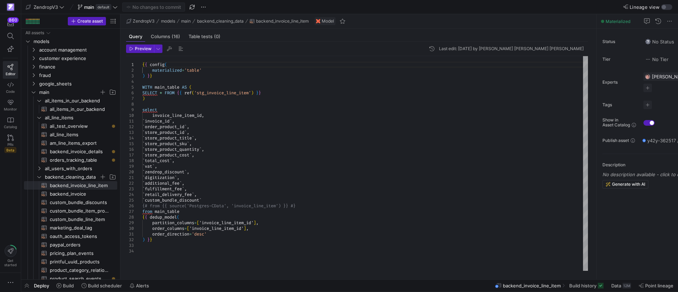
scroll to position [11, 0]
click at [227, 139] on div "{ { config ( materialized = 'table' ) } } WITH main_table AS ( SELECT * FROM { …" at bounding box center [365, 163] width 446 height 215
click at [173, 127] on div "{ { config ( materialized = 'table' ) } } WITH main_table AS ( SELECT * FROM { …" at bounding box center [365, 163] width 446 height 215
click at [179, 132] on div "{ { config ( materialized = 'table' ) } } WITH main_table AS ( SELECT * FROM { …" at bounding box center [365, 163] width 446 height 215
click at [171, 155] on div "{ { config ( materialized = 'table' ) } } WITH main_table AS ( SELECT * FROM { …" at bounding box center [365, 163] width 446 height 215
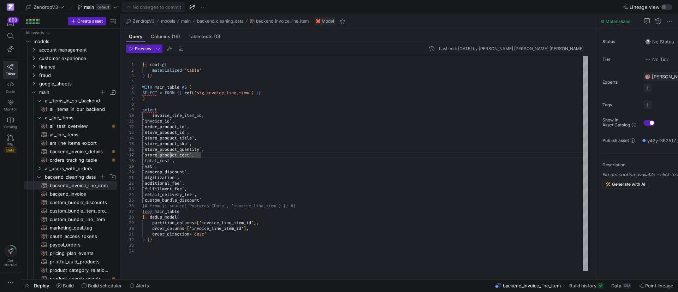
click at [178, 114] on div "{ { config ( materialized = 'table' ) } } WITH main_table AS ( SELECT * FROM { …" at bounding box center [365, 163] width 446 height 215
click at [177, 123] on div "{ { config ( materialized = 'table' ) } } WITH main_table AS ( SELECT * FROM { …" at bounding box center [365, 163] width 446 height 215
click at [183, 130] on div "{ { config ( materialized = 'table' ) } } WITH main_table AS ( SELECT * FROM { …" at bounding box center [365, 163] width 446 height 215
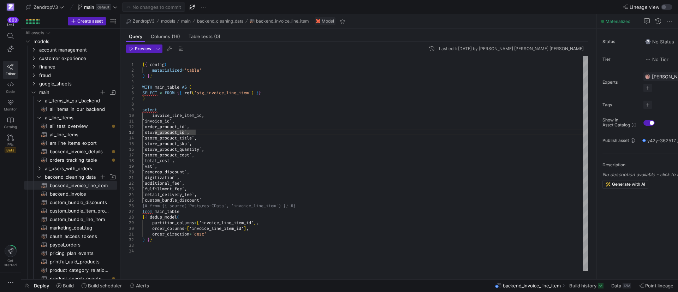
click at [253, 178] on div "{ { config ( materialized = 'table' ) } } WITH main_table AS ( SELECT * FROM { …" at bounding box center [365, 163] width 446 height 215
click at [603, 287] on icon at bounding box center [601, 286] width 6 height 6
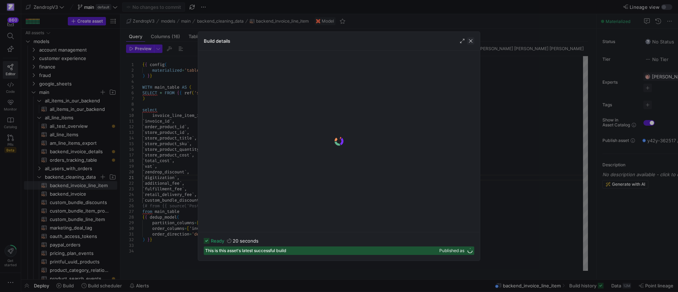
click at [469, 42] on span "button" at bounding box center [470, 40] width 7 height 7
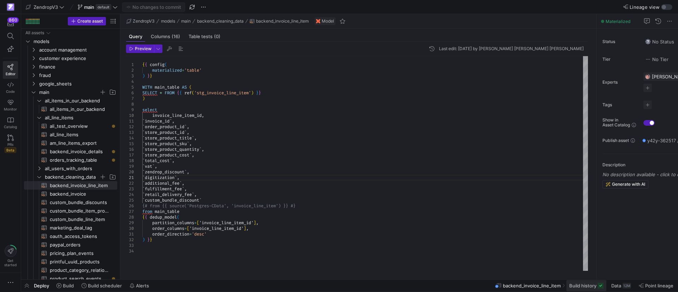
click at [588, 289] on span at bounding box center [586, 285] width 40 height 11
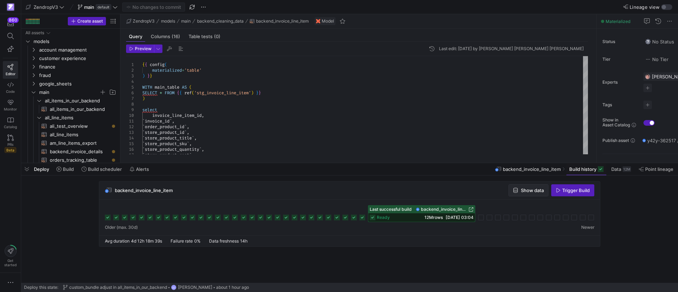
click at [533, 188] on span "Show data" at bounding box center [532, 191] width 23 height 6
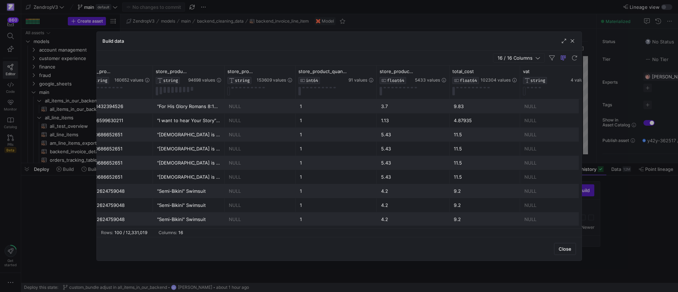
scroll to position [0, 250]
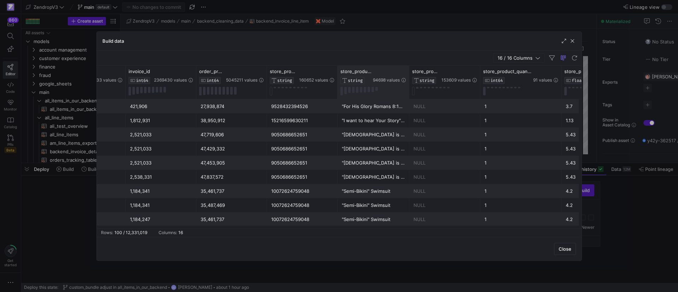
click at [338, 73] on div "store_product_title STRING 94698 values" at bounding box center [374, 82] width 72 height 33
drag, startPoint x: 335, startPoint y: 73, endPoint x: 310, endPoint y: 75, distance: 25.5
click at [311, 75] on div "store_product_id STRING 160652 values" at bounding box center [302, 82] width 71 height 33
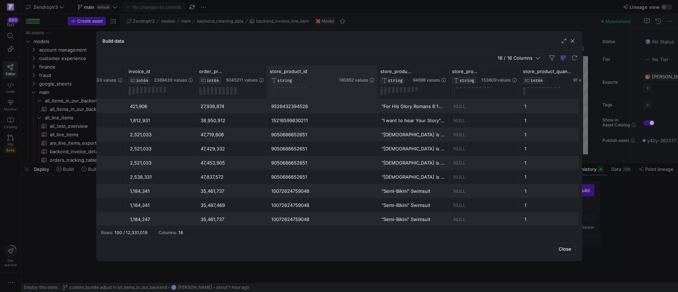
drag, startPoint x: 337, startPoint y: 76, endPoint x: 377, endPoint y: 78, distance: 39.9
click at [377, 78] on div at bounding box center [377, 82] width 3 height 33
drag, startPoint x: 572, startPoint y: 42, endPoint x: 249, endPoint y: 106, distance: 329.6
click at [210, 106] on div "Build data 16 / 16 Columns Drag here to set row groups Drag here to set column …" at bounding box center [339, 146] width 486 height 230
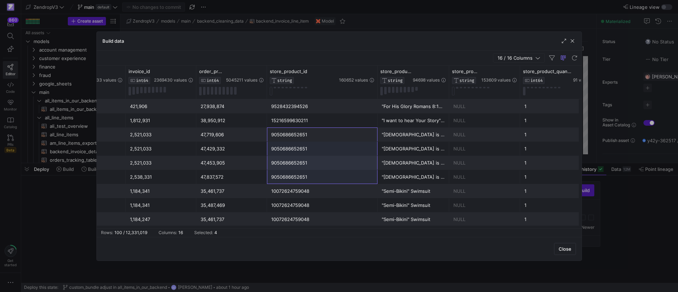
drag, startPoint x: 305, startPoint y: 134, endPoint x: 315, endPoint y: 166, distance: 33.4
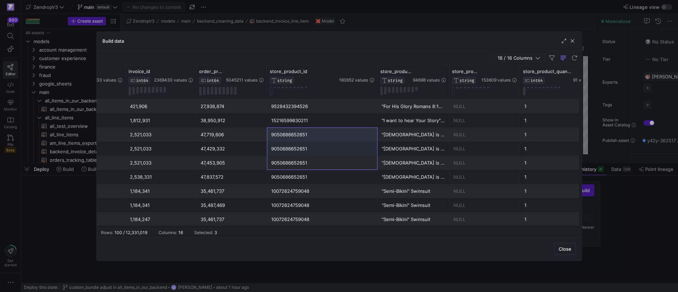
drag, startPoint x: 313, startPoint y: 162, endPoint x: 312, endPoint y: 139, distance: 23.0
click at [306, 146] on div "9050686652651" at bounding box center [322, 149] width 102 height 14
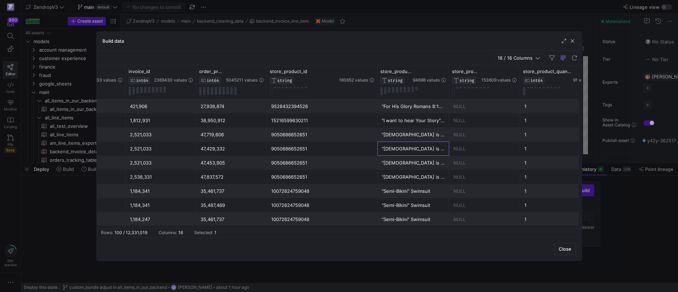
click at [397, 151] on div ""Jesus is The Light" Rhinestone Hoodie" at bounding box center [413, 149] width 63 height 14
click at [344, 154] on div "9050686652651" at bounding box center [322, 149] width 102 height 14
click at [404, 148] on div ""Jesus is The Light" Rhinestone Hoodie" at bounding box center [413, 149] width 63 height 14
click at [571, 41] on span "button" at bounding box center [572, 40] width 7 height 7
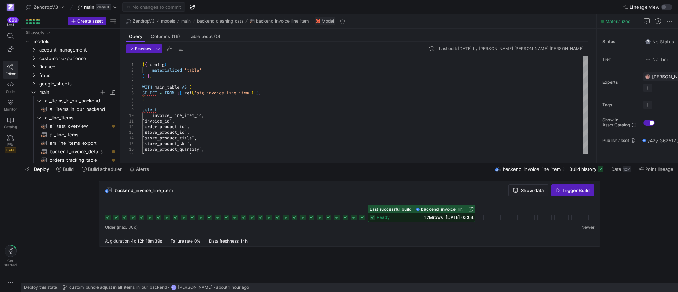
drag, startPoint x: 25, startPoint y: 168, endPoint x: 66, endPoint y: 177, distance: 41.1
click at [26, 168] on span "button" at bounding box center [26, 169] width 11 height 12
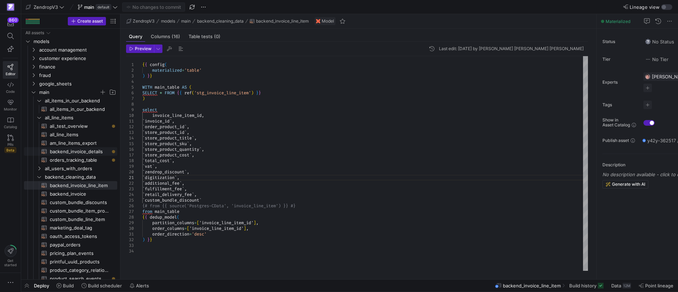
click at [79, 153] on span "backend_invoice_details​​​​​​​​​​" at bounding box center [79, 152] width 59 height 8
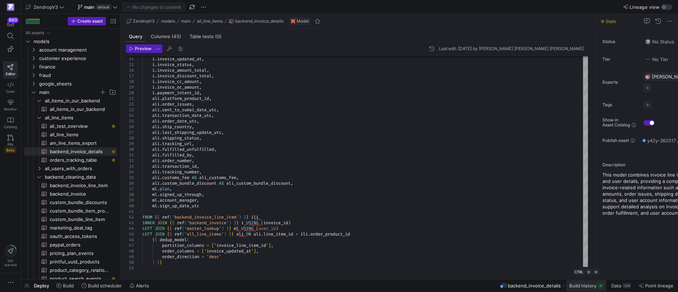
click at [581, 285] on span "Build history" at bounding box center [582, 286] width 27 height 6
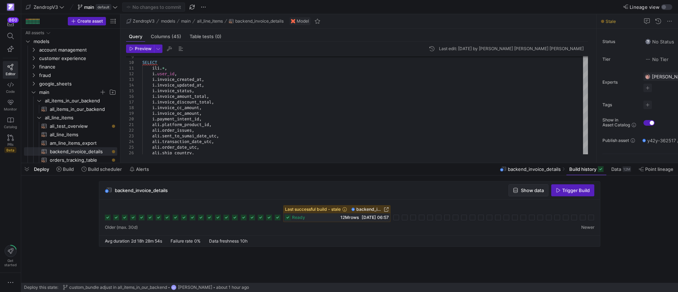
click at [527, 189] on span "Show data" at bounding box center [532, 191] width 23 height 6
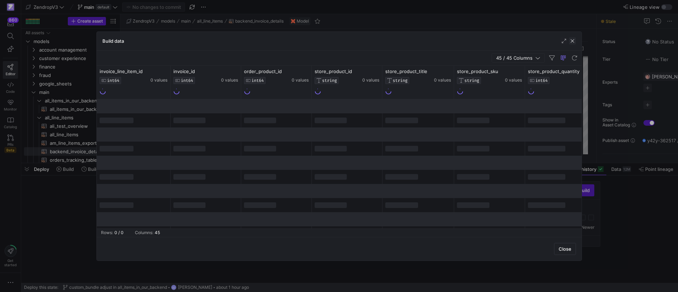
click at [574, 38] on span "button" at bounding box center [572, 40] width 7 height 7
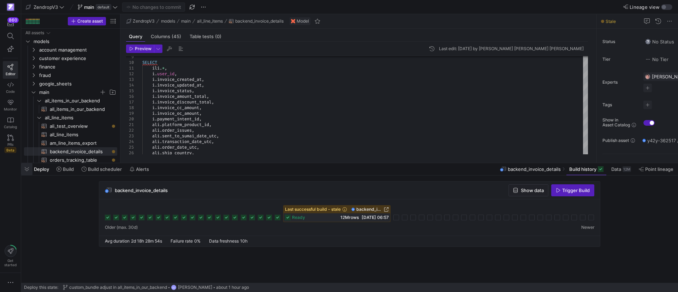
click at [26, 168] on span "button" at bounding box center [26, 169] width 11 height 12
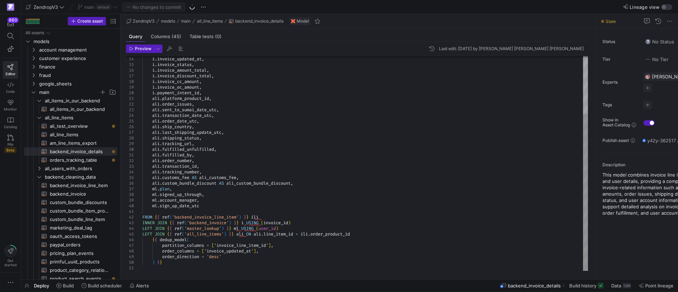
type textarea "FROM {{ ref('backend_invoice_line_item') }} ili INNER JOIN {{ ref('backend_invo…"
click at [276, 235] on div "i . invoice_updated_at , i . invoice_status , i . invoice_amount_total , i . in…" at bounding box center [365, 124] width 446 height 294
click at [275, 235] on div "i . invoice_updated_at , i . invoice_status , i . invoice_amount_total , i . in…" at bounding box center [365, 124] width 446 height 294
click at [279, 237] on div "i . invoice_updated_at , i . invoice_status , i . invoice_amount_total , i . in…" at bounding box center [365, 124] width 446 height 294
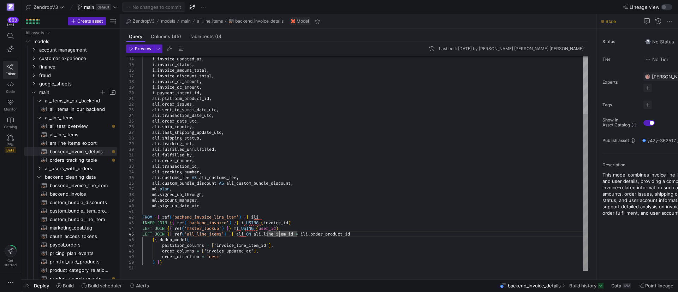
click at [279, 237] on div "i . invoice_updated_at , i . invoice_status , i . invoice_amount_total , i . in…" at bounding box center [365, 124] width 446 height 294
click at [280, 235] on div "i . invoice_updated_at , i . invoice_status , i . invoice_amount_total , i . in…" at bounding box center [365, 124] width 446 height 294
click at [280, 234] on div "i . invoice_updated_at , i . invoice_status , i . invoice_amount_total , i . in…" at bounding box center [365, 124] width 446 height 294
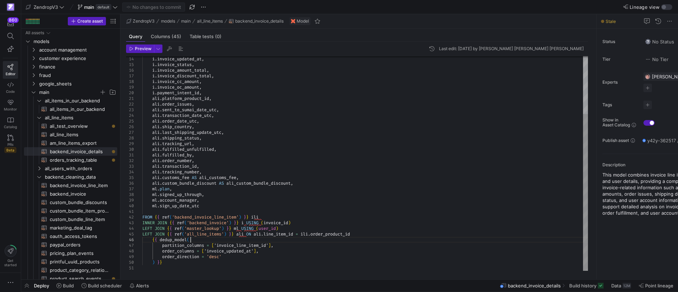
click at [327, 237] on div "i . invoice_updated_at , i . invoice_status , i . invoice_amount_total , i . in…" at bounding box center [365, 124] width 446 height 294
click at [328, 234] on div "i . invoice_updated_at , i . invoice_status , i . invoice_amount_total , i . in…" at bounding box center [365, 124] width 446 height 294
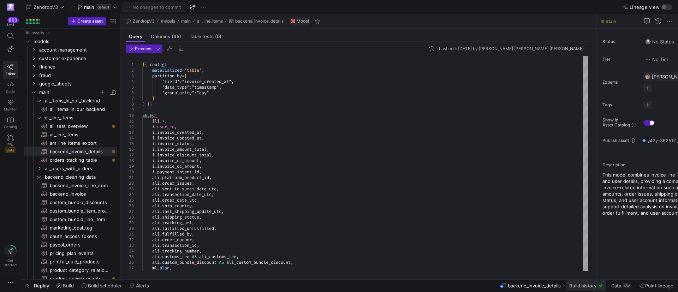
click at [580, 287] on span "Build history" at bounding box center [582, 286] width 27 height 6
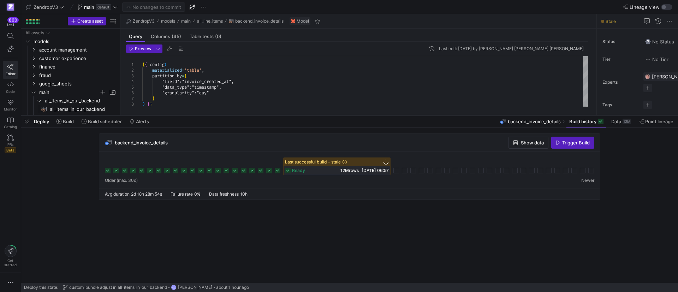
drag, startPoint x: 260, startPoint y: 162, endPoint x: 280, endPoint y: 114, distance: 52.4
click at [271, 114] on div at bounding box center [349, 115] width 657 height 3
click at [544, 143] on span "button" at bounding box center [528, 141] width 39 height 11
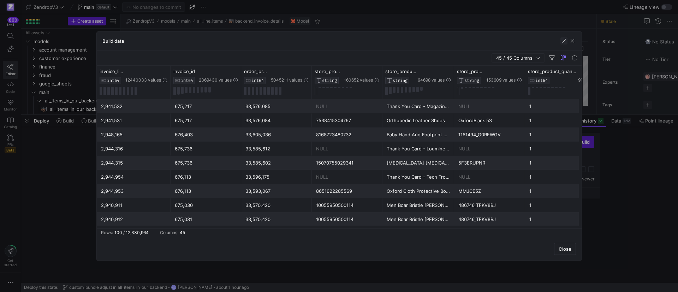
drag, startPoint x: 574, startPoint y: 41, endPoint x: 560, endPoint y: 41, distance: 14.1
click at [573, 41] on span "button" at bounding box center [572, 40] width 7 height 7
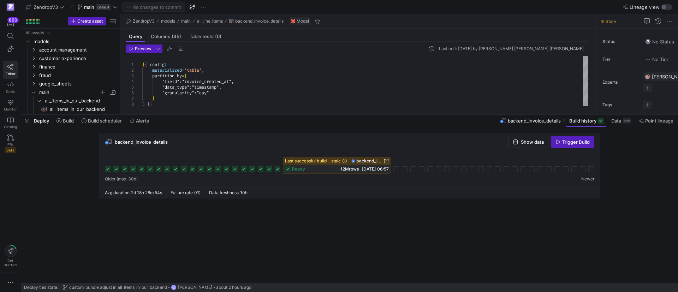
click at [443, 199] on div "backend_invoice_details Show data Trigger Build" at bounding box center [348, 168] width 654 height 70
